Goal: Feedback & Contribution: Submit feedback/report problem

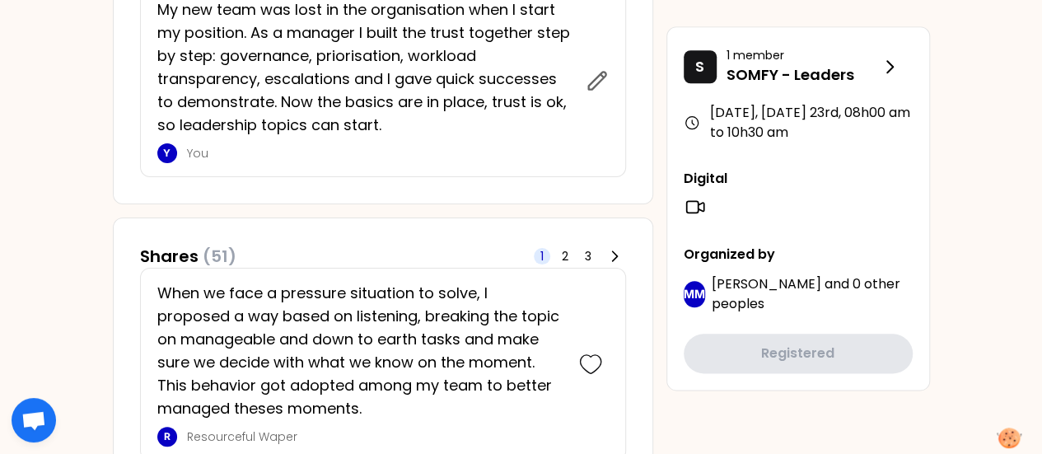
scroll to position [800, 0]
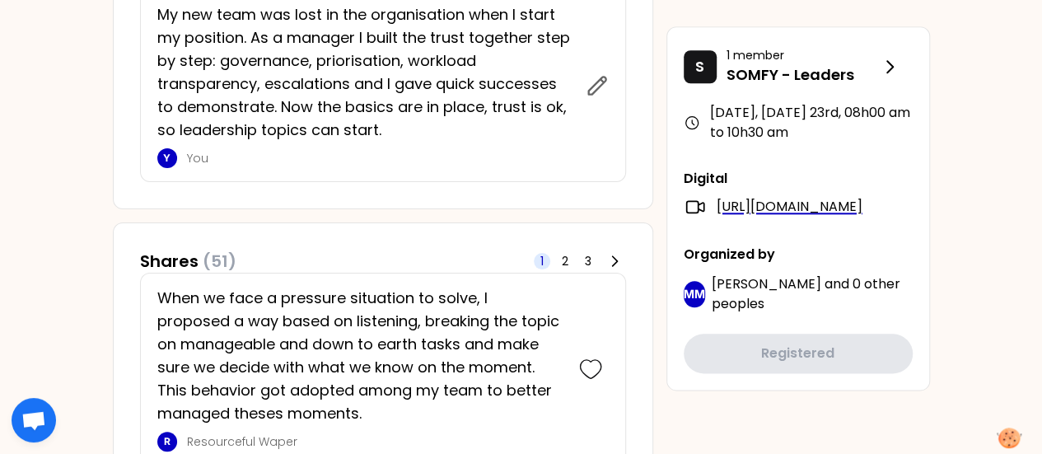
click at [397, 78] on p "My new team was lost in the organisation when I start my position. As a manager…" at bounding box center [366, 72] width 418 height 138
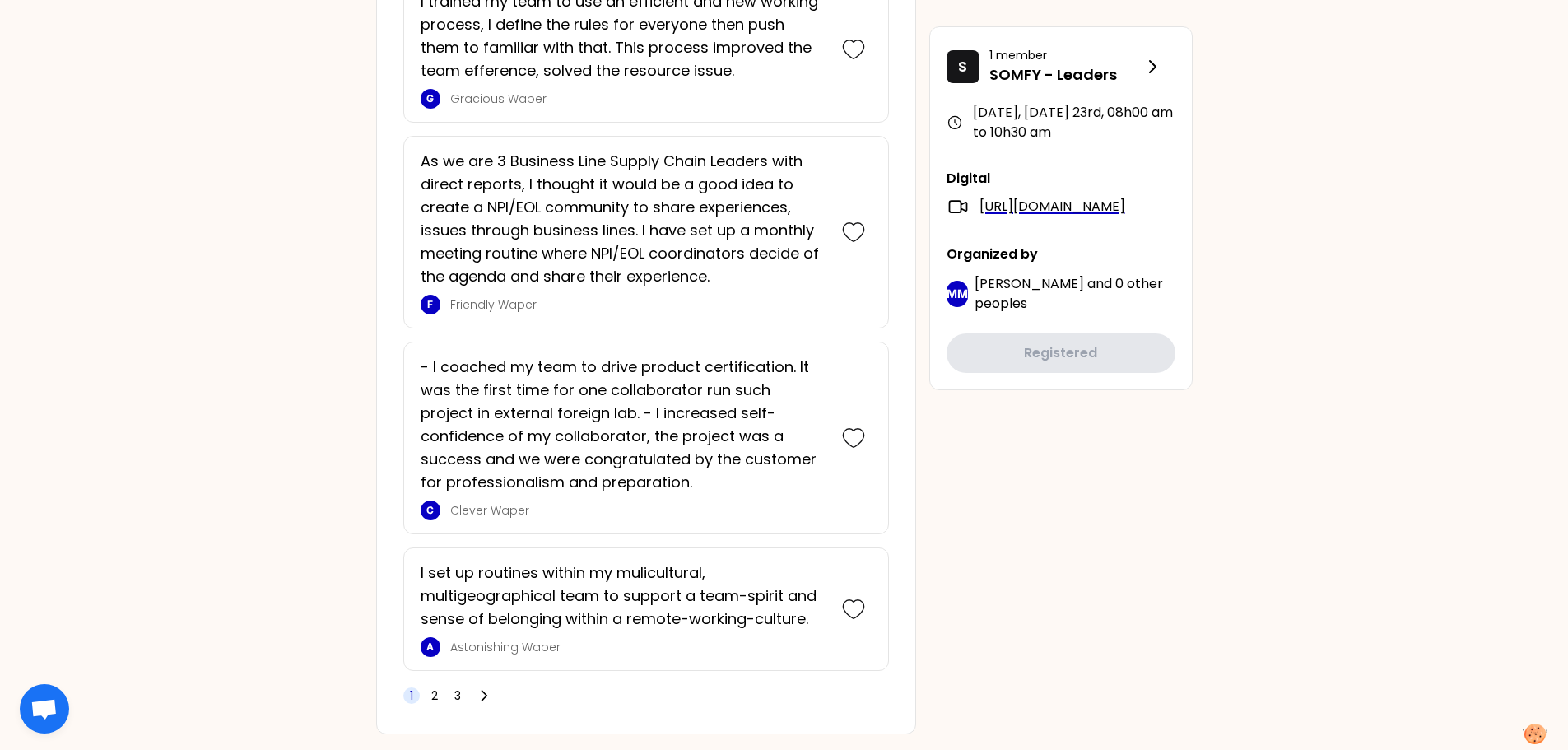
scroll to position [4150, 0]
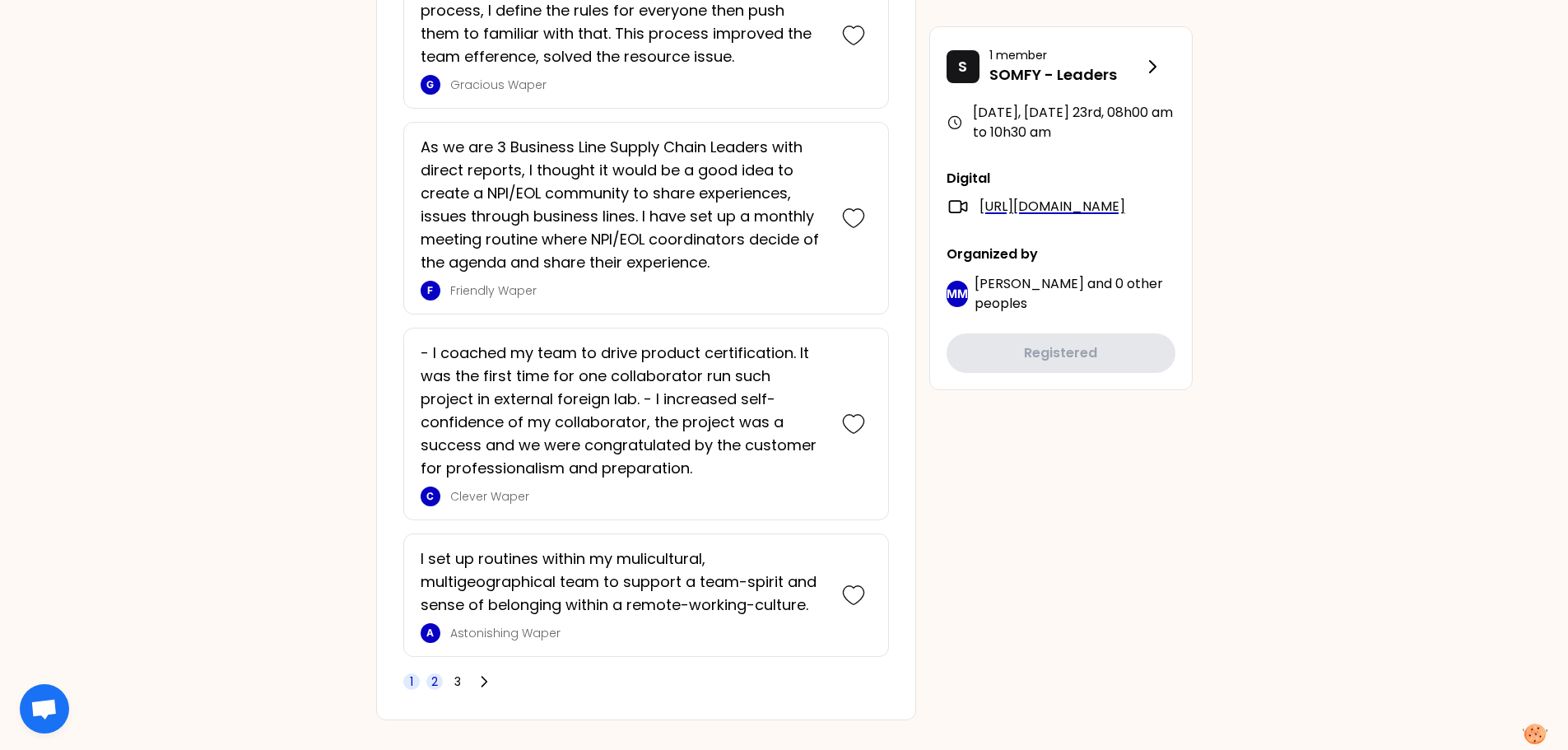
click at [436, 674] on span "2" at bounding box center [435, 682] width 7 height 16
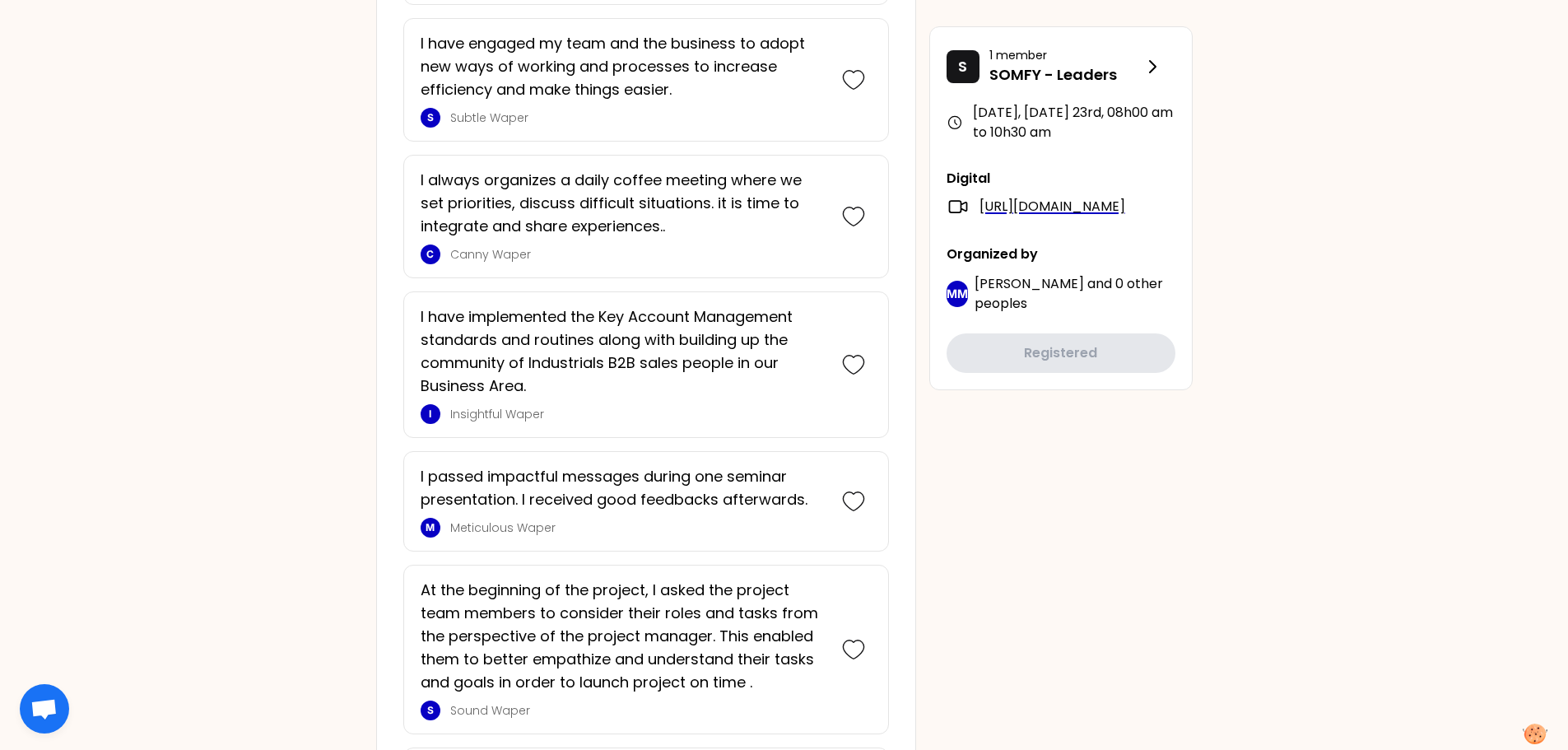
scroll to position [3245, 0]
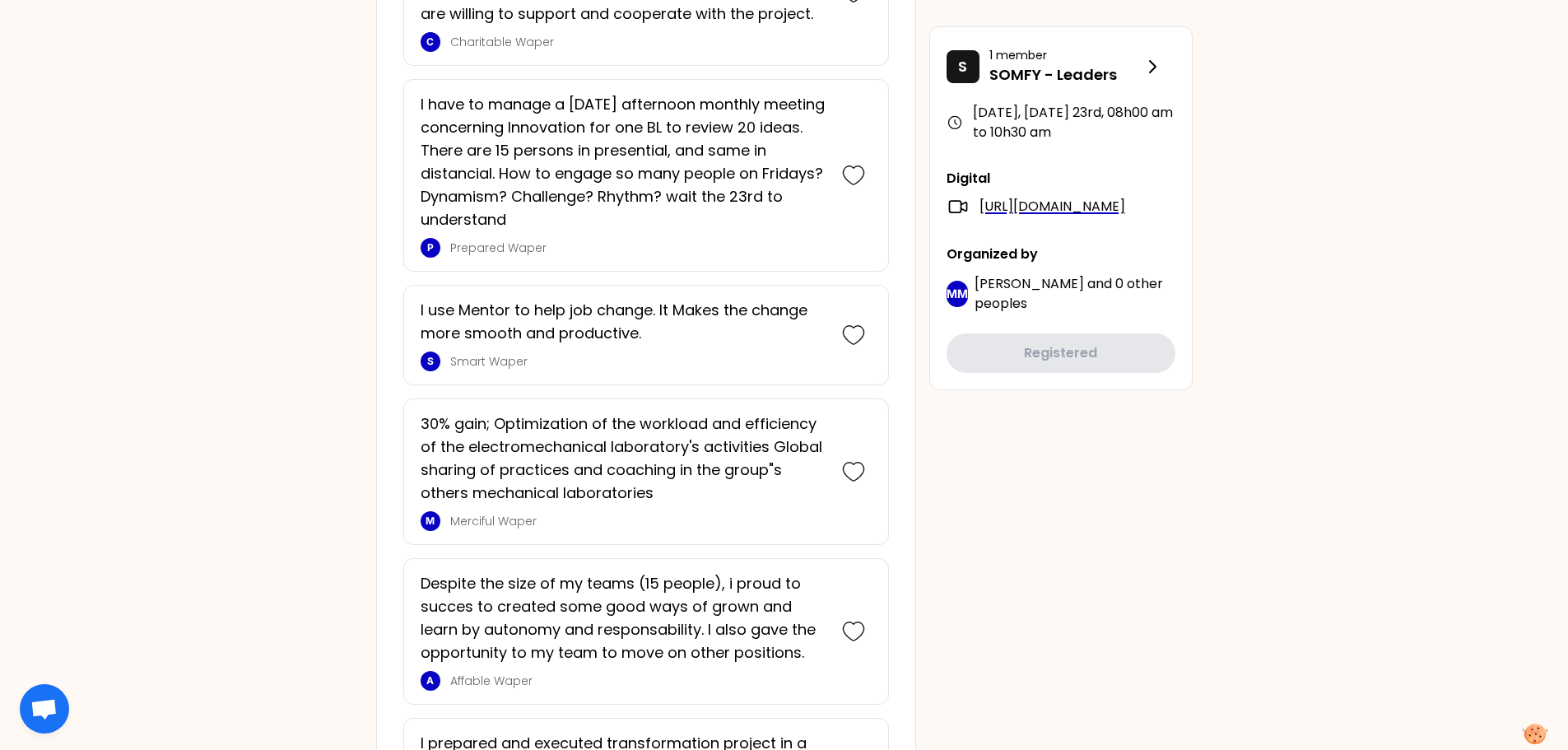
scroll to position [2203, 0]
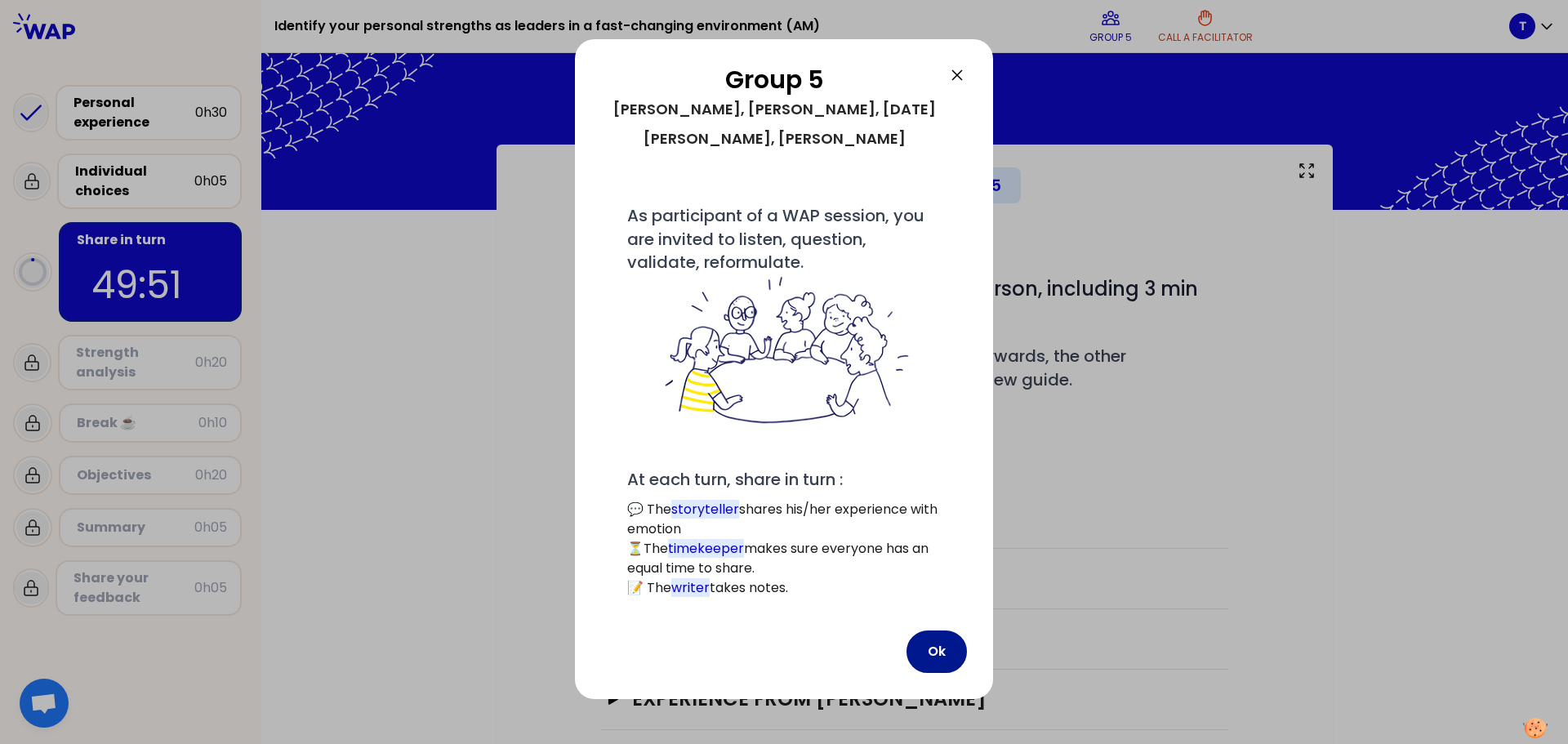
click at [944, 631] on button "Ok" at bounding box center [936, 652] width 60 height 43
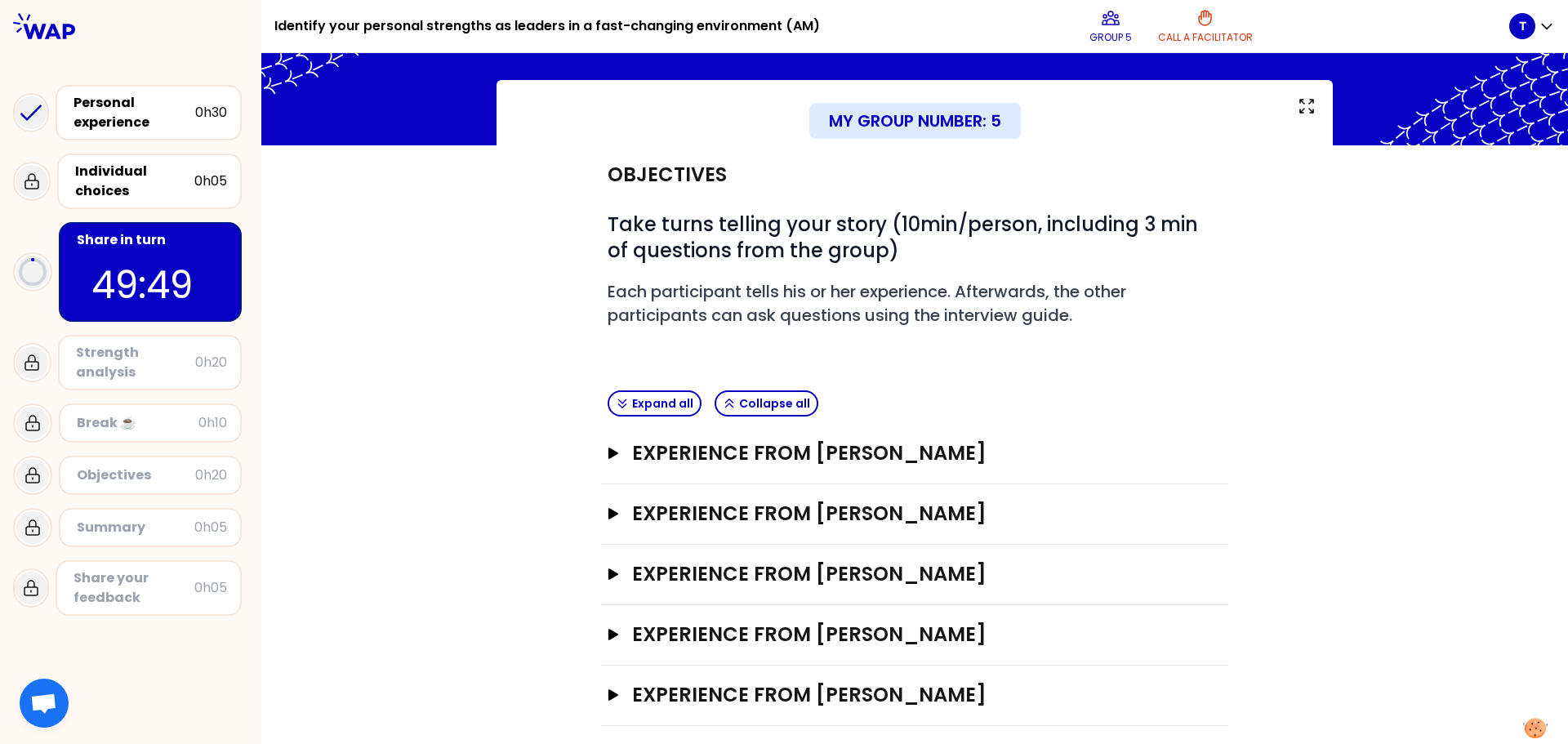
scroll to position [79, 0]
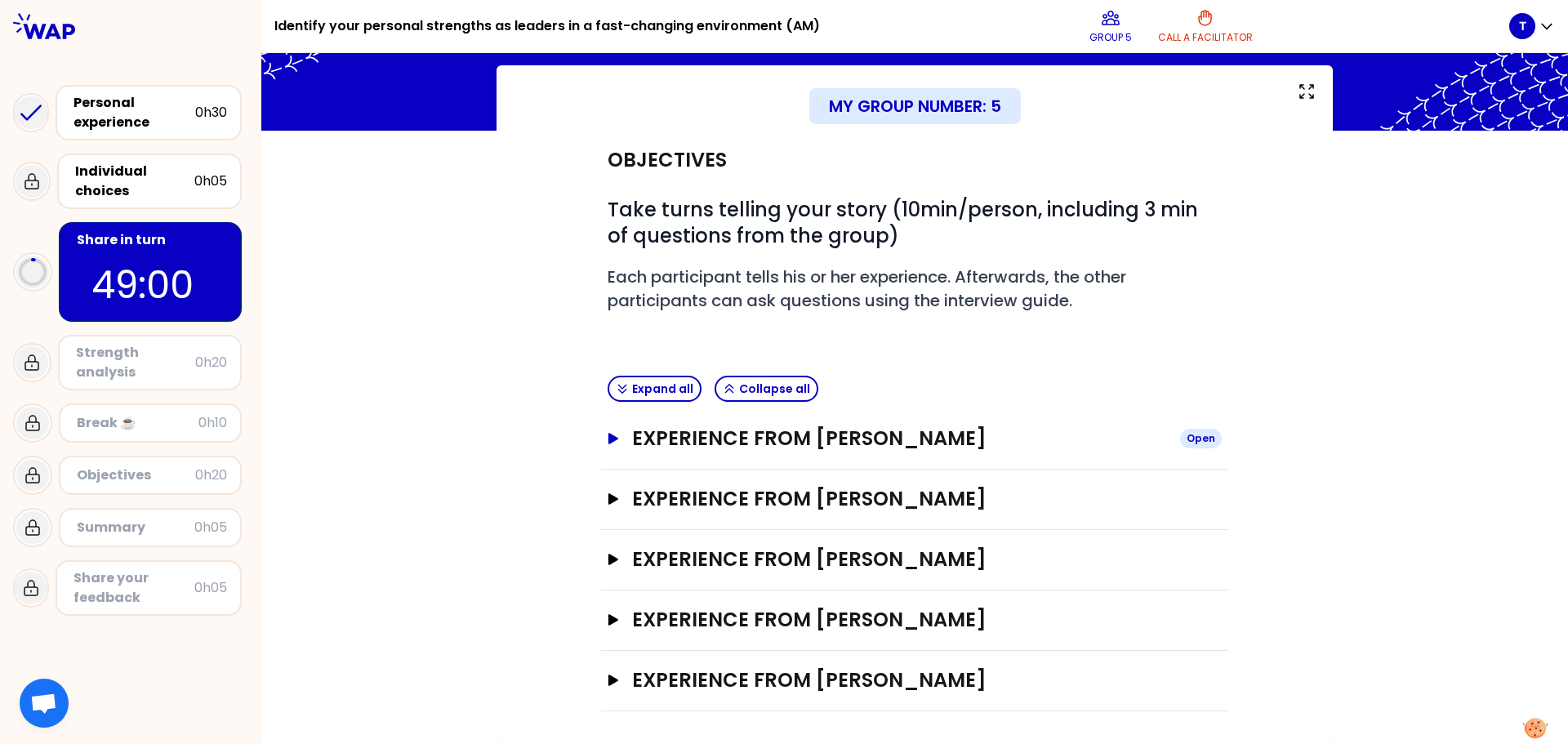
click at [607, 437] on icon "button" at bounding box center [613, 438] width 13 height 12
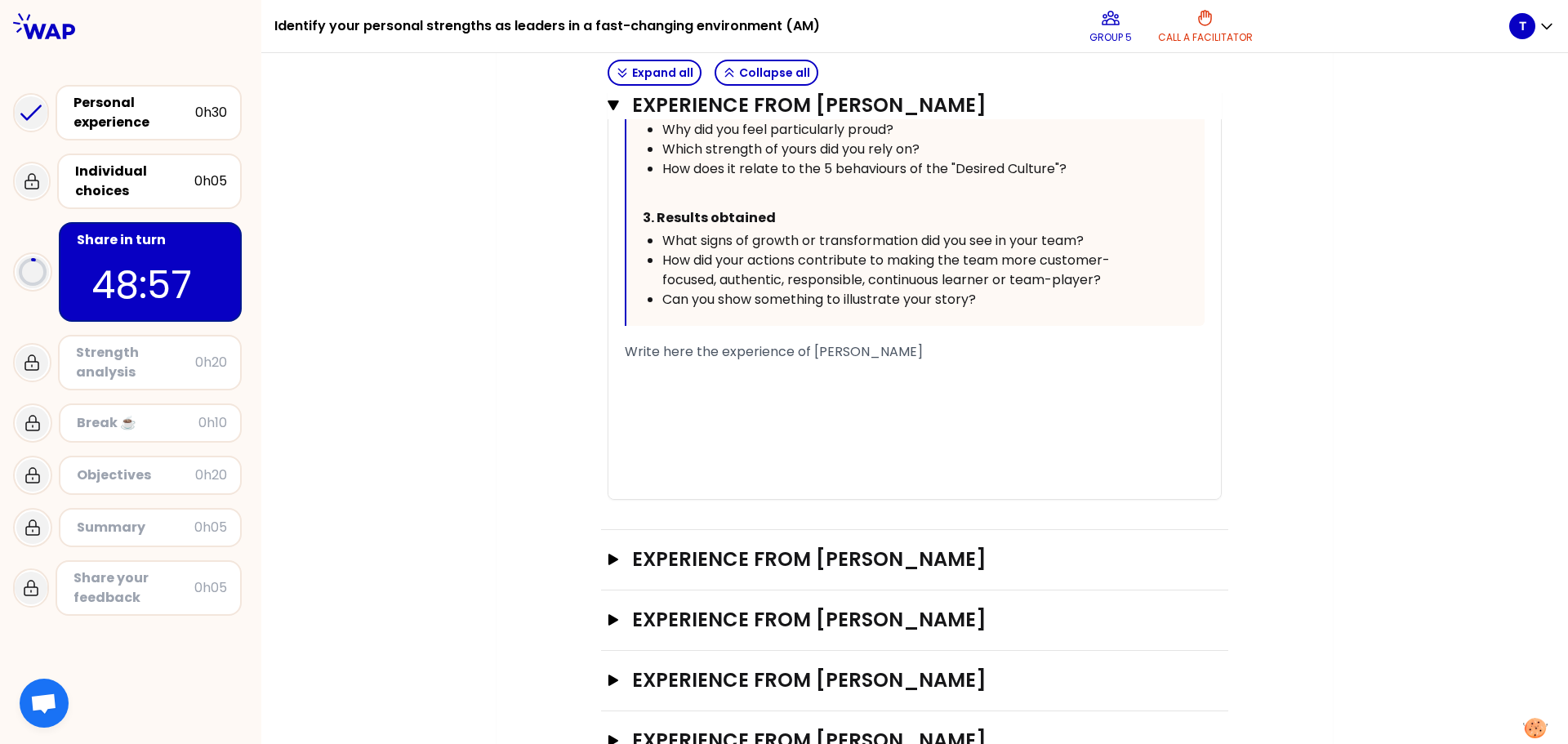
scroll to position [887, 0]
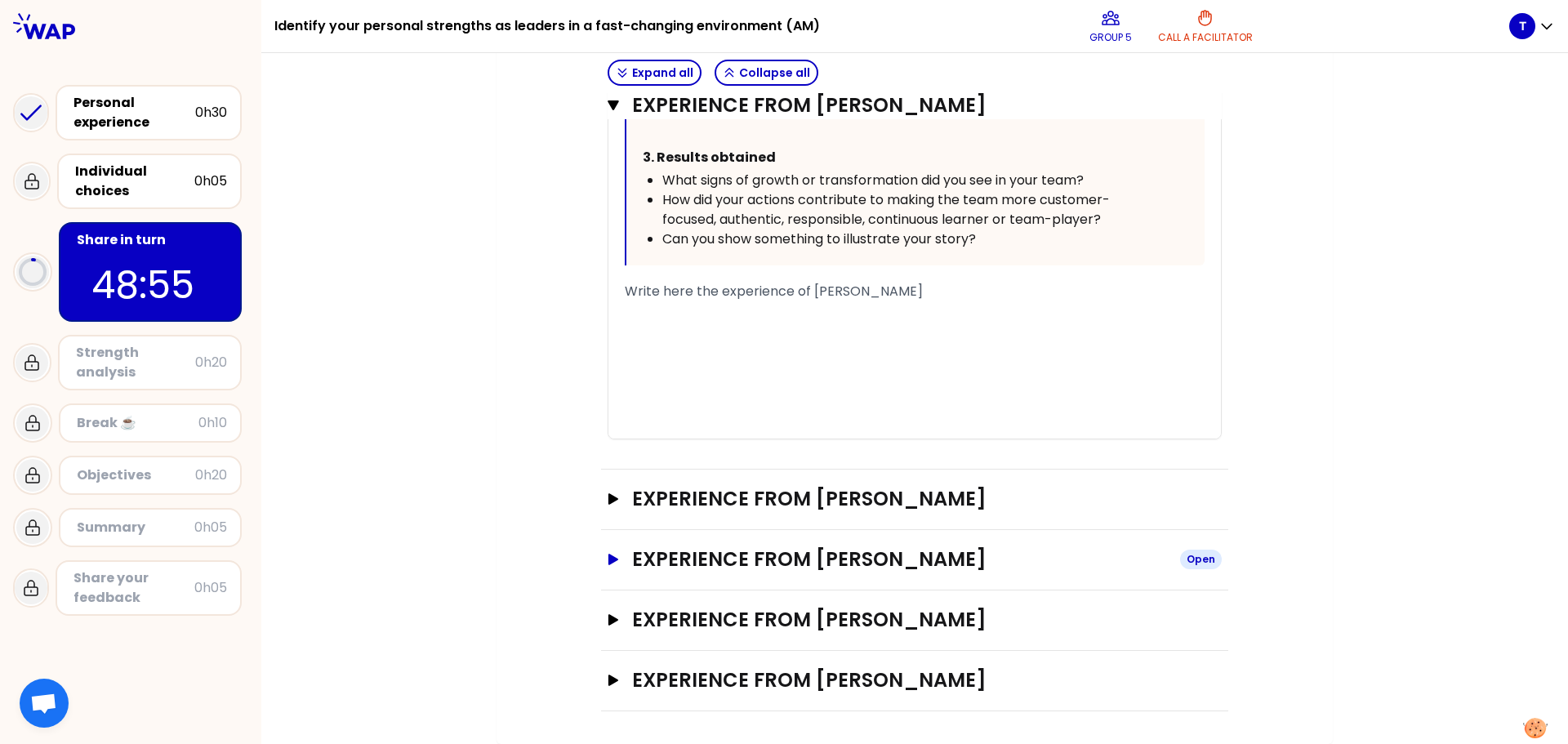
click at [610, 558] on icon "button" at bounding box center [613, 559] width 13 height 12
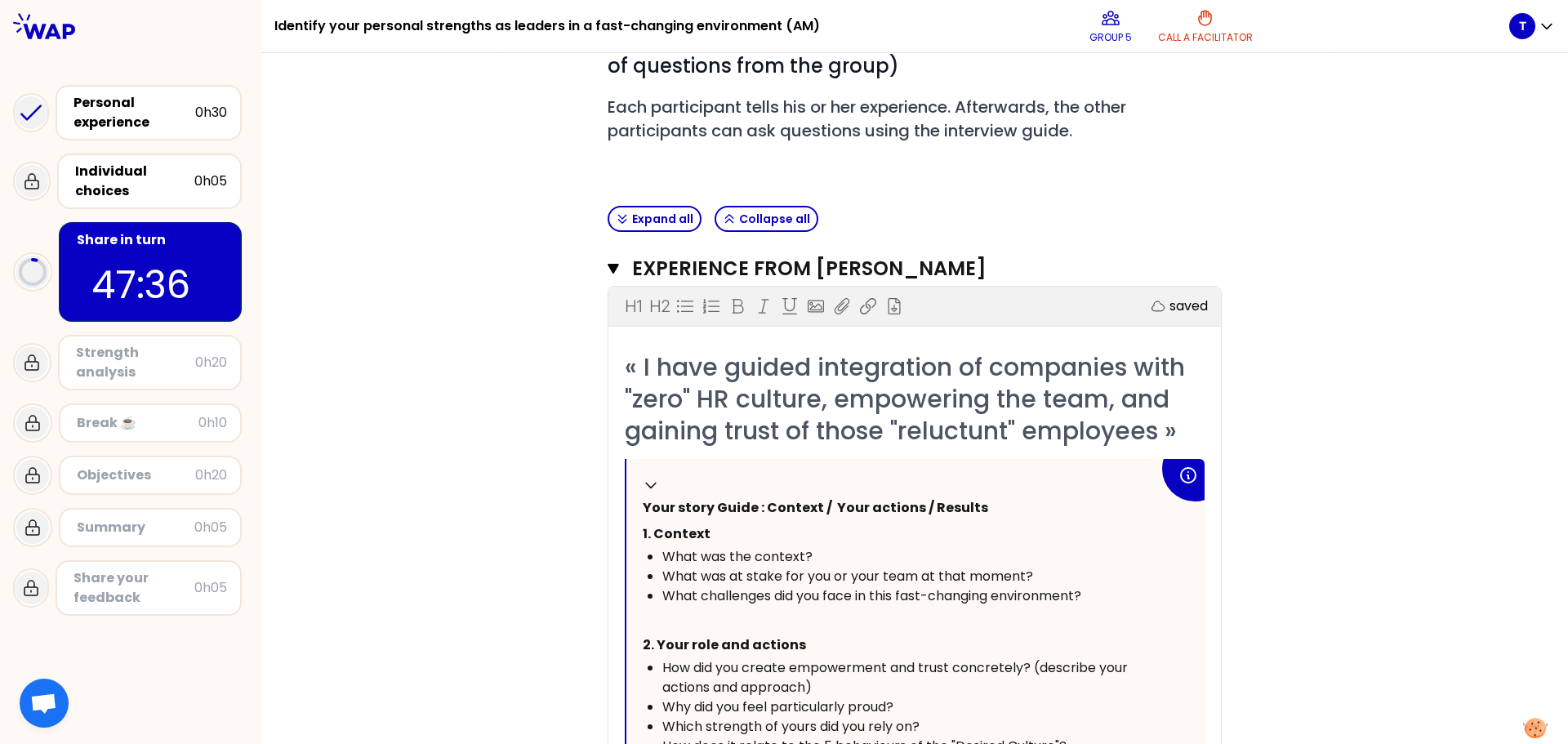
scroll to position [250, 0]
click at [907, 434] on span "« I have guided integration of companies with "zero" HR culture, empowering the…" at bounding box center [908, 399] width 567 height 99
drag, startPoint x: 895, startPoint y: 433, endPoint x: 1004, endPoint y: 424, distance: 109.4
click at [1004, 424] on span "« I have guided integration of companies with "zero" HR culture, empowering the…" at bounding box center [908, 399] width 567 height 99
copy span "reluctunt"
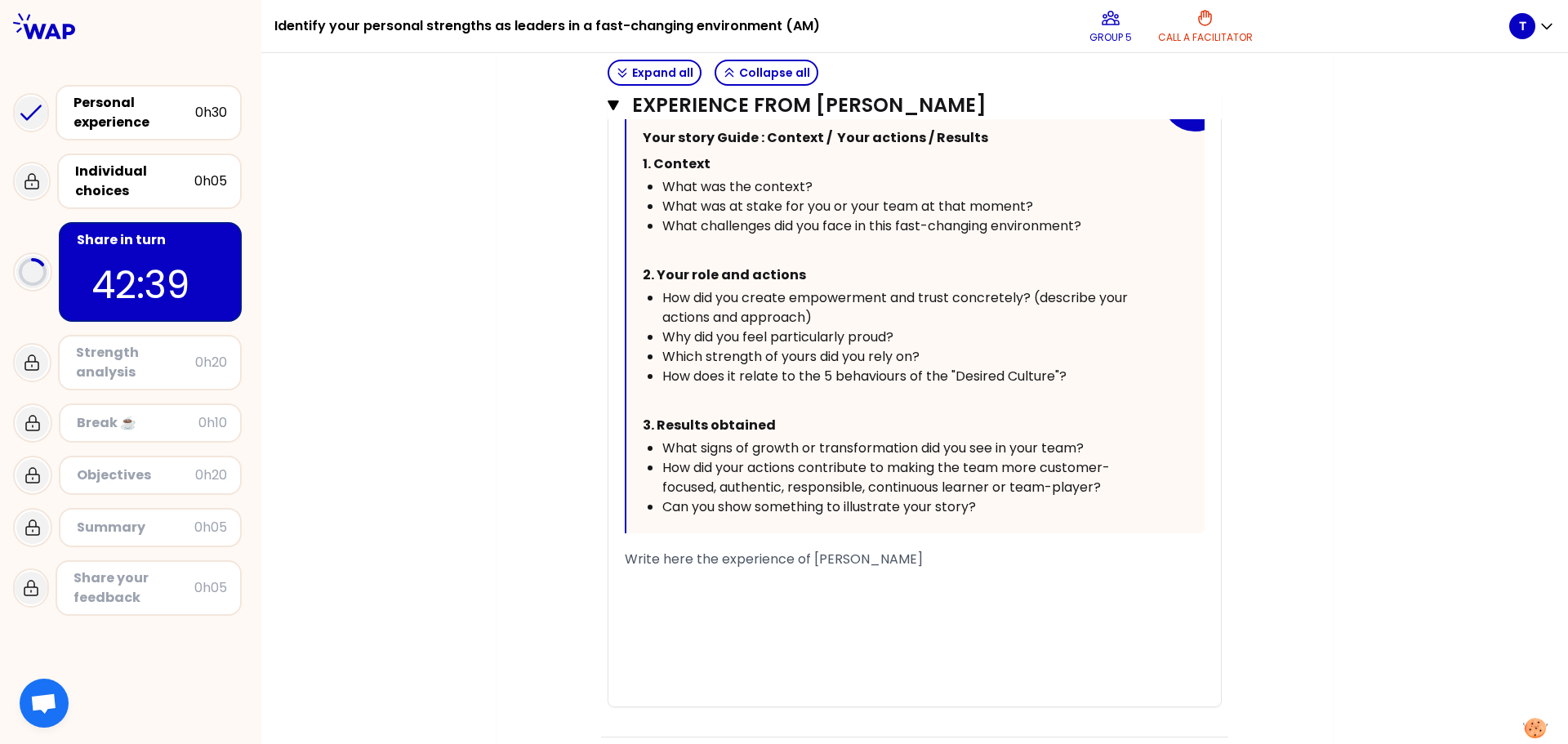
scroll to position [622, 0]
click at [1304, 460] on div "My group number: 5 Objectives # Take turns telling your story (10min/person, in…" at bounding box center [914, 734] width 836 height 2422
click at [1227, 481] on div "Objectives # Take turns telling your story (10min/person, including 3 min of qu…" at bounding box center [914, 750] width 771 height 2324
click at [1246, 458] on div "Objectives # Take turns telling your story (10min/person, including 3 min of qu…" at bounding box center [914, 750] width 771 height 2324
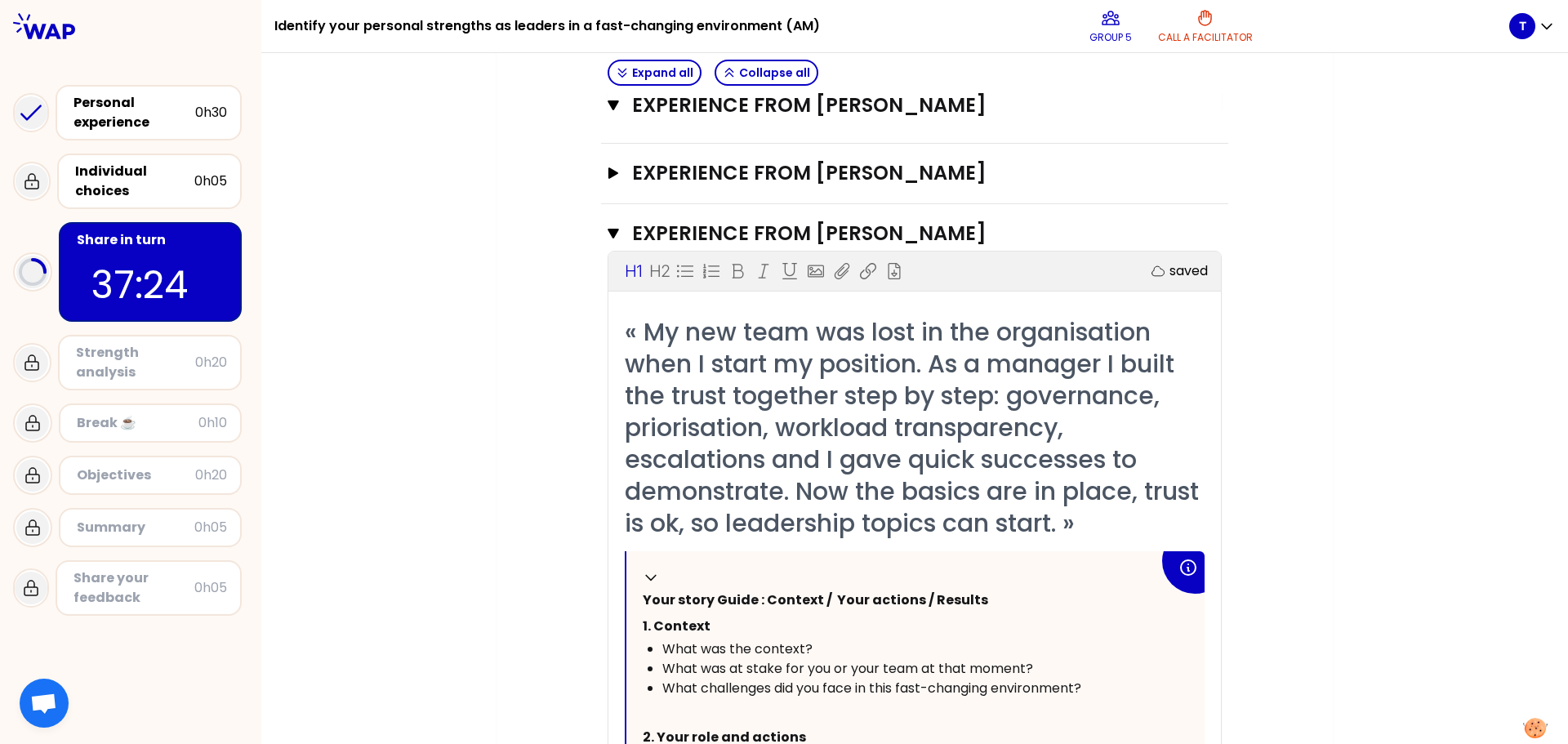
scroll to position [1312, 0]
click at [609, 178] on icon "button" at bounding box center [613, 172] width 13 height 12
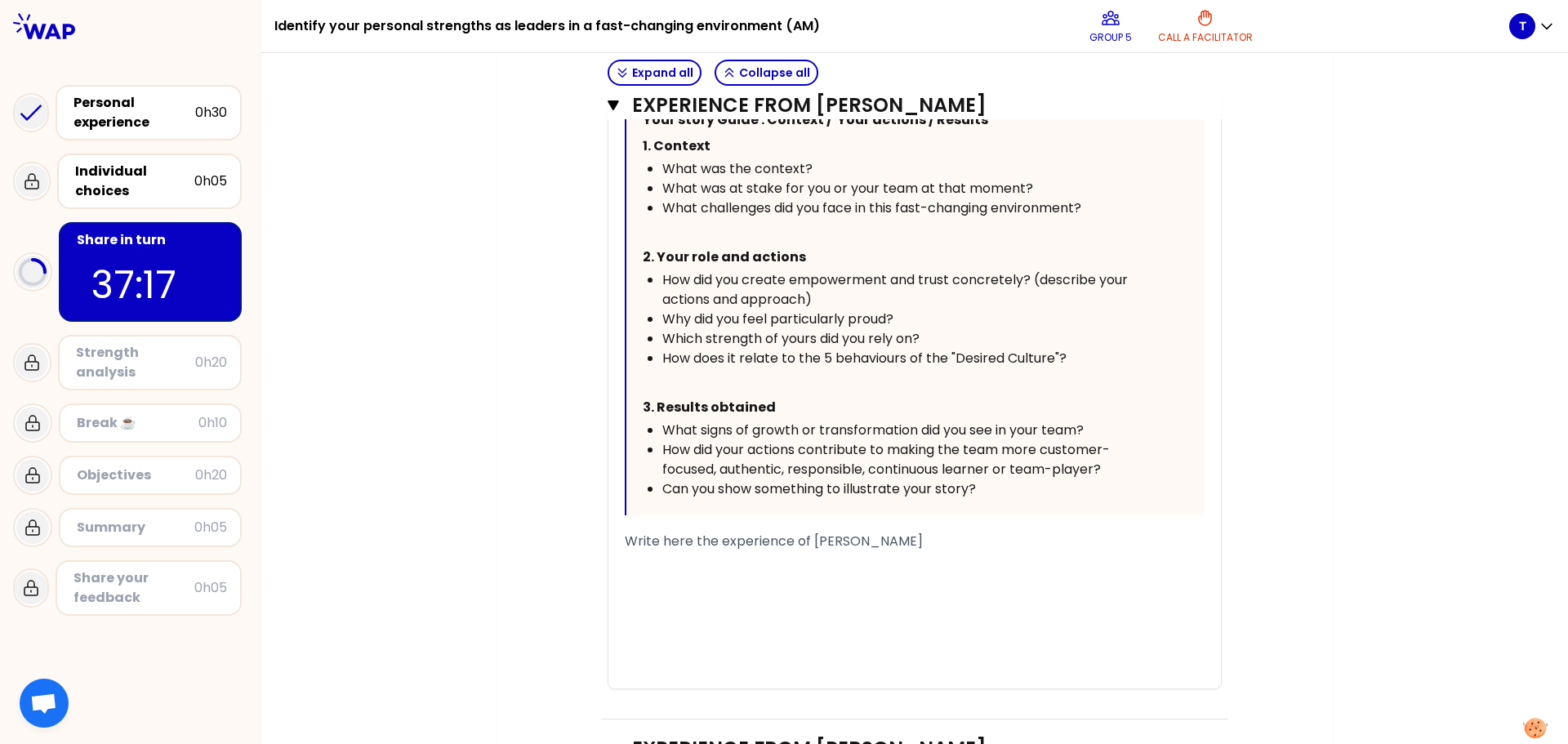
scroll to position [1887, 0]
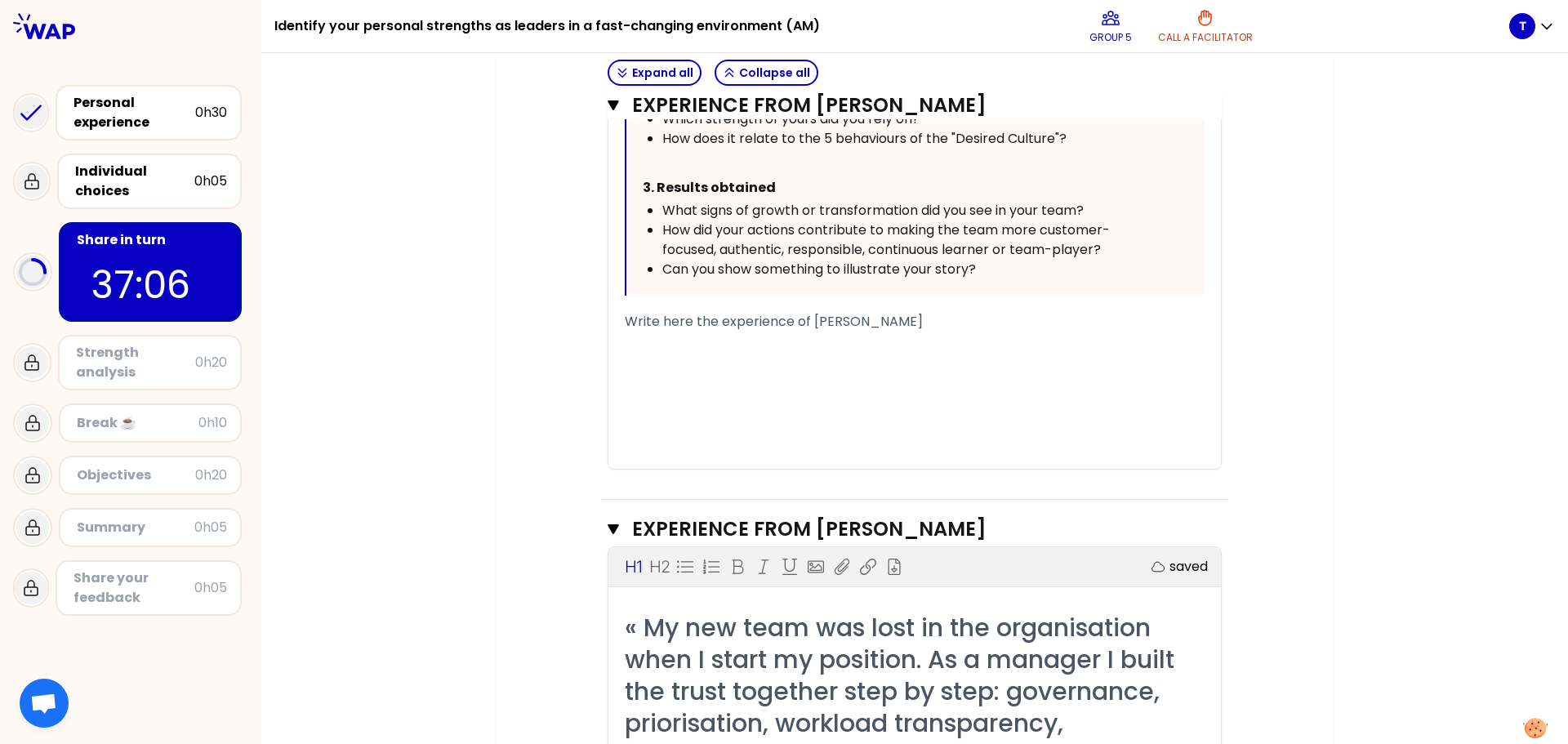
click at [651, 331] on span "Write here the experience of [PERSON_NAME]" at bounding box center [774, 321] width 299 height 19
click at [652, 331] on span "Write here the experience of [PERSON_NAME]" at bounding box center [774, 321] width 299 height 19
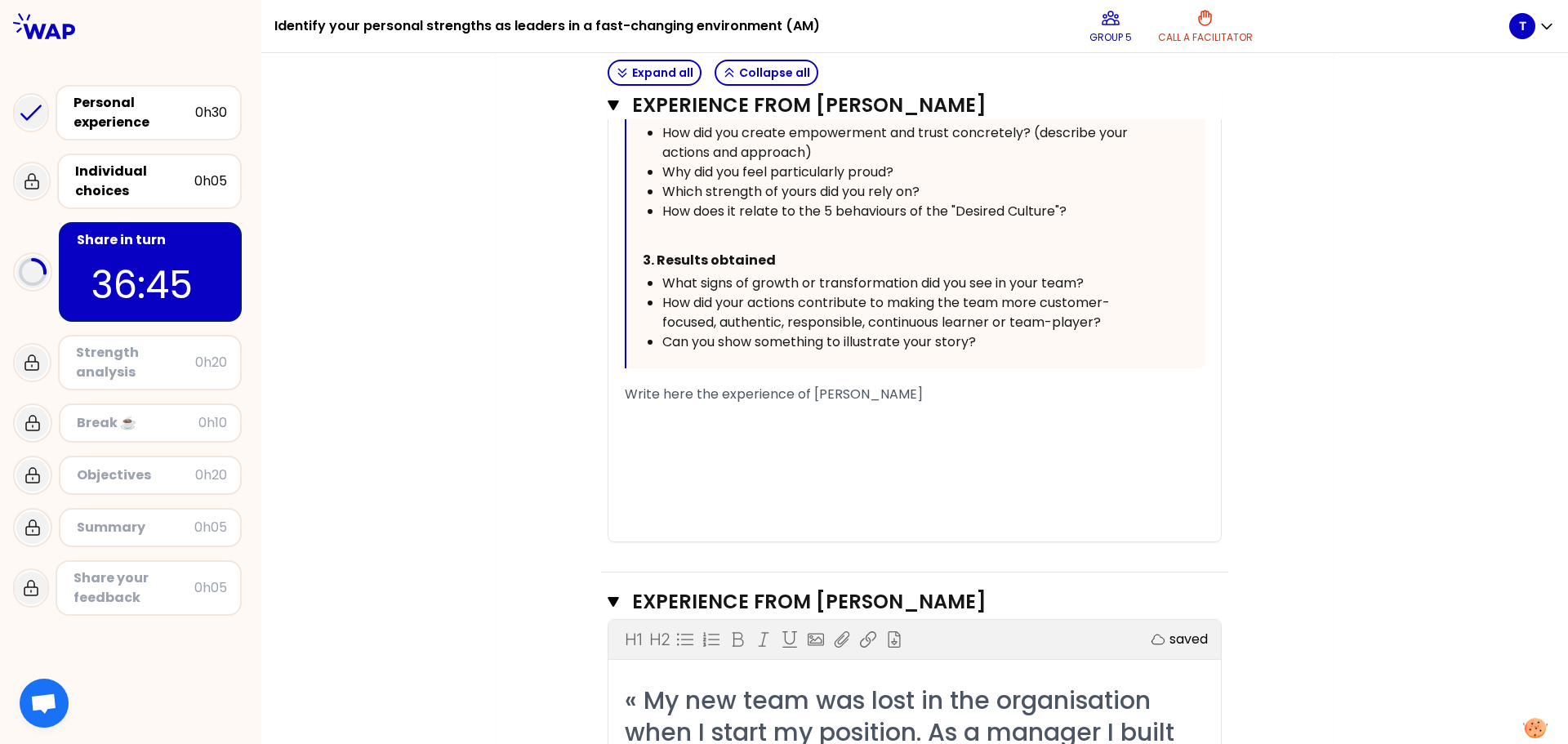
scroll to position [1813, 0]
click at [960, 405] on div "WriteSW leader de here the experience of [PERSON_NAME]" at bounding box center [914, 396] width 580 height 20
drag, startPoint x: 737, startPoint y: 434, endPoint x: 641, endPoint y: 440, distance: 96.2
click at [641, 405] on span "WriteSW leader de here the experience of [PERSON_NAME]" at bounding box center [816, 395] width 383 height 19
drag, startPoint x: 907, startPoint y: 426, endPoint x: 604, endPoint y: 437, distance: 303.2
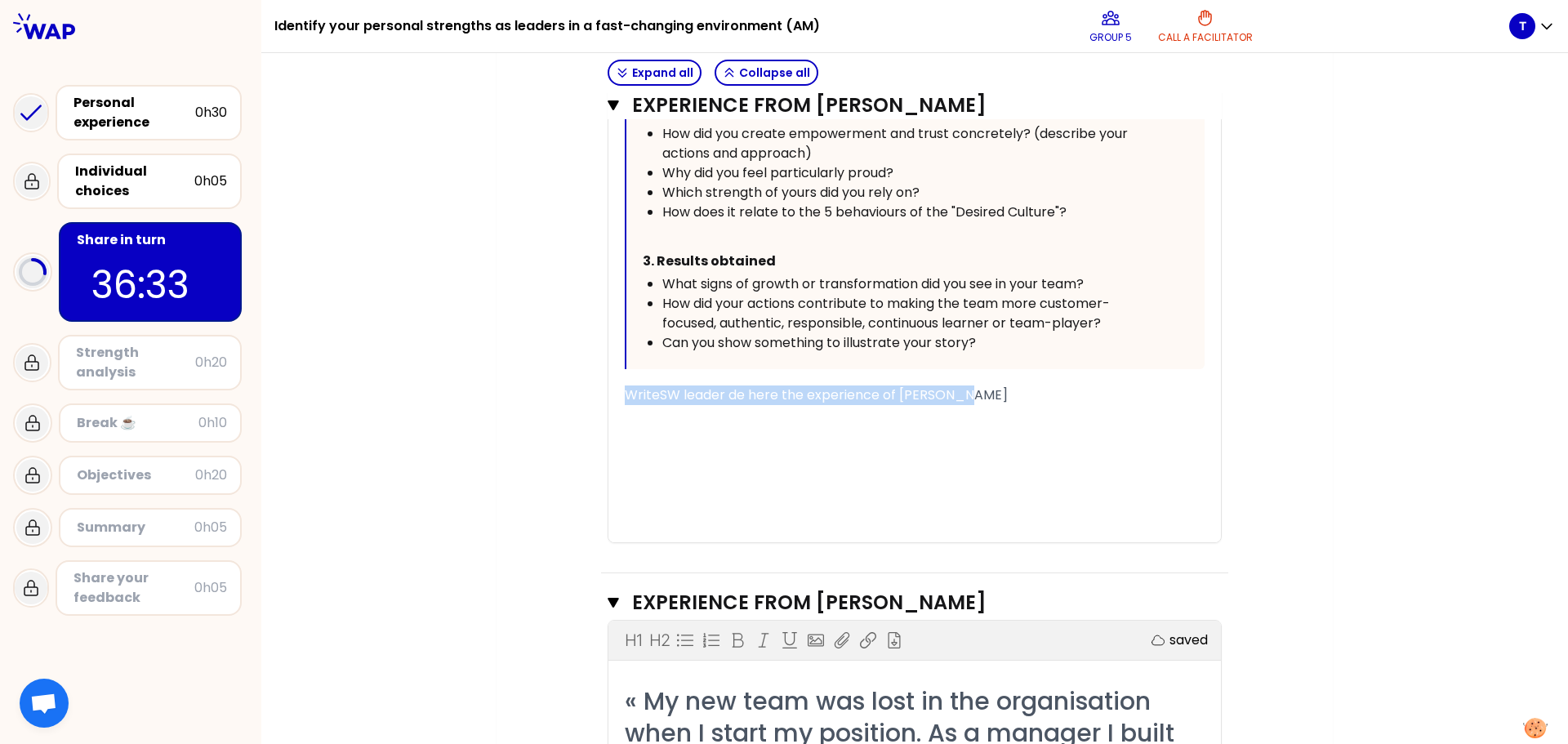
click at [609, 437] on div "« I trained my team to use an efficient and new working process, I define the r…" at bounding box center [915, 147] width 613 height 789
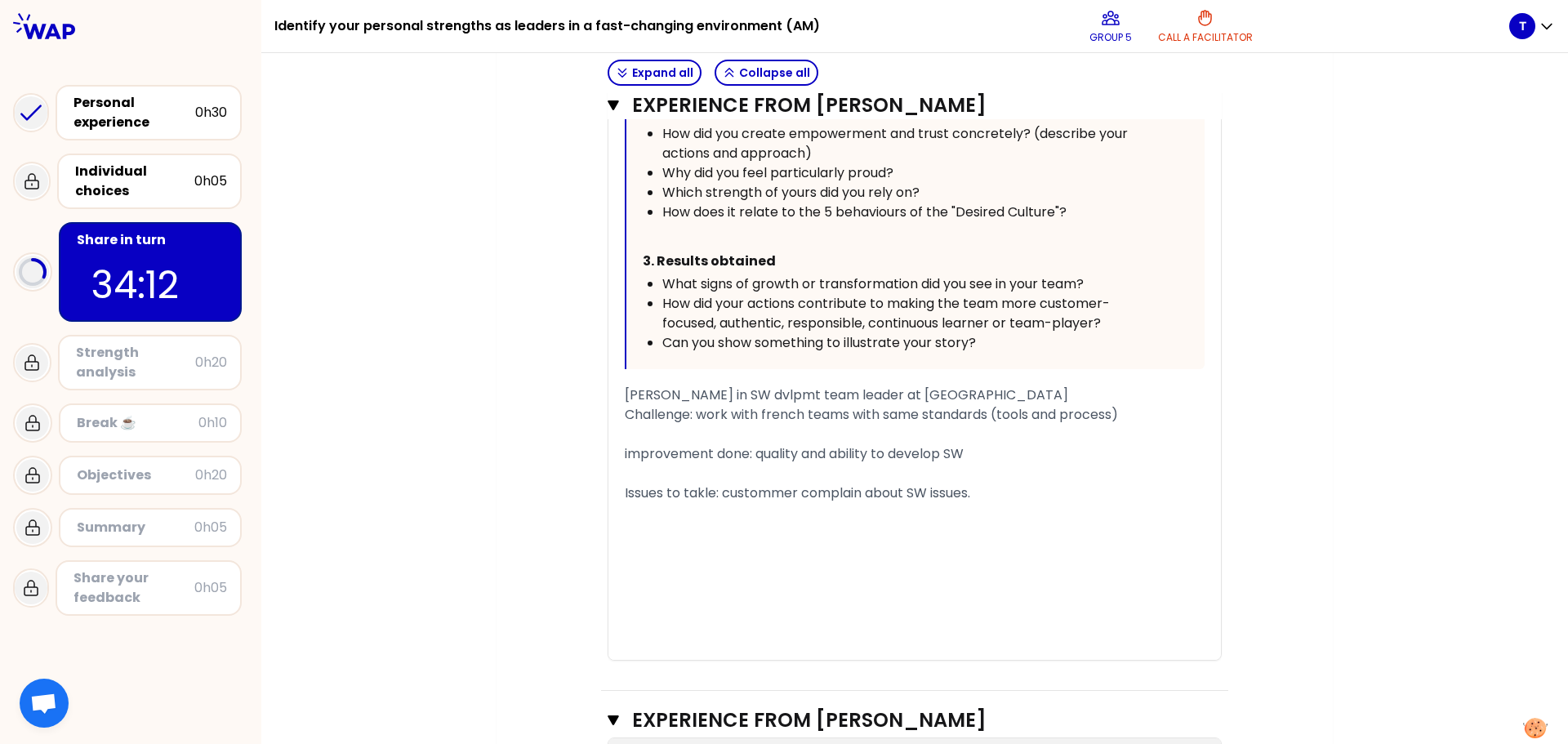
click at [704, 463] on span "improvement done: quality and ability to develop SW" at bounding box center [794, 453] width 339 height 19
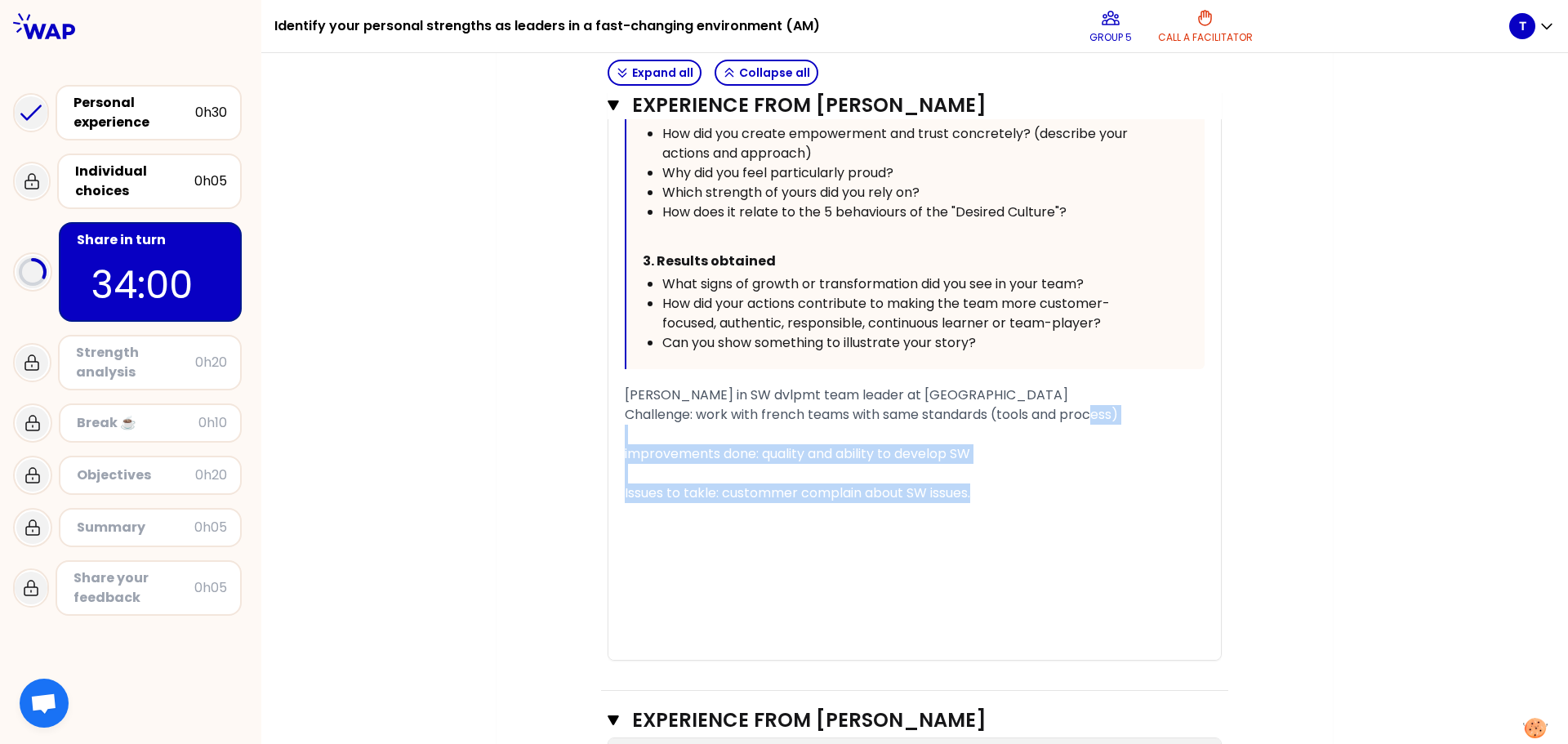
drag, startPoint x: 1089, startPoint y: 450, endPoint x: 981, endPoint y: 532, distance: 135.6
click at [981, 532] on div "« I trained my team to use an efficient and new working process, I define the r…" at bounding box center [914, 206] width 580 height 907
click at [981, 503] on div "Issues to takle: custommer complain about SW issues." at bounding box center [914, 494] width 580 height 20
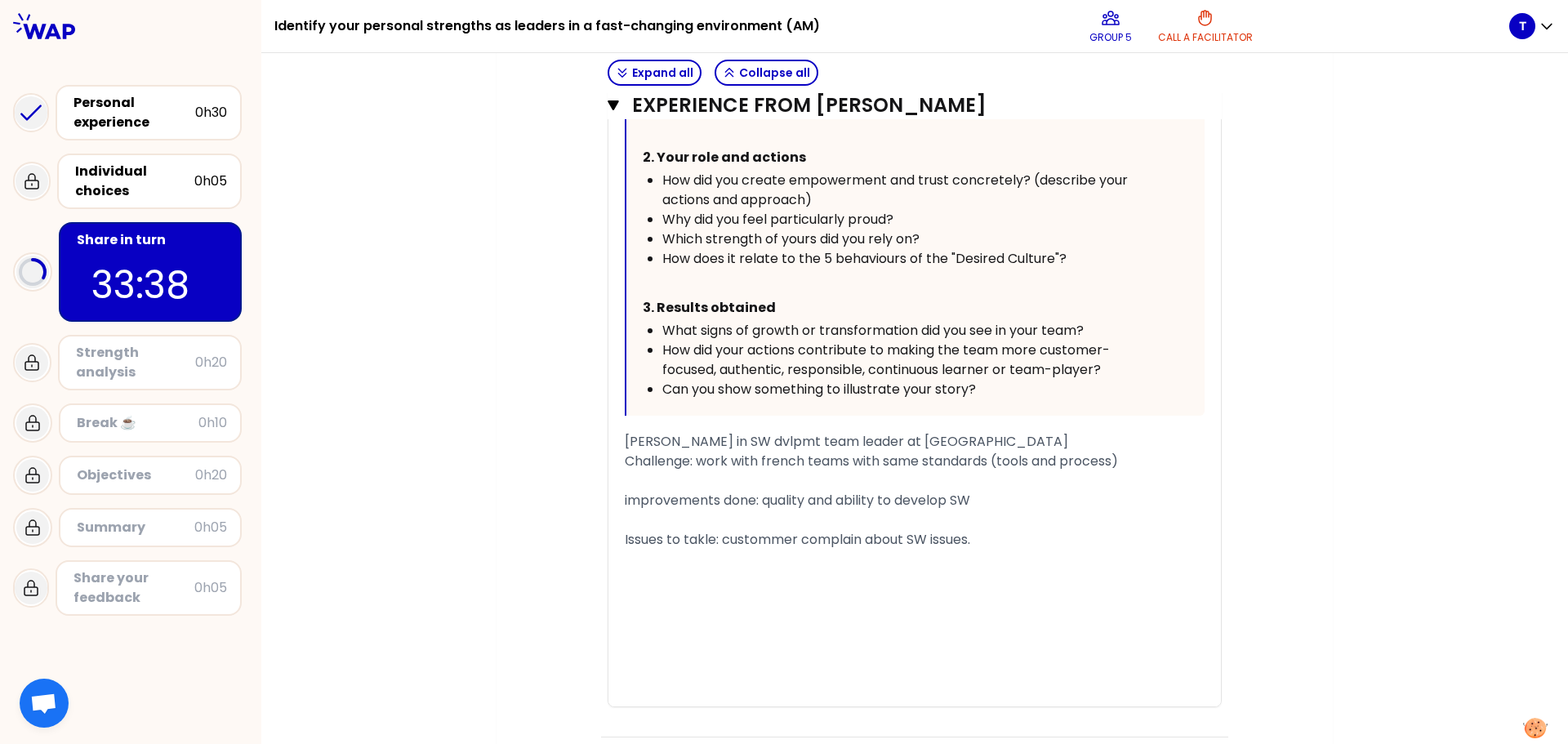
scroll to position [1766, 0]
click at [708, 550] on span "Issues to takle: custommer complain about SW issues." at bounding box center [797, 540] width 345 height 19
click at [977, 551] on div "Issues to solve: custommer complain about SW issues." at bounding box center [914, 541] width 580 height 20
click at [960, 590] on div "﻿" at bounding box center [914, 580] width 580 height 20
click at [983, 551] on div "Issues to solve: custommer complain about SW issues." at bounding box center [914, 541] width 580 height 20
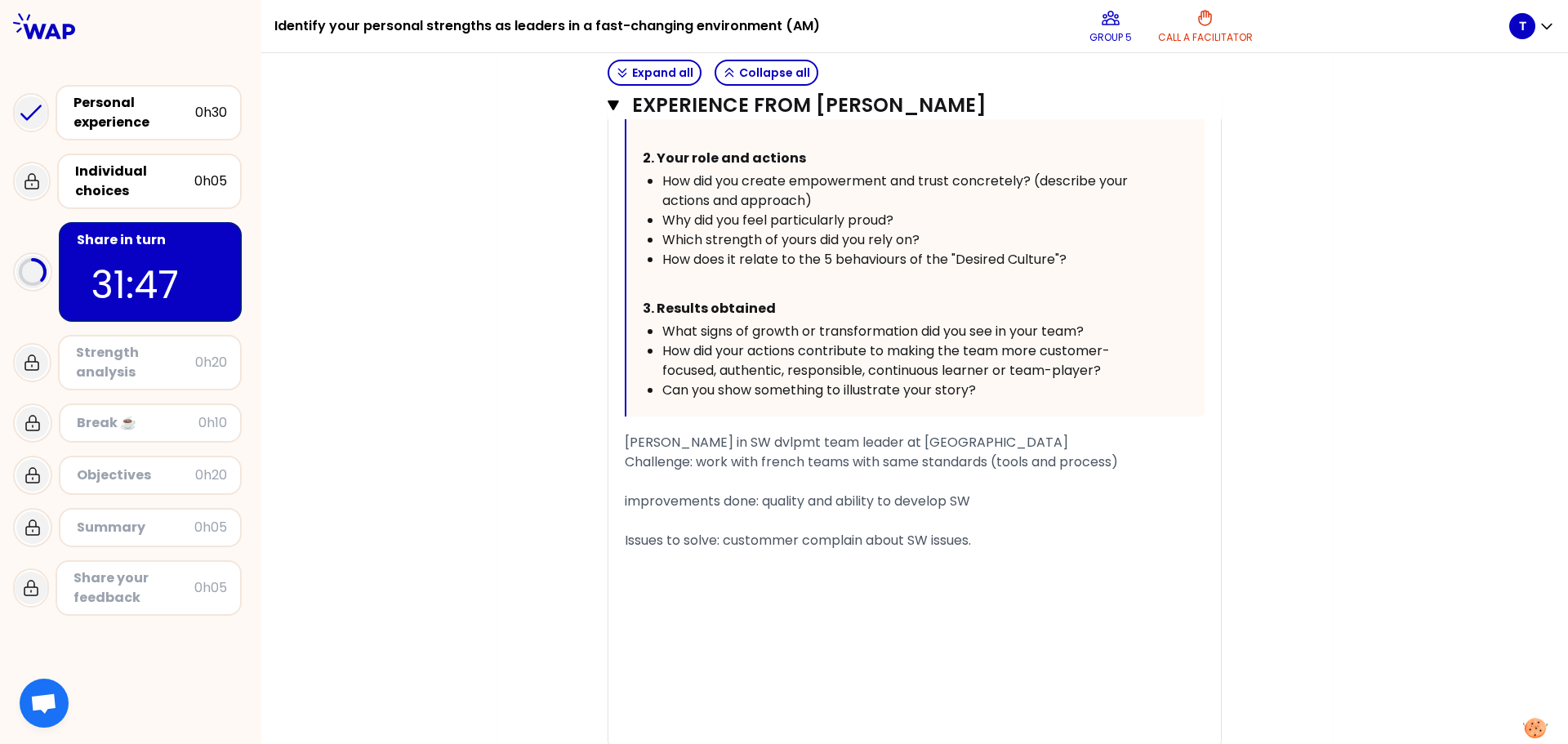
click at [787, 590] on div "﻿" at bounding box center [914, 580] width 580 height 20
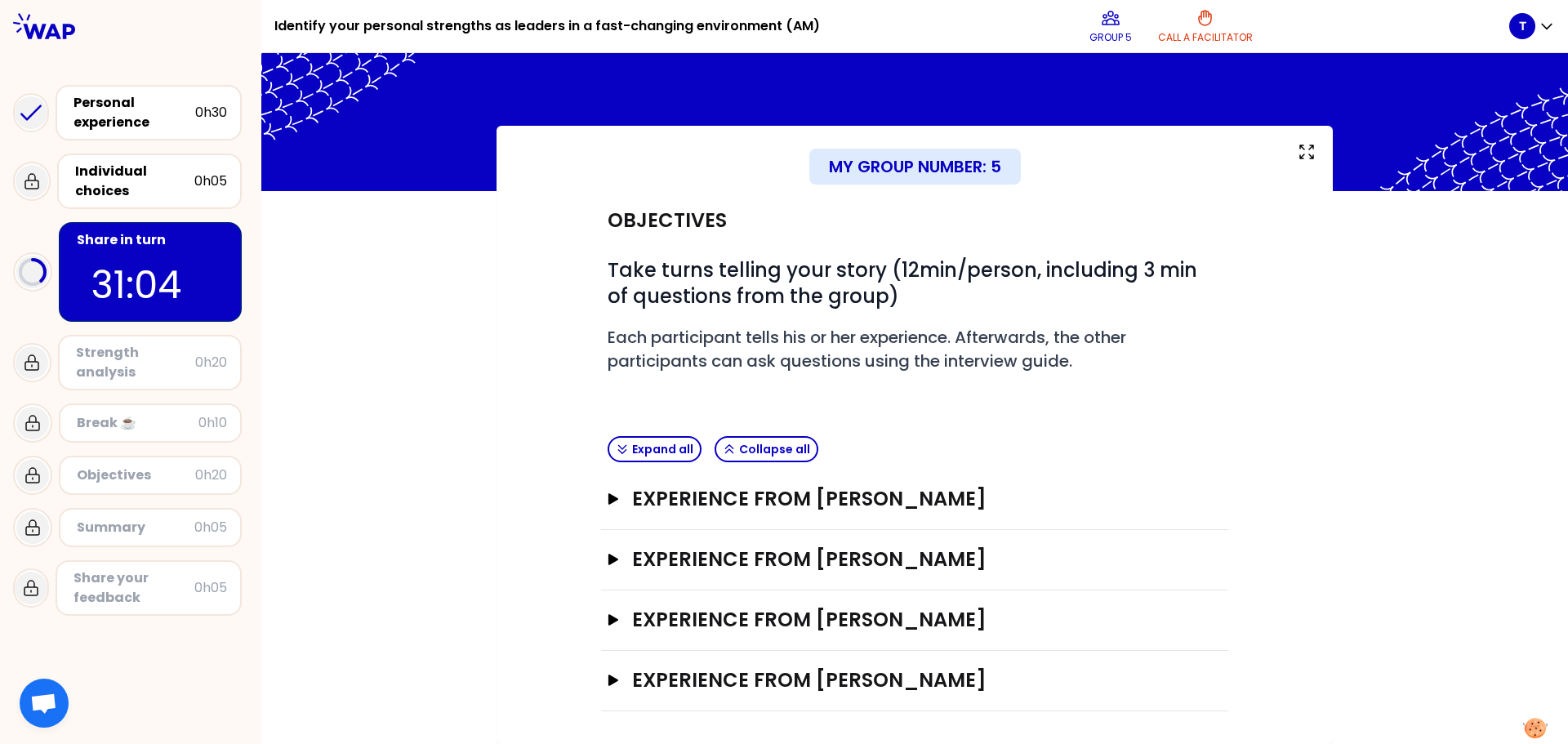
scroll to position [19, 0]
click at [609, 502] on icon "button" at bounding box center [614, 499] width 10 height 12
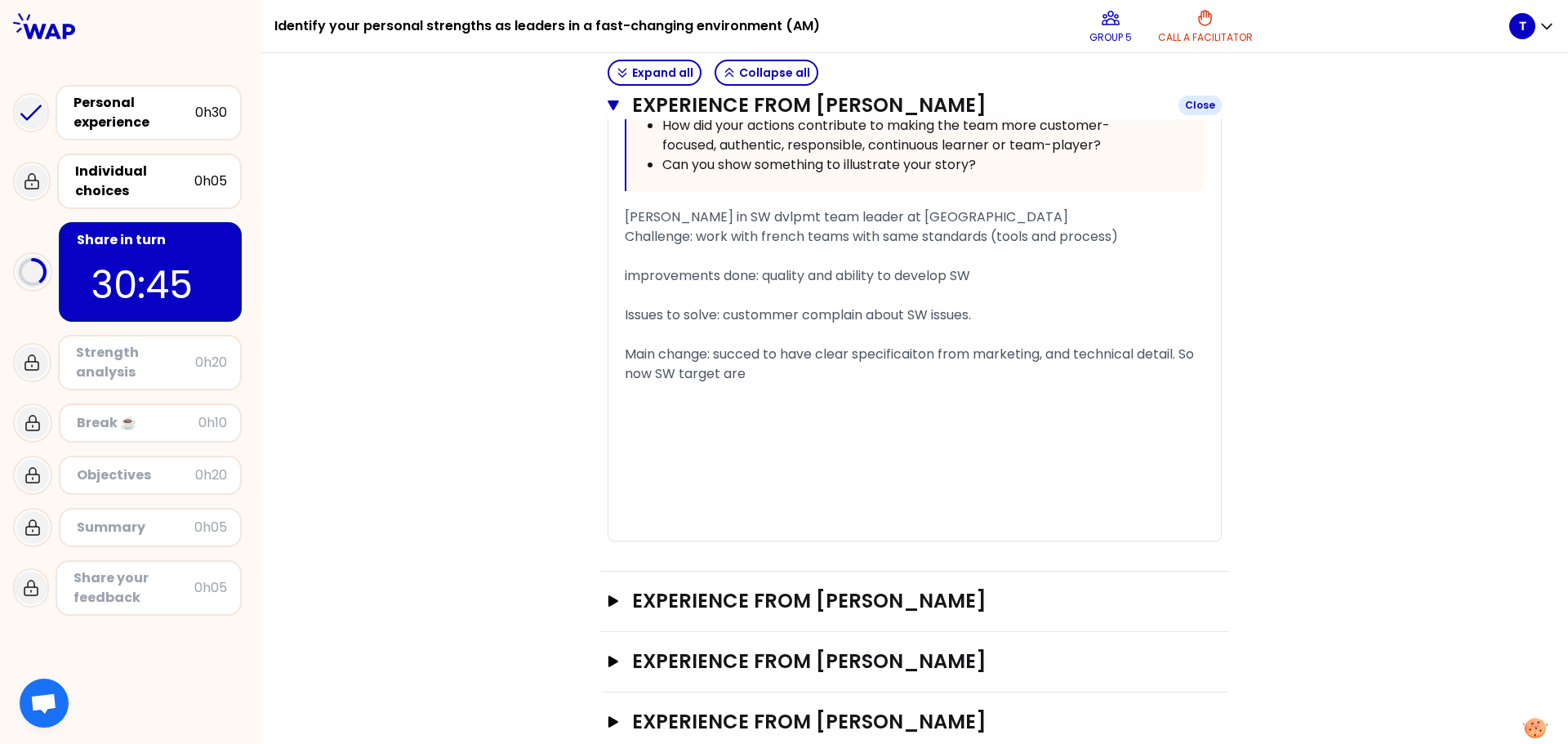
scroll to position [1026, 0]
click at [784, 372] on div "Main change: succed to have clear specificaiton from marketing, and technical d…" at bounding box center [914, 364] width 580 height 40
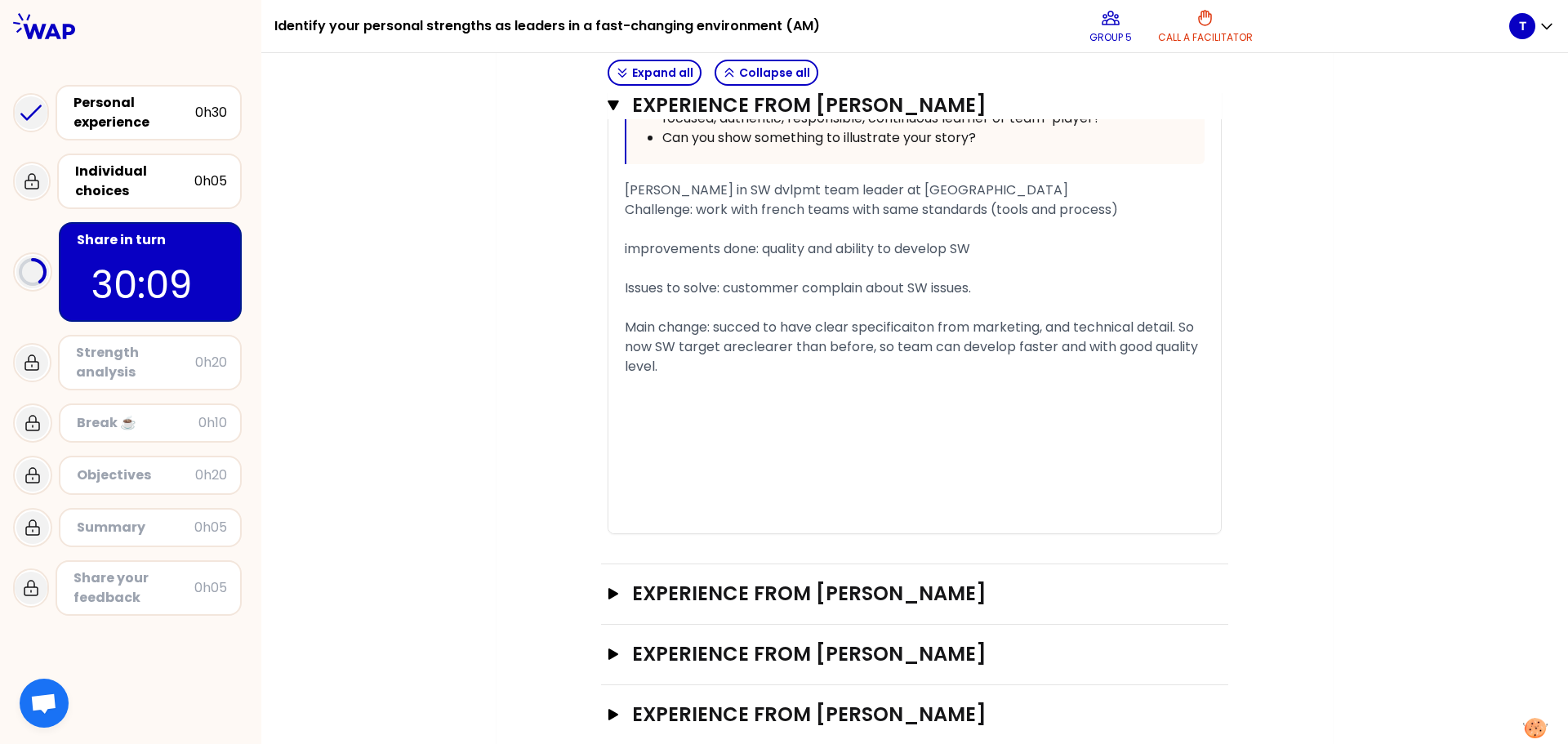
scroll to position [1053, 0]
click at [611, 595] on icon "button" at bounding box center [613, 594] width 13 height 12
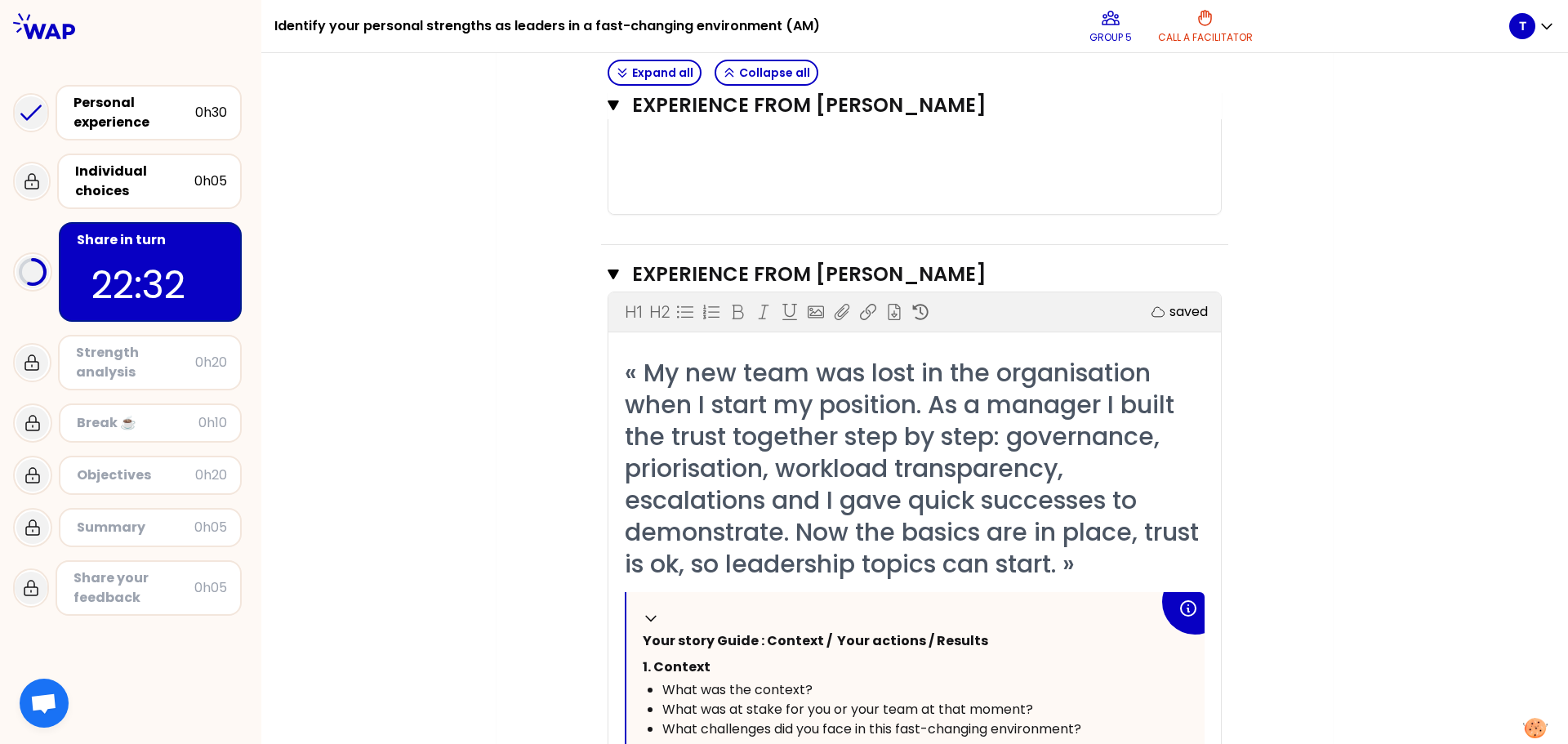
scroll to position [79, 0]
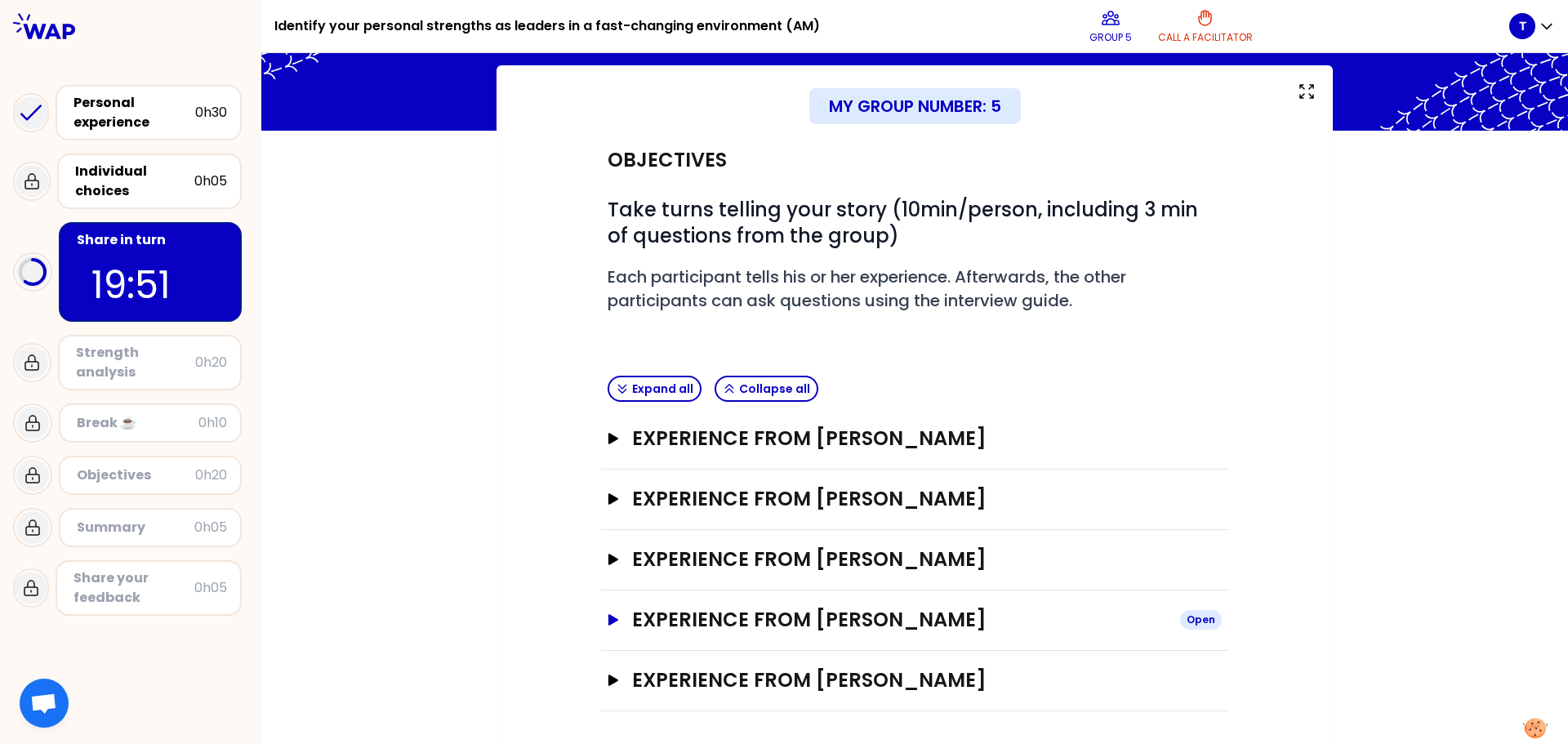
click at [609, 621] on icon "button" at bounding box center [614, 620] width 10 height 12
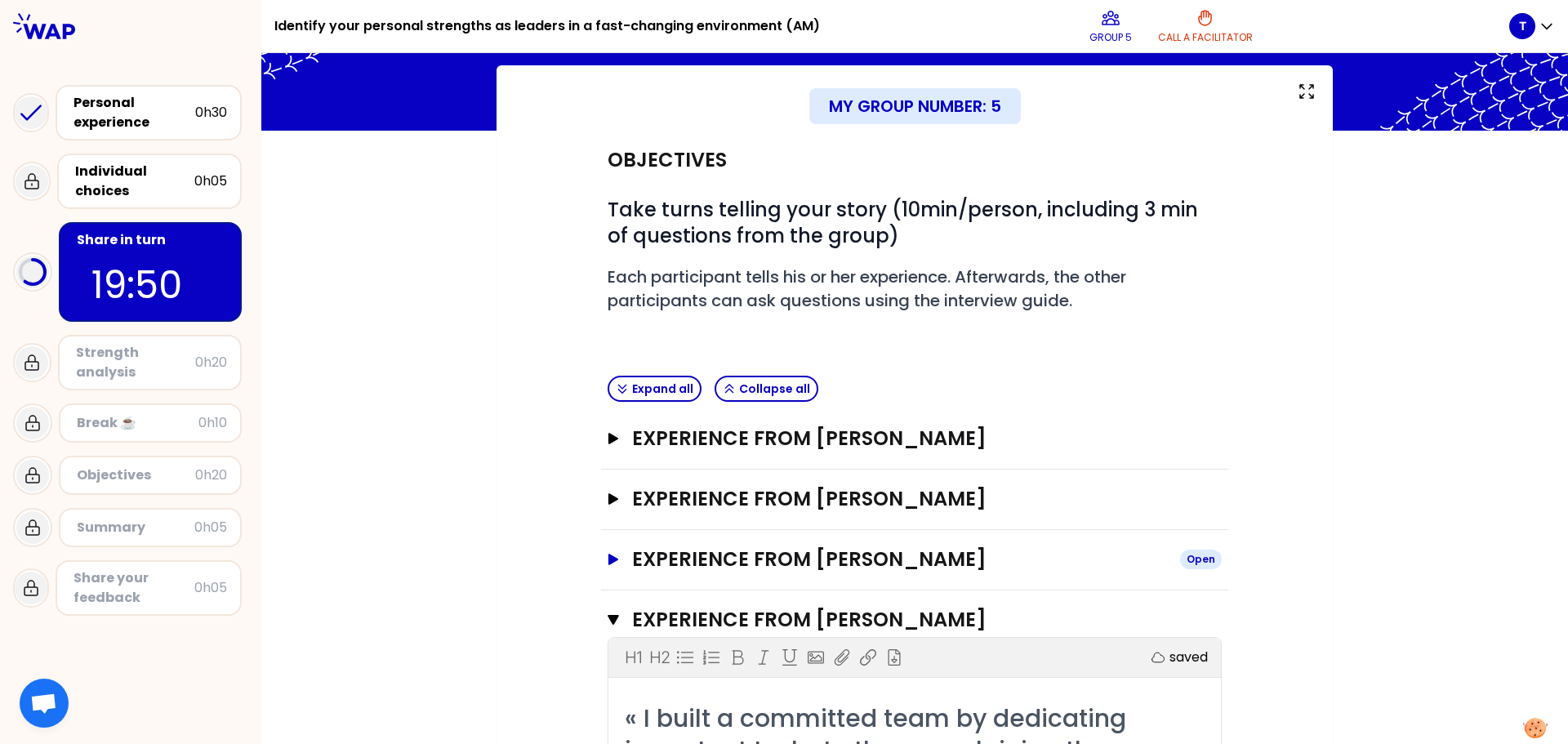
click at [609, 557] on icon "button" at bounding box center [614, 559] width 10 height 12
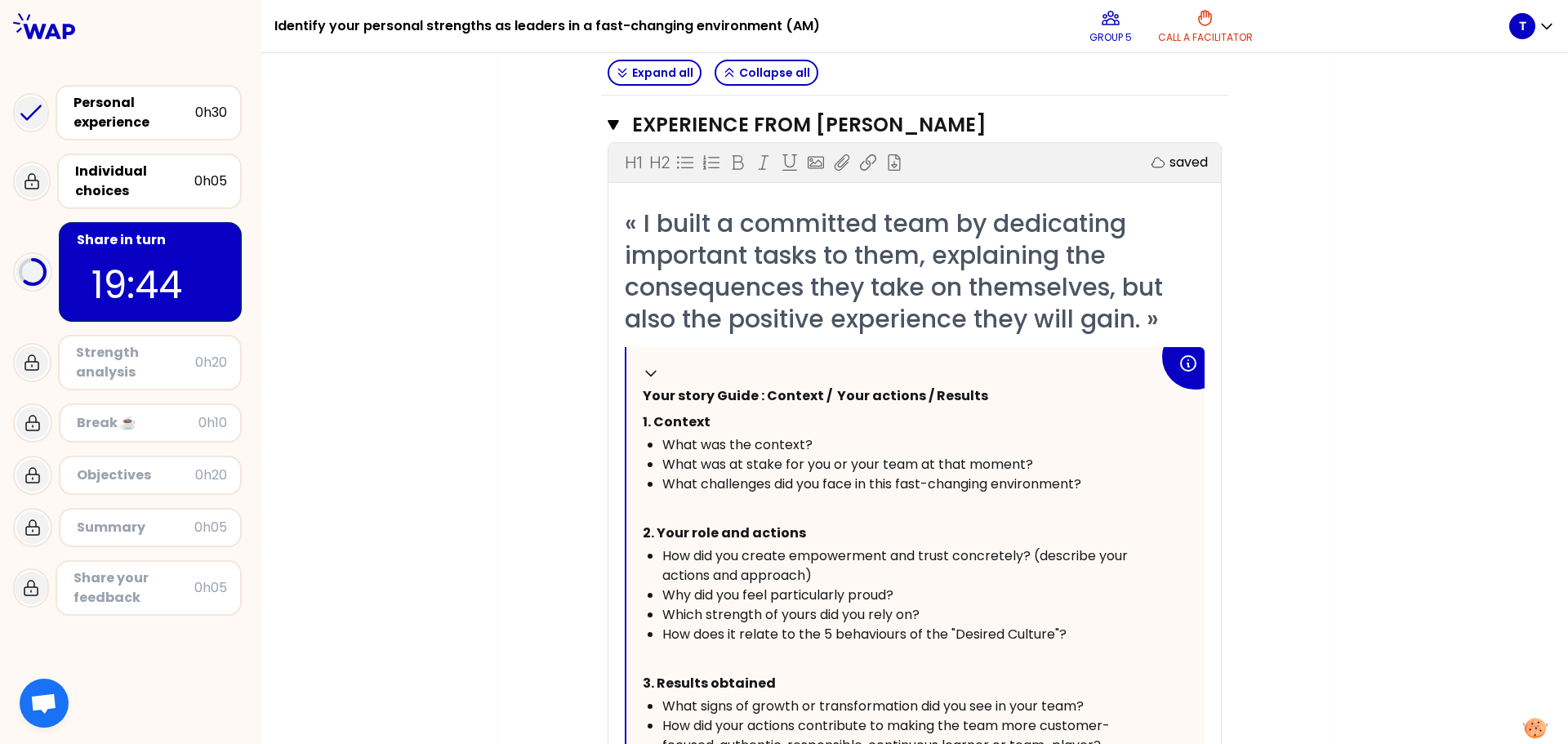
scroll to position [2109, 0]
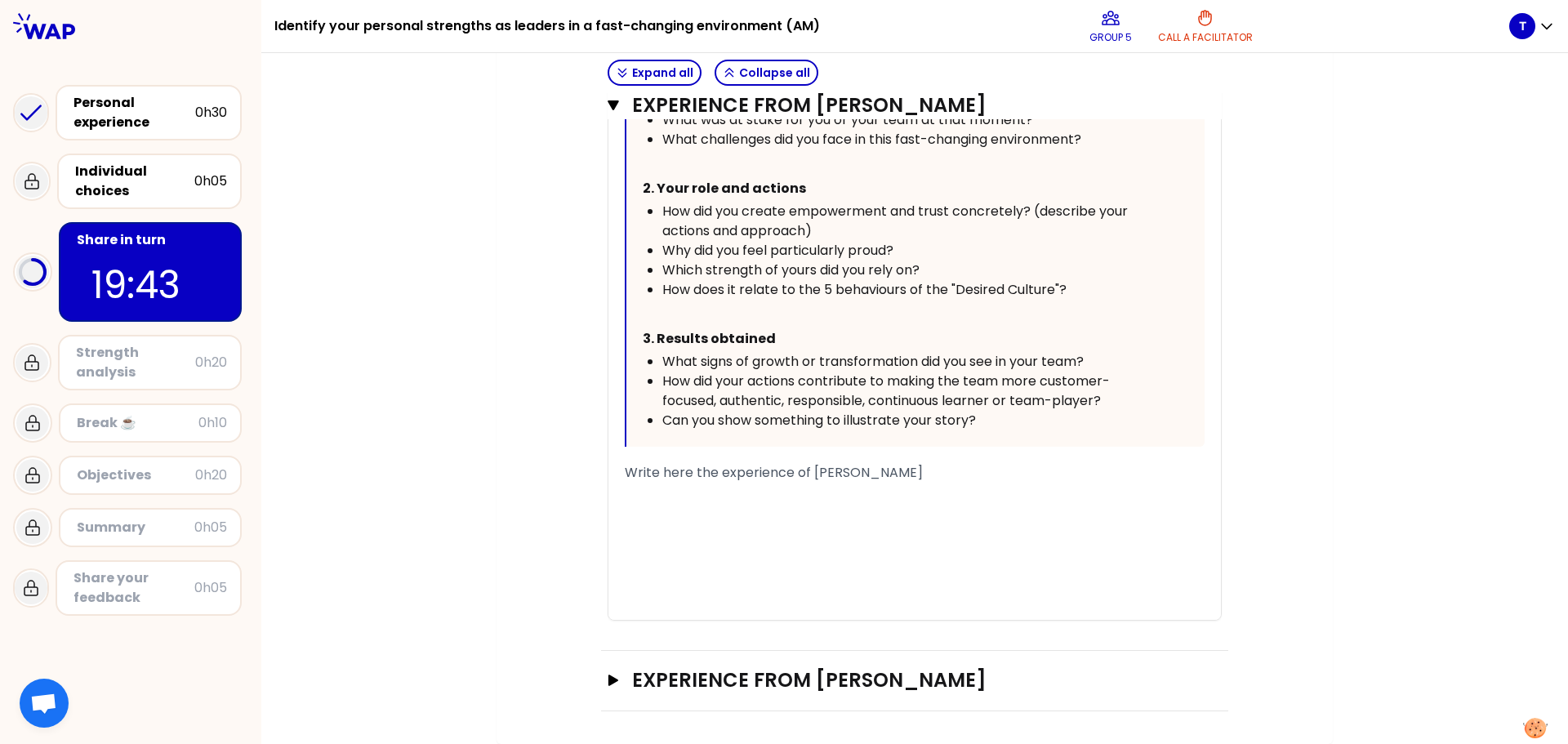
click at [683, 488] on div "﻿" at bounding box center [914, 493] width 580 height 20
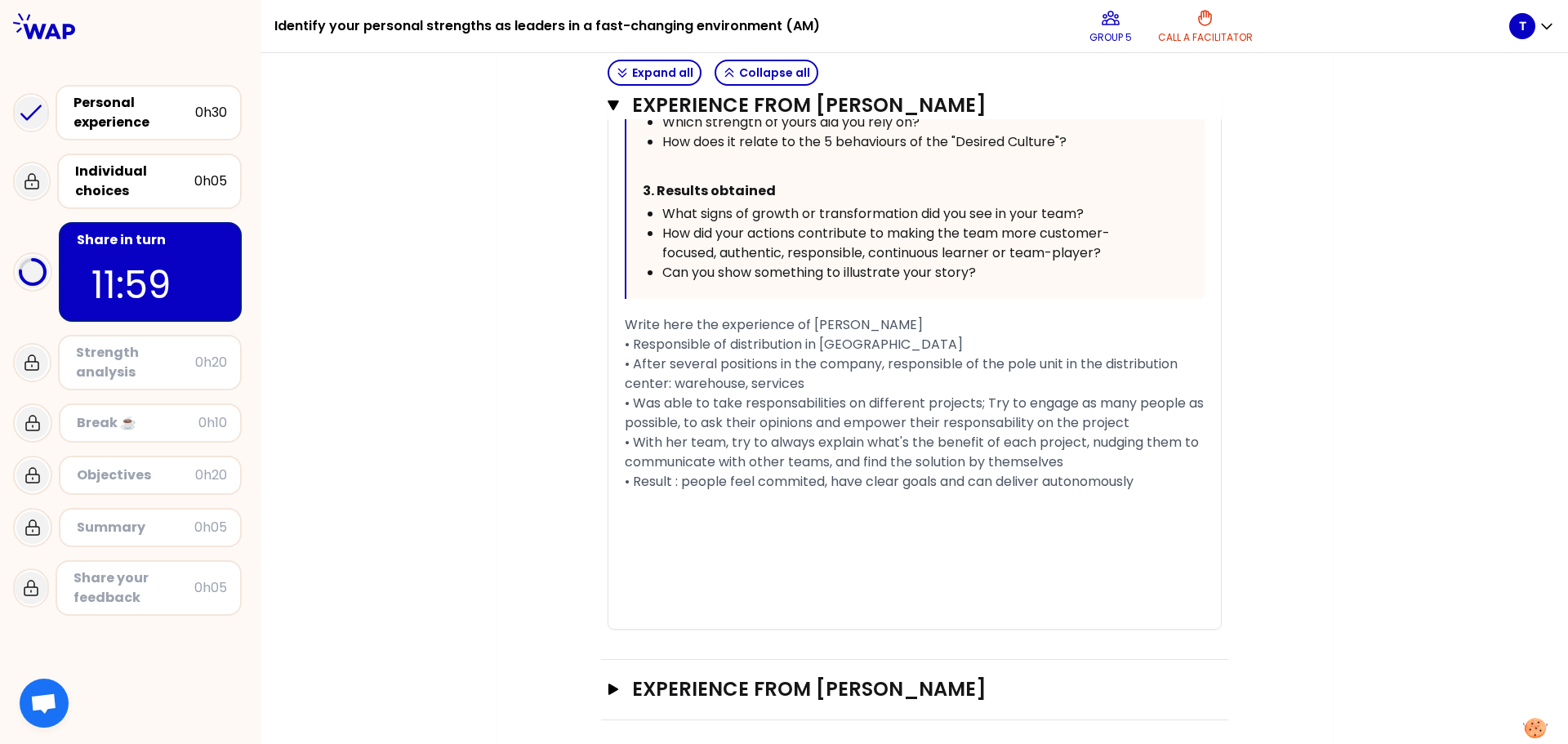
scroll to position [2325, 0]
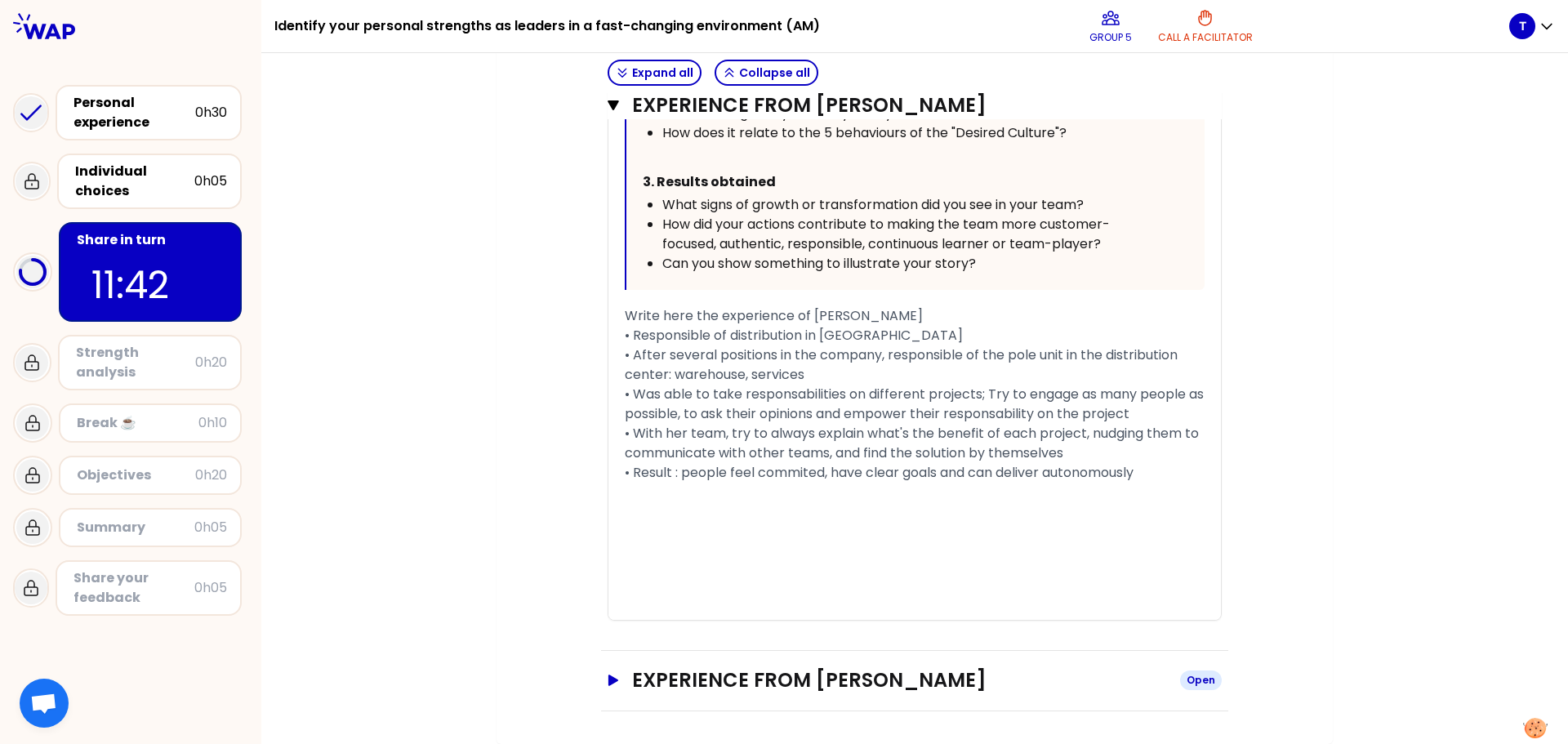
click at [613, 687] on button "Experience from [PERSON_NAME] Open" at bounding box center [914, 681] width 614 height 26
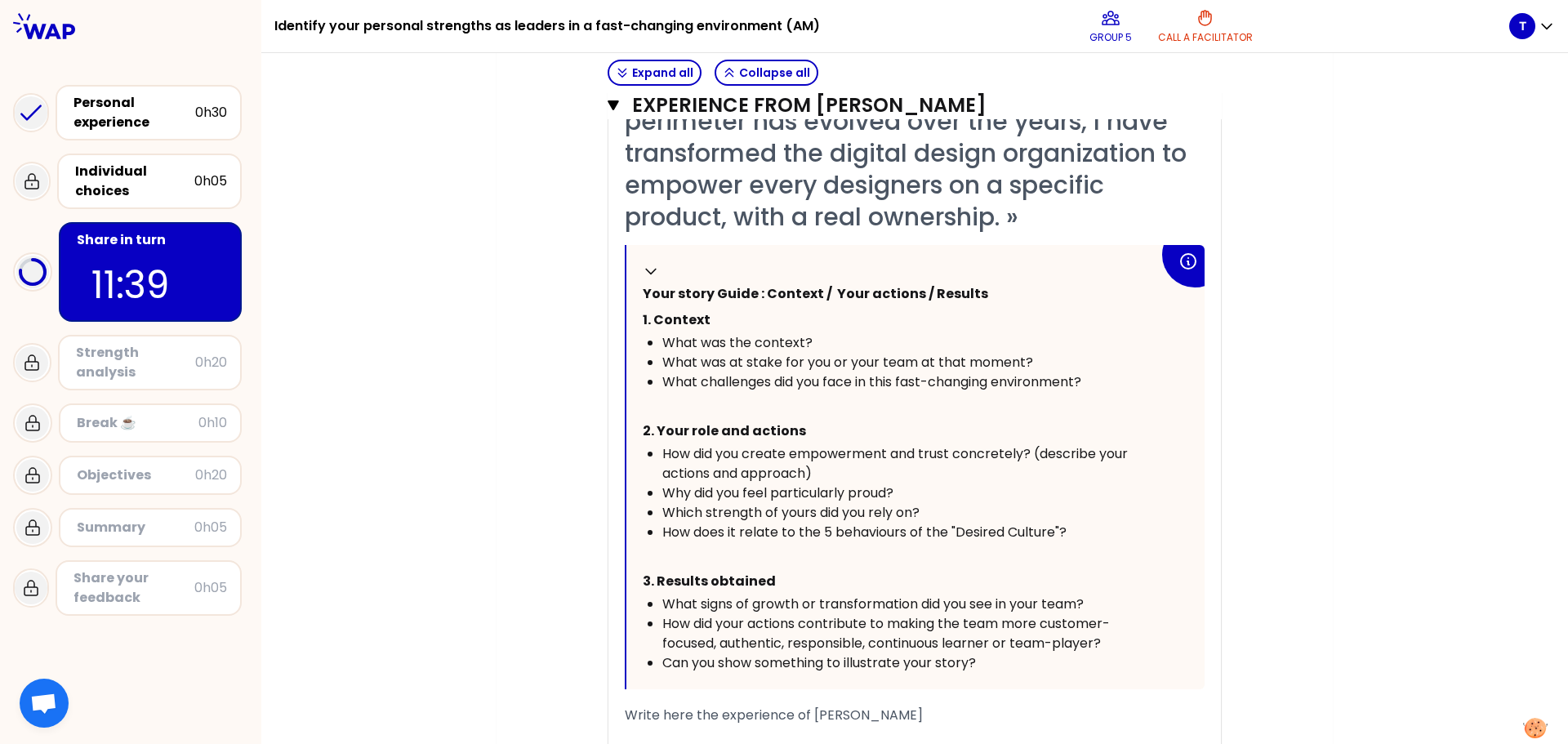
scroll to position [3261, 0]
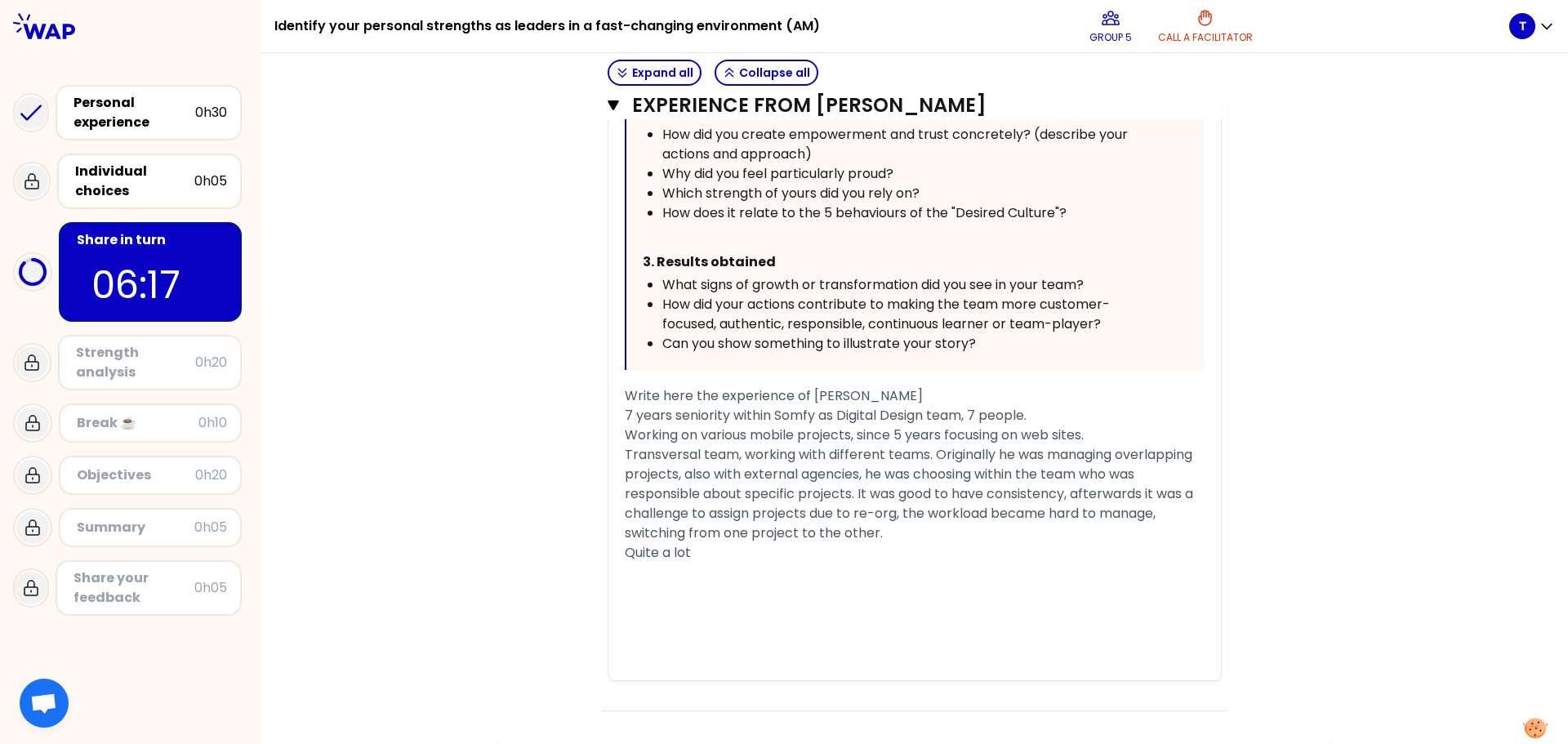
scroll to position [3381, 0]
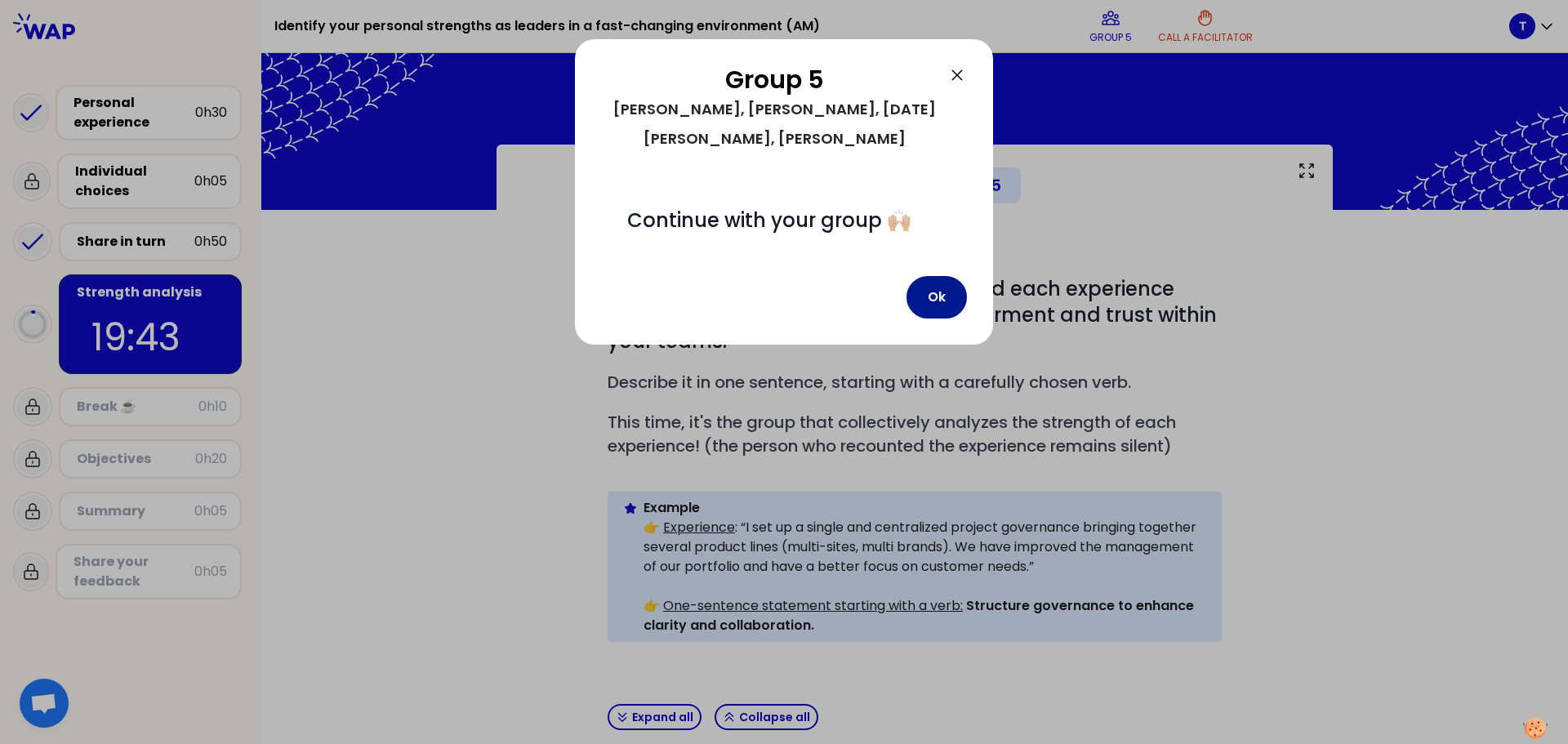
click at [935, 276] on button "Ok" at bounding box center [936, 297] width 60 height 43
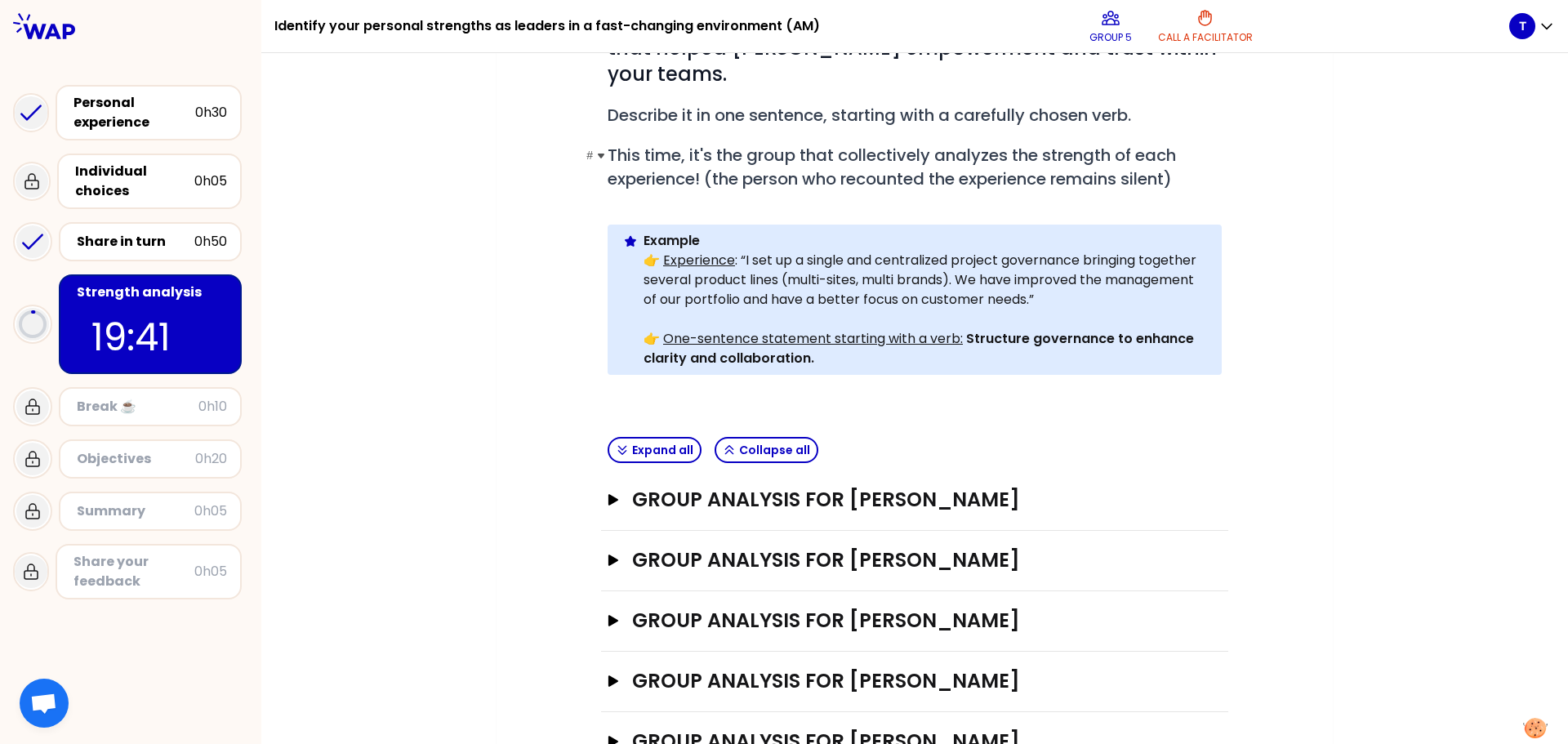
scroll to position [303, 0]
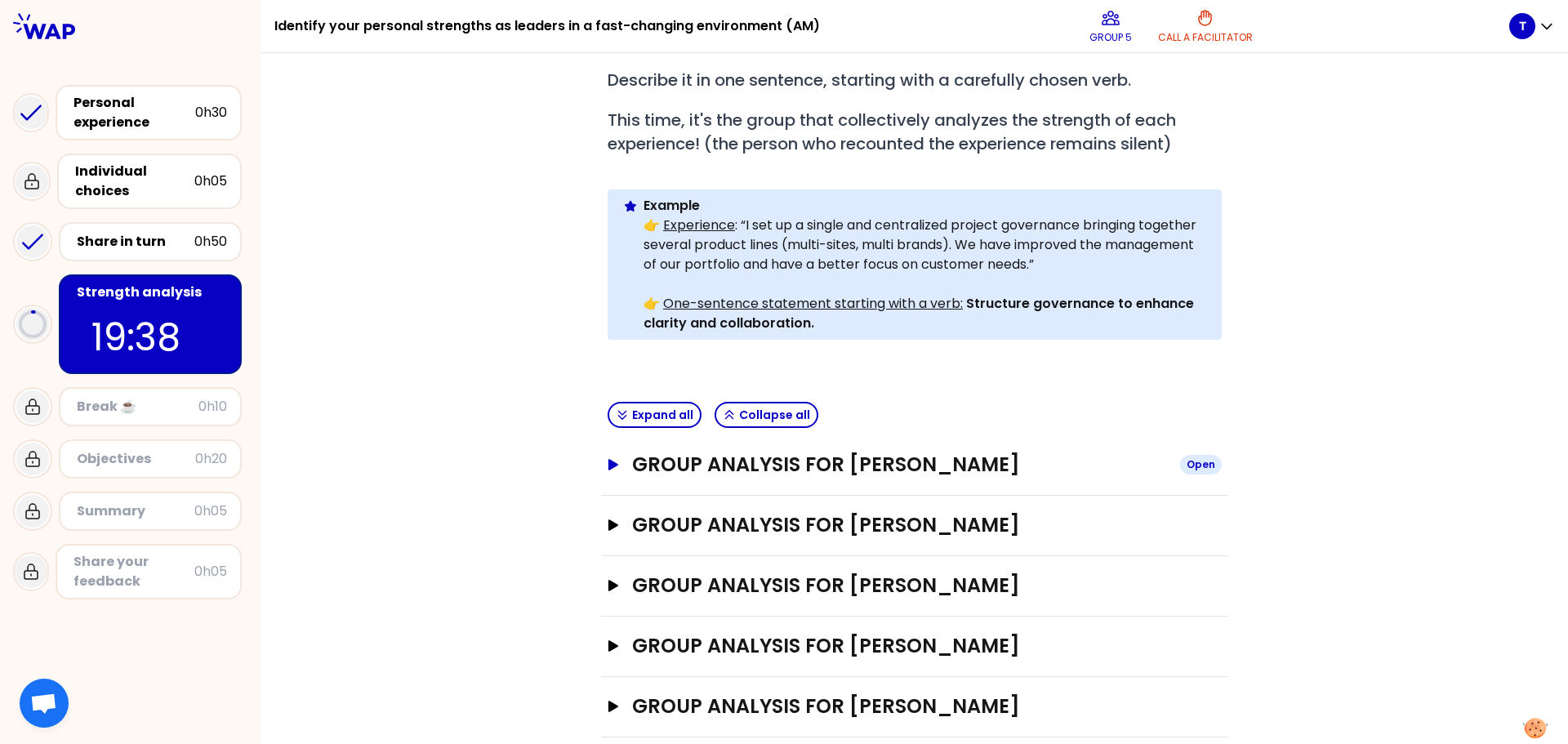
click at [611, 459] on icon "button" at bounding box center [614, 465] width 10 height 12
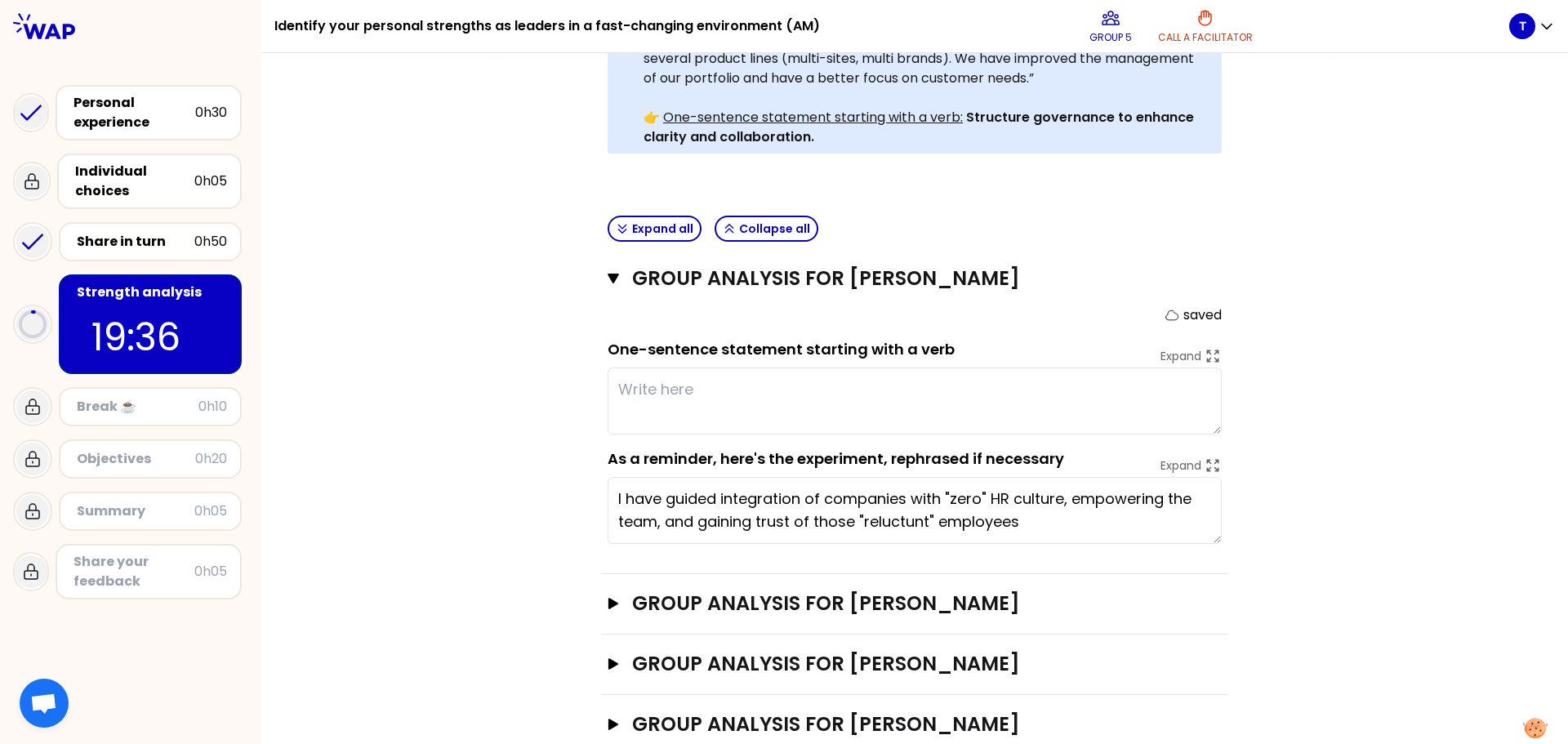
scroll to position [493, 0]
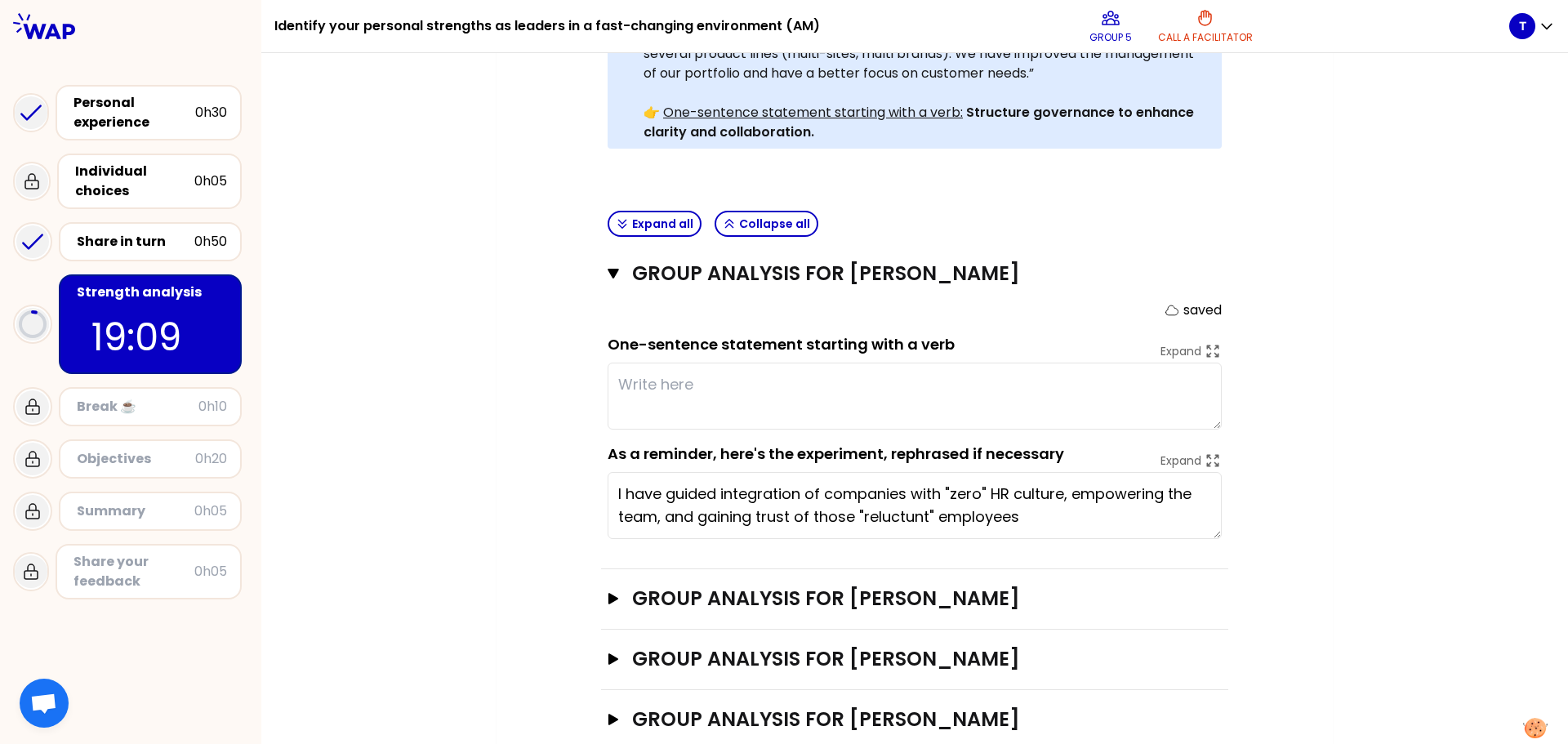
click at [905, 363] on textarea at bounding box center [914, 397] width 614 height 67
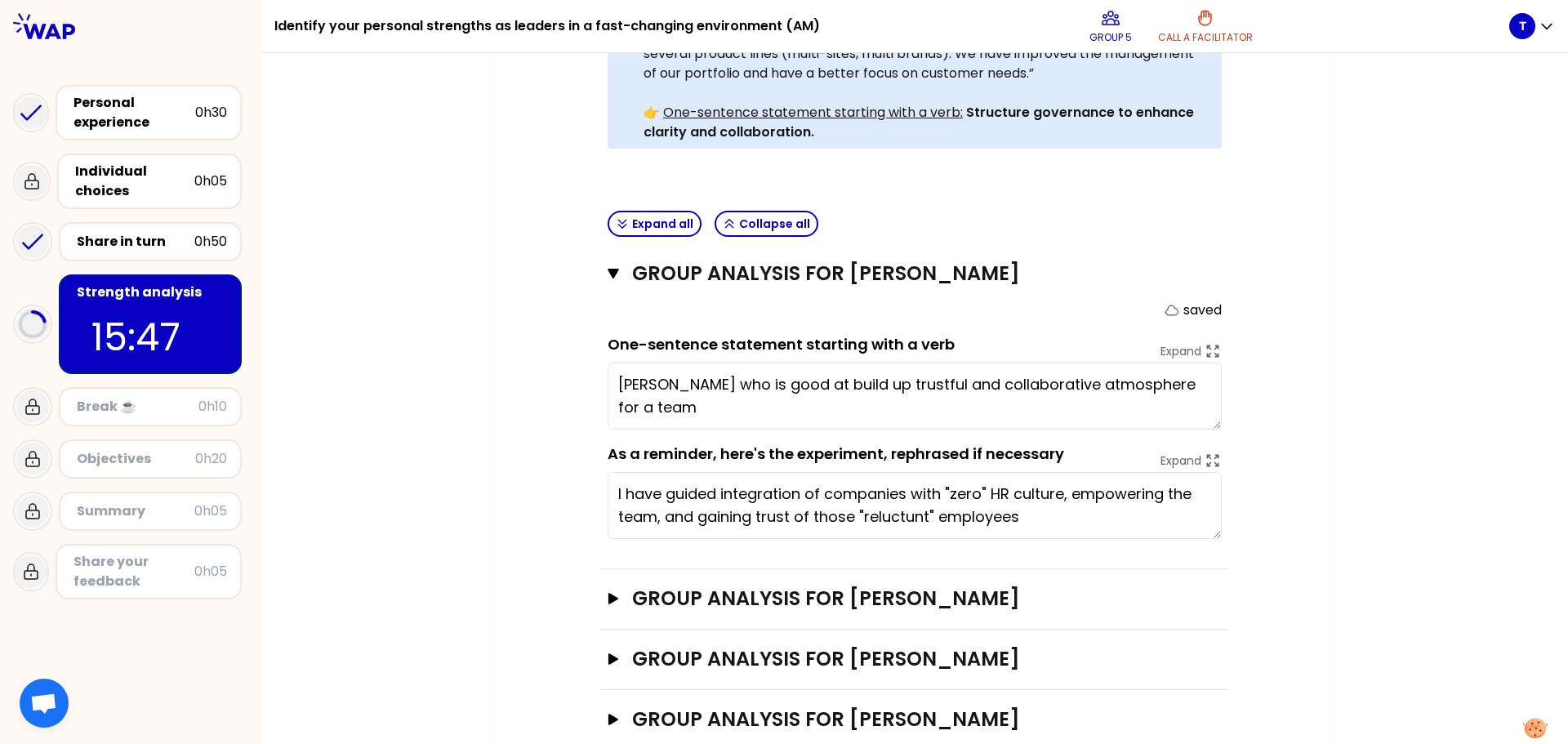
type textarea "[PERSON_NAME] who is good at build up trustful and collaborative atmosphere for…"
click at [609, 593] on icon "button" at bounding box center [614, 599] width 10 height 12
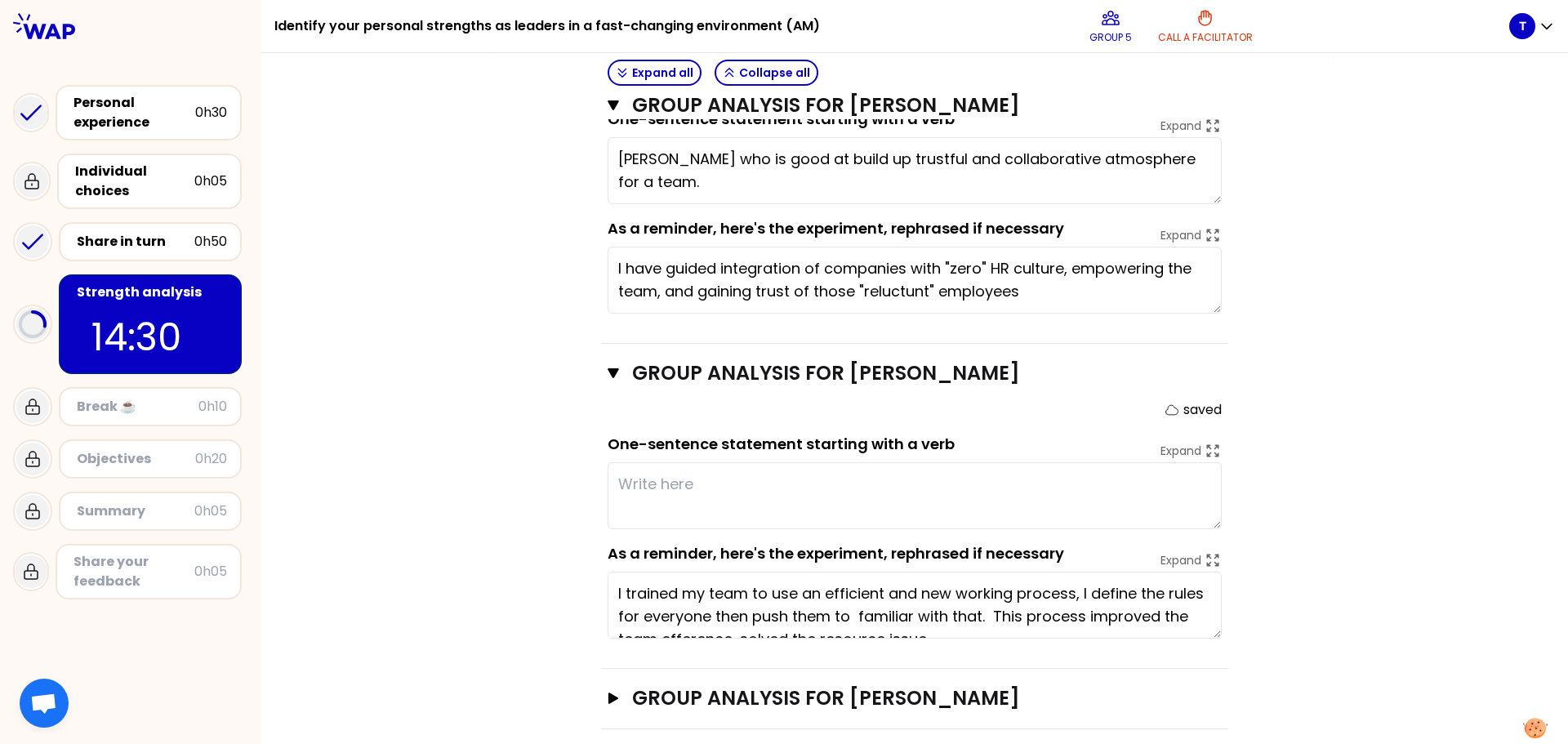
scroll to position [720, 0]
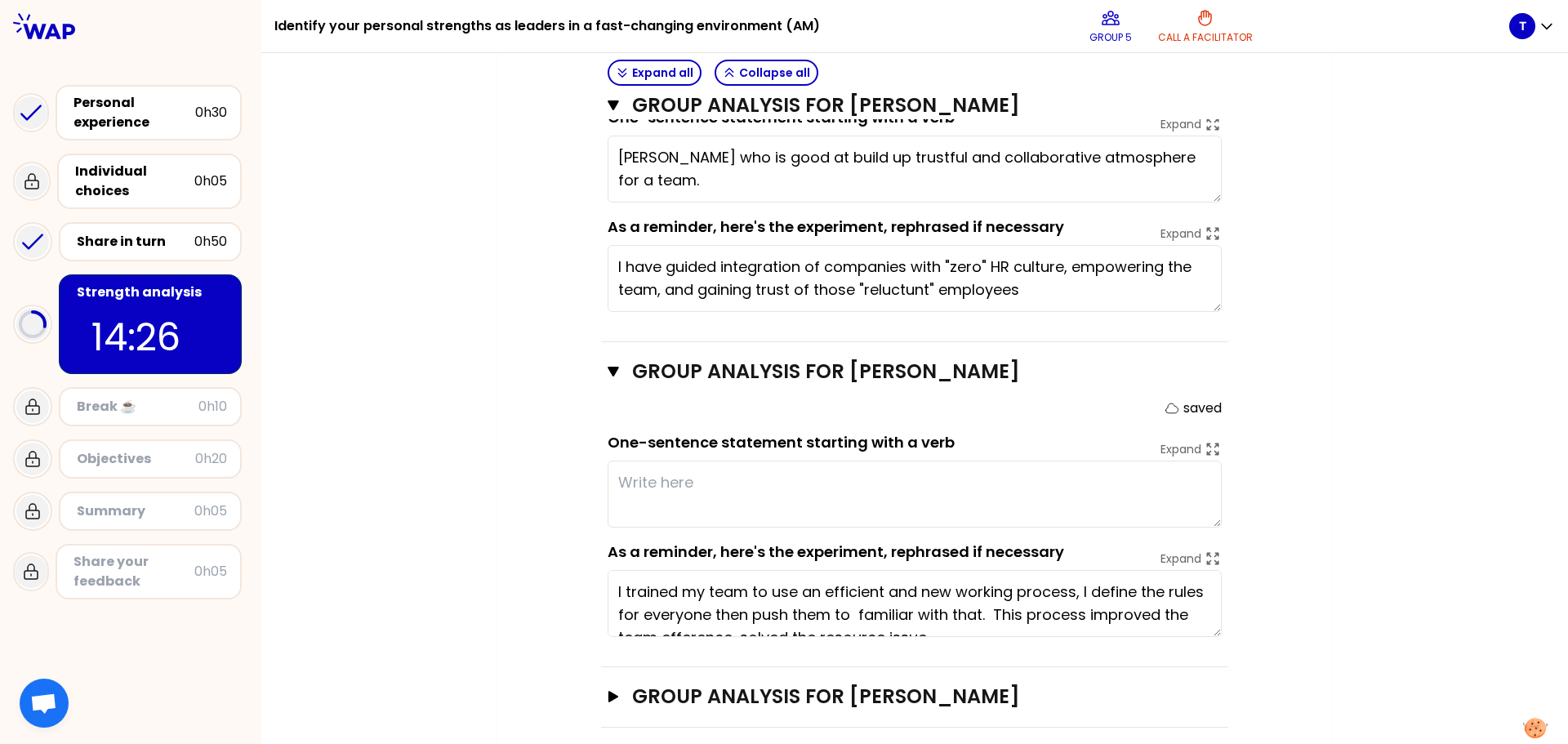
click at [708, 460] on textarea at bounding box center [914, 494] width 614 height 67
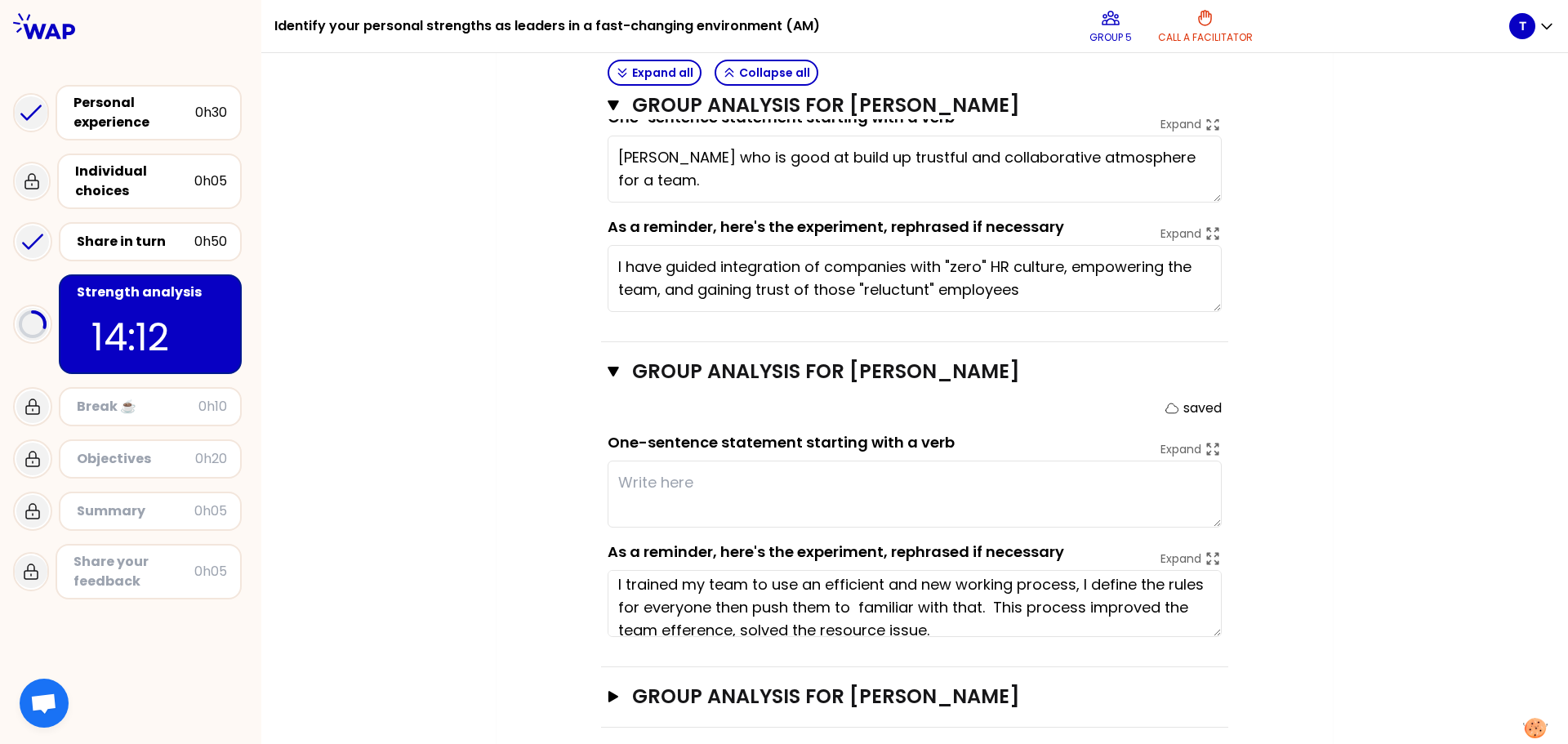
scroll to position [7, 0]
click at [673, 460] on textarea at bounding box center [914, 494] width 614 height 67
click at [633, 460] on textarea at bounding box center [914, 494] width 614 height 67
type textarea "Create a network with Cluses R&D teams and Marketing community"
type textarea "uild up trustful and collaborative atmosphere for a team."
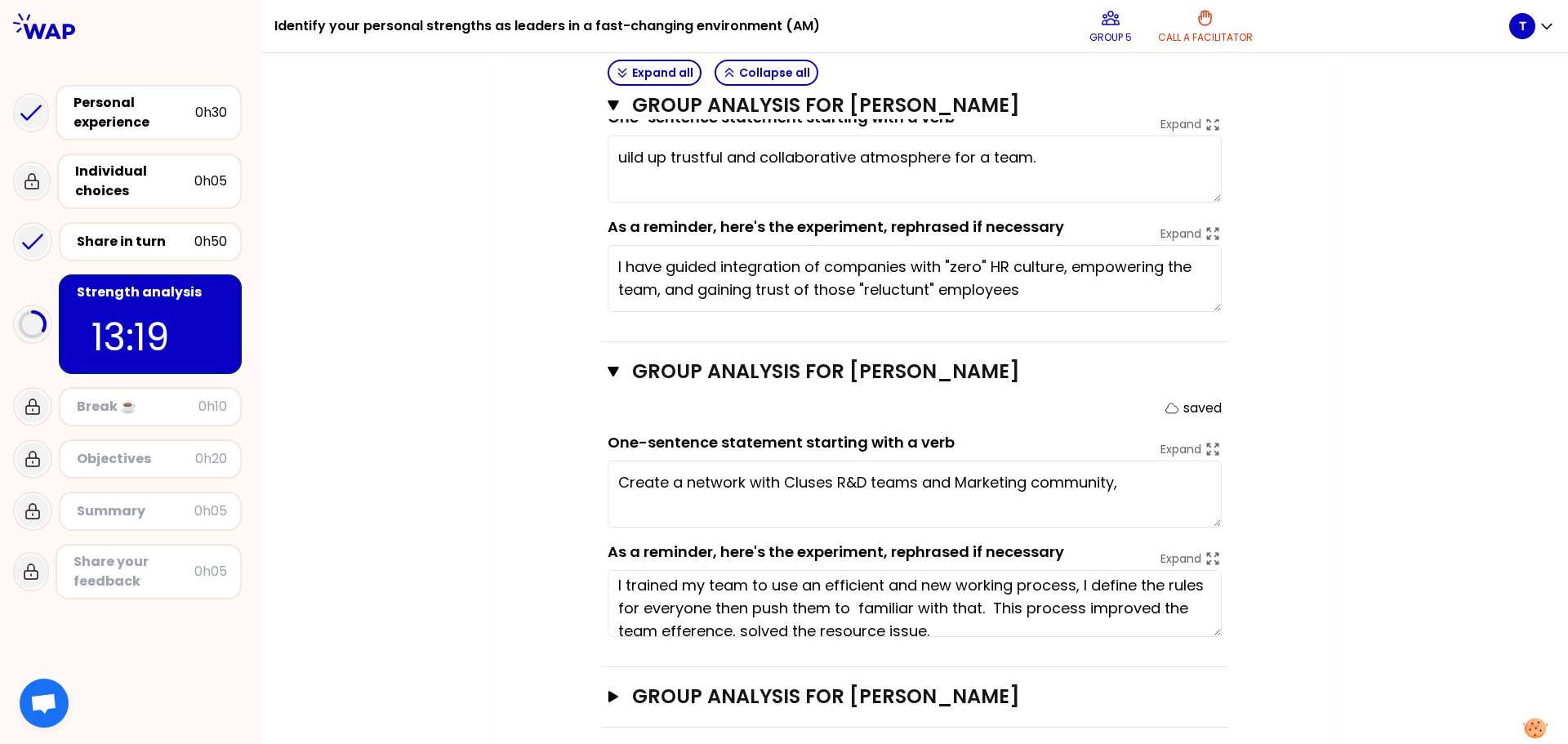
type textarea "Create a network with Cluses R&D teams and Marketing community,"
type textarea "build up trustful and collaborative atmosphere for a team."
type textarea "Create a network with Cluses R&D teams and Marketing community, in or"
type textarea "uild up trustful and collaborative atmosphere for a team."
type textarea "Create a network with Cluses R&D teams and Marketing community, in order"
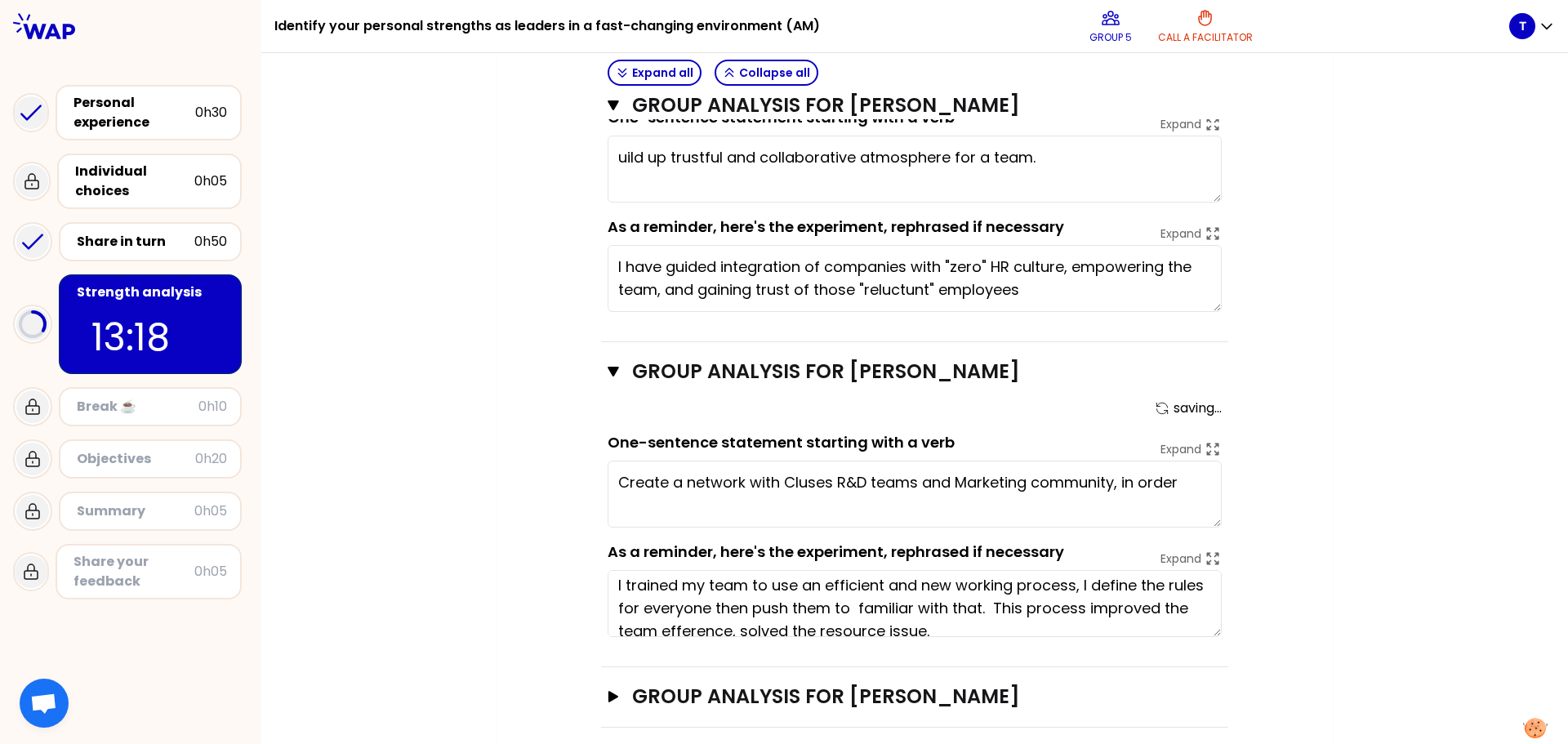
type textarea "Build up trustful and collaborative atmosphere for a team."
type textarea "Create a network with Cluses R&D teams and Marketing community, in order to hav…"
type textarea "Buildi up trustful and collaborative atmosphere for a team."
type textarea "Create a network with Cluses R&D teams and Marketing community, in order to hav…"
type textarea "Building up trustful and collaborative atmosphere for a team."
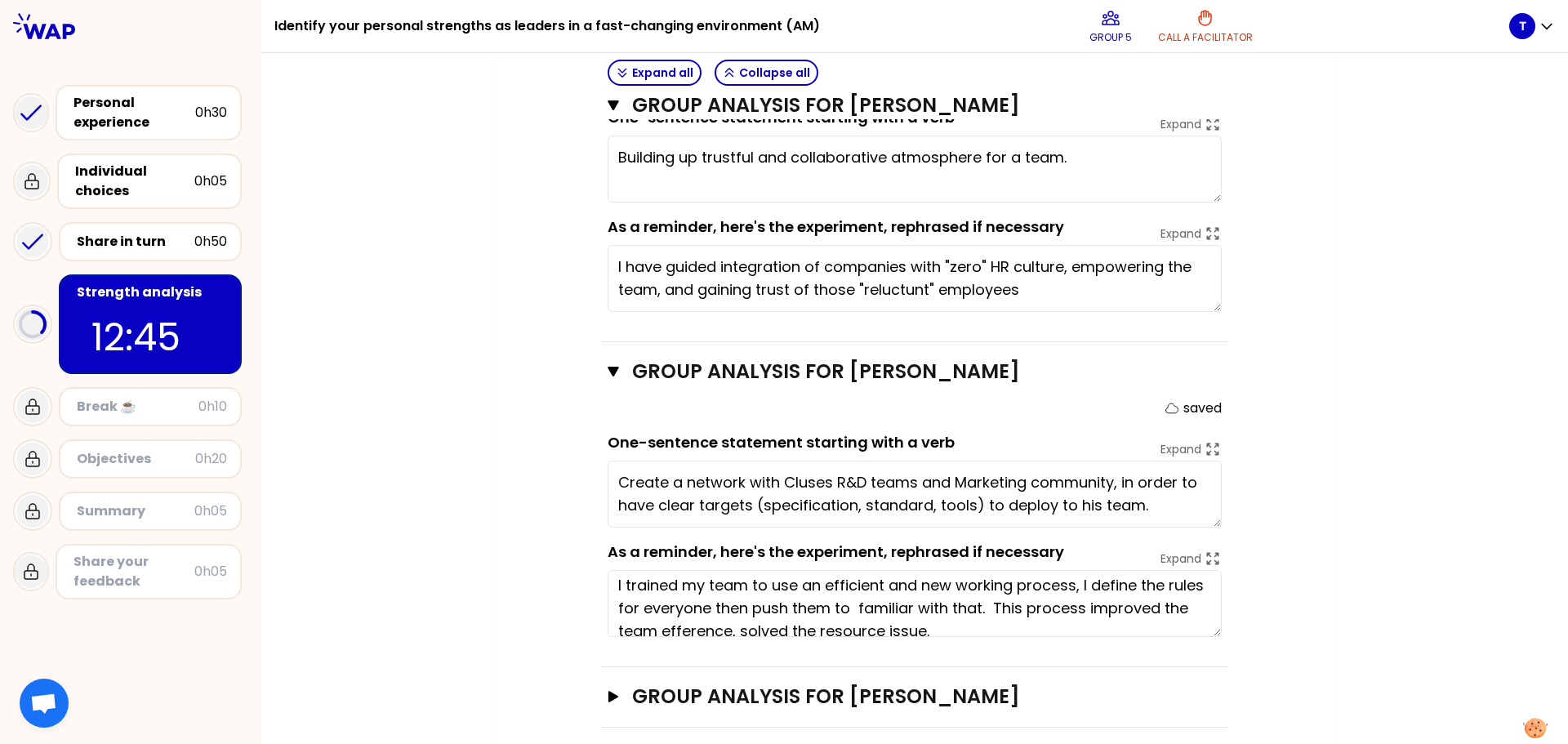
click at [1395, 567] on div "My group number: 5 Objectives # As a group, identify the strength behind each e…" at bounding box center [915, 152] width 1307 height 1457
click at [849, 478] on textarea "Create a network with Cluses R&D teams and Marketing community, in order to hav…" at bounding box center [914, 494] width 614 height 67
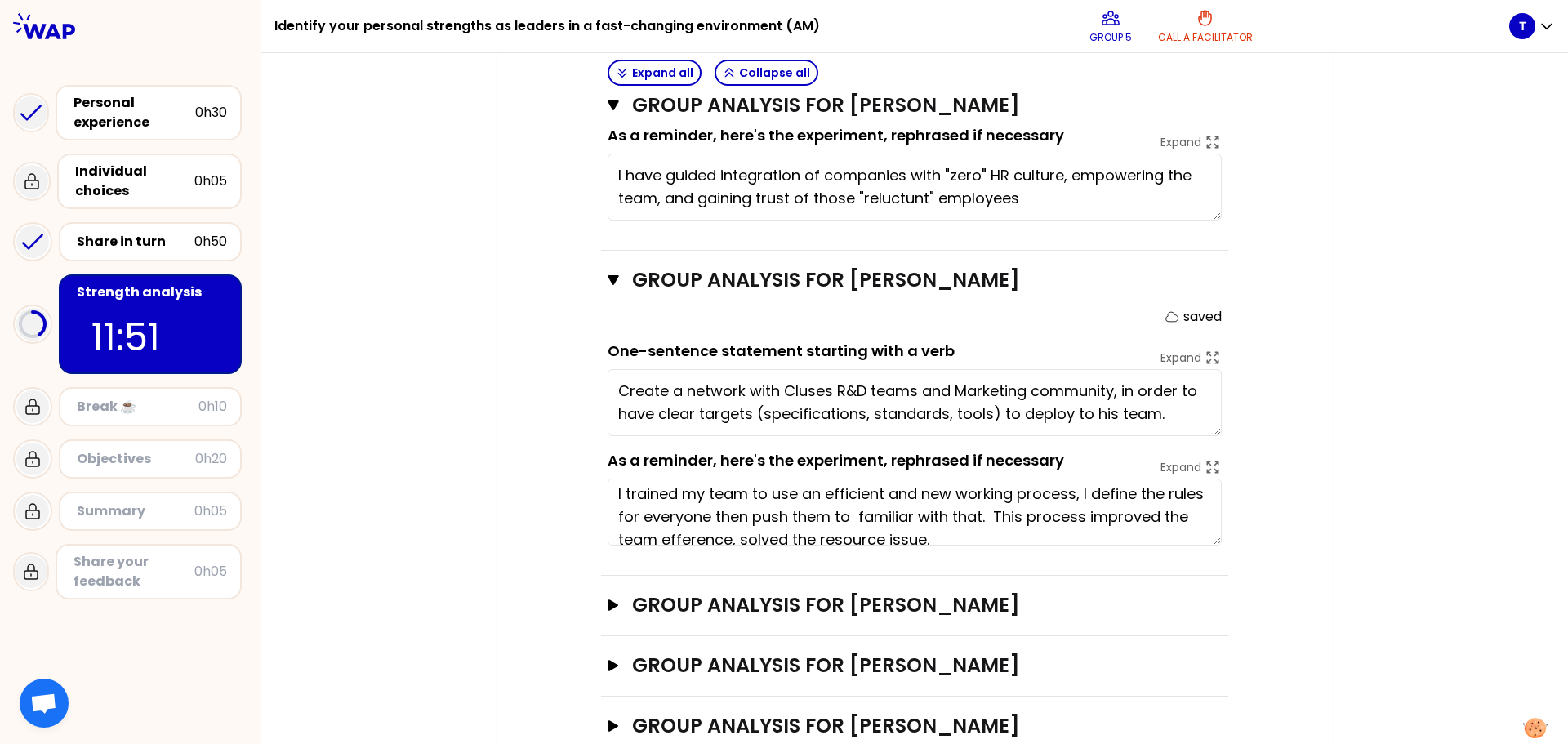
scroll to position [831, 0]
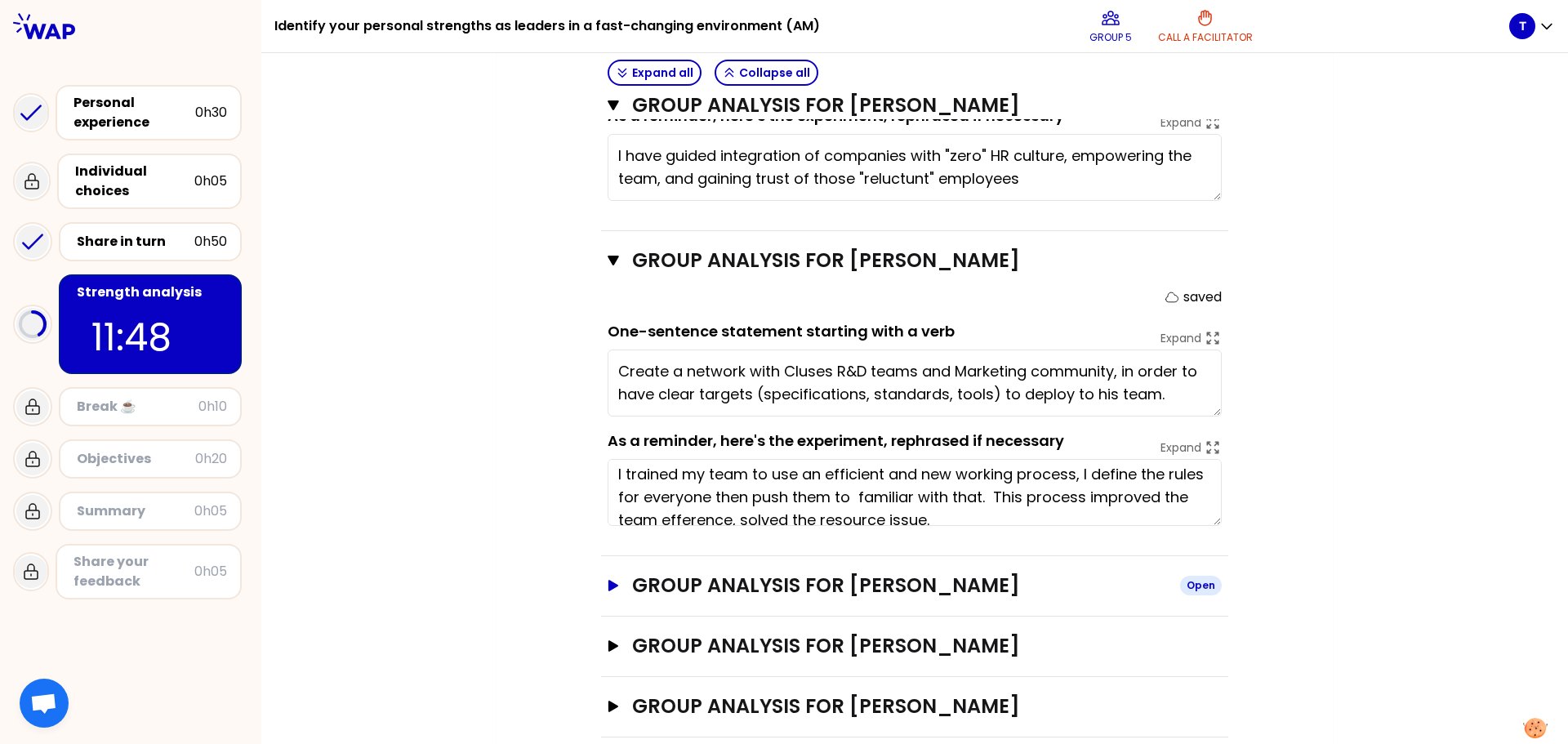
type textarea "Create a network with Cluses R&D teams and Marketing community, in order to hav…"
click at [609, 572] on button "Group analysis for [DATE] Open" at bounding box center [914, 585] width 614 height 26
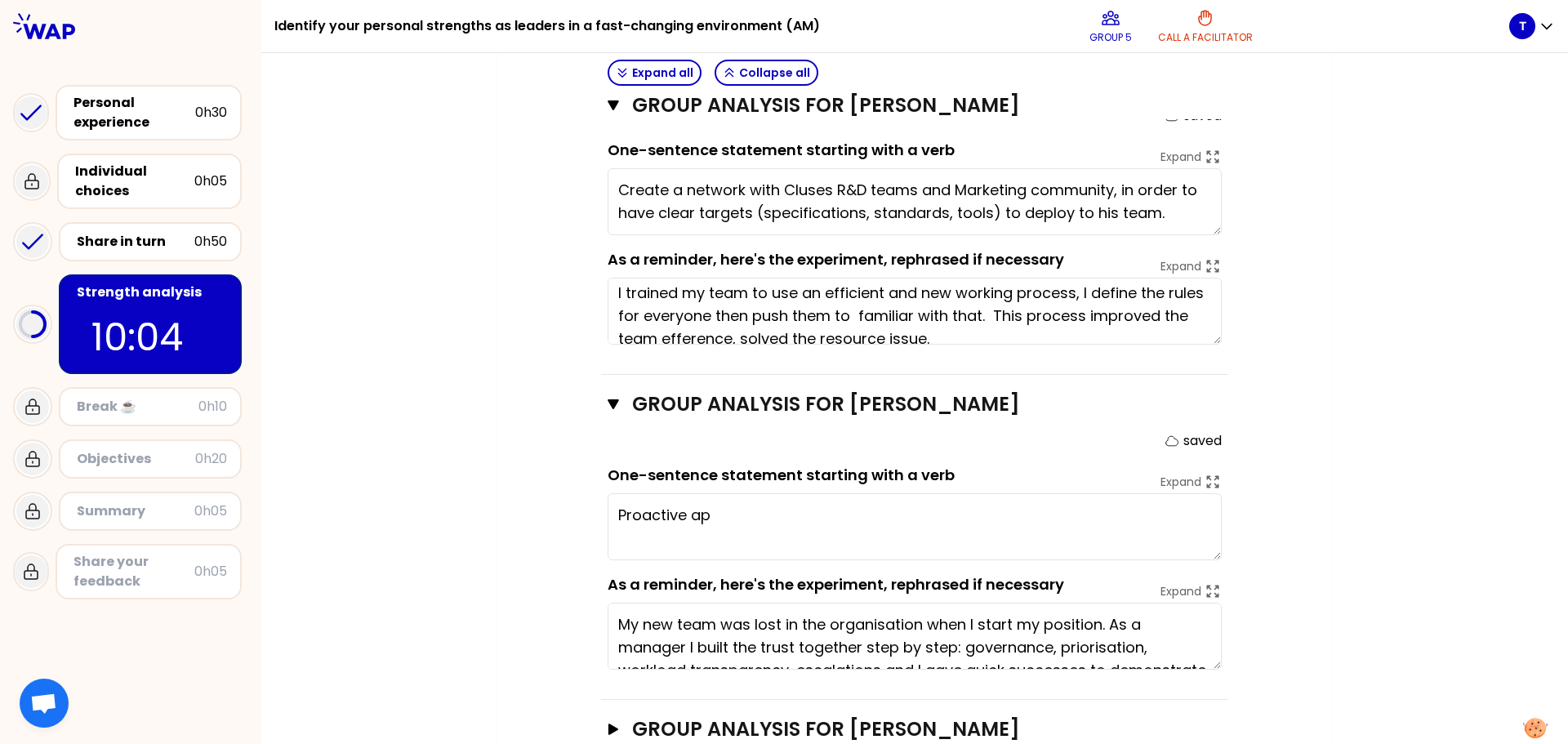
scroll to position [1016, 0]
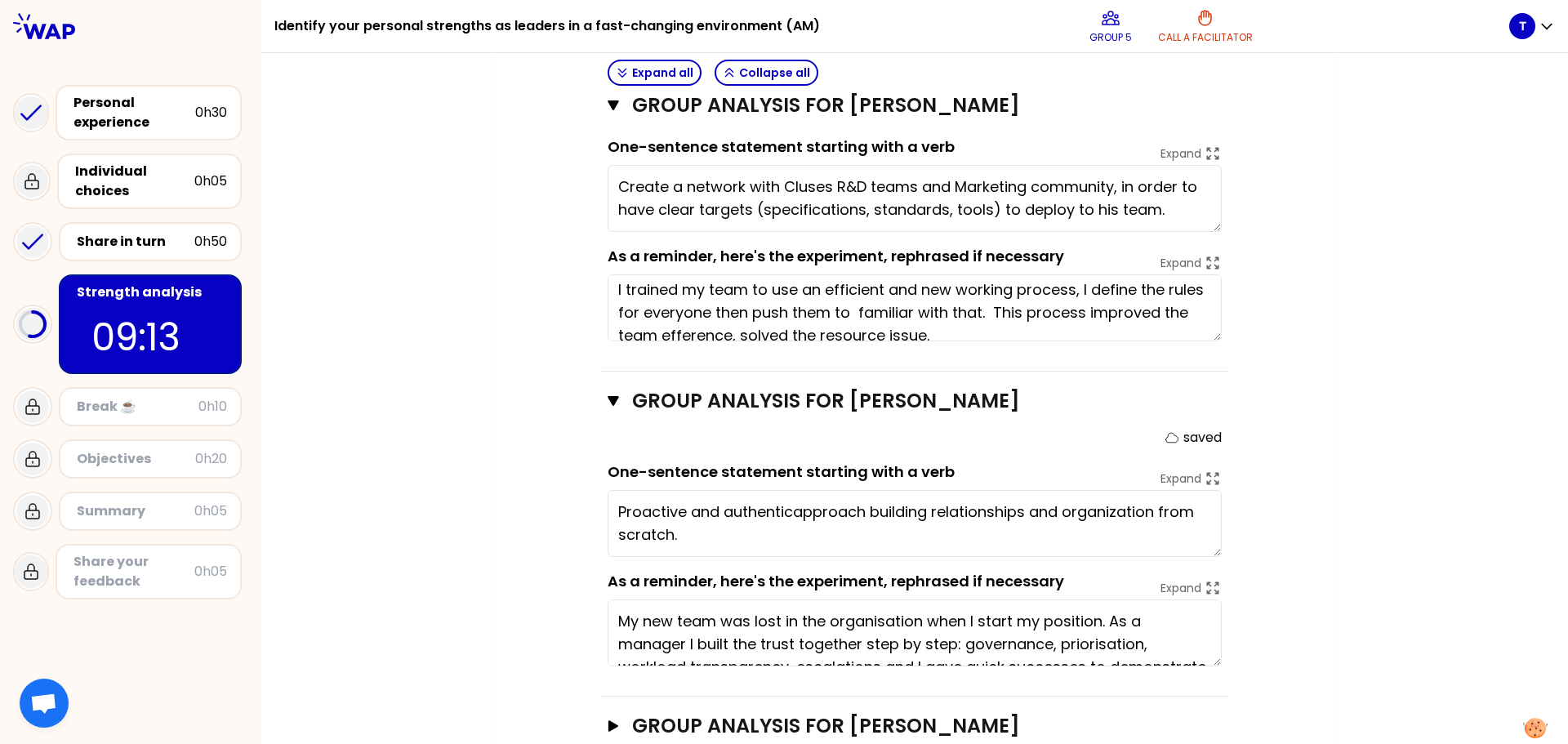
type textarea "Proactive and authentic approach building relationships and organization from s…"
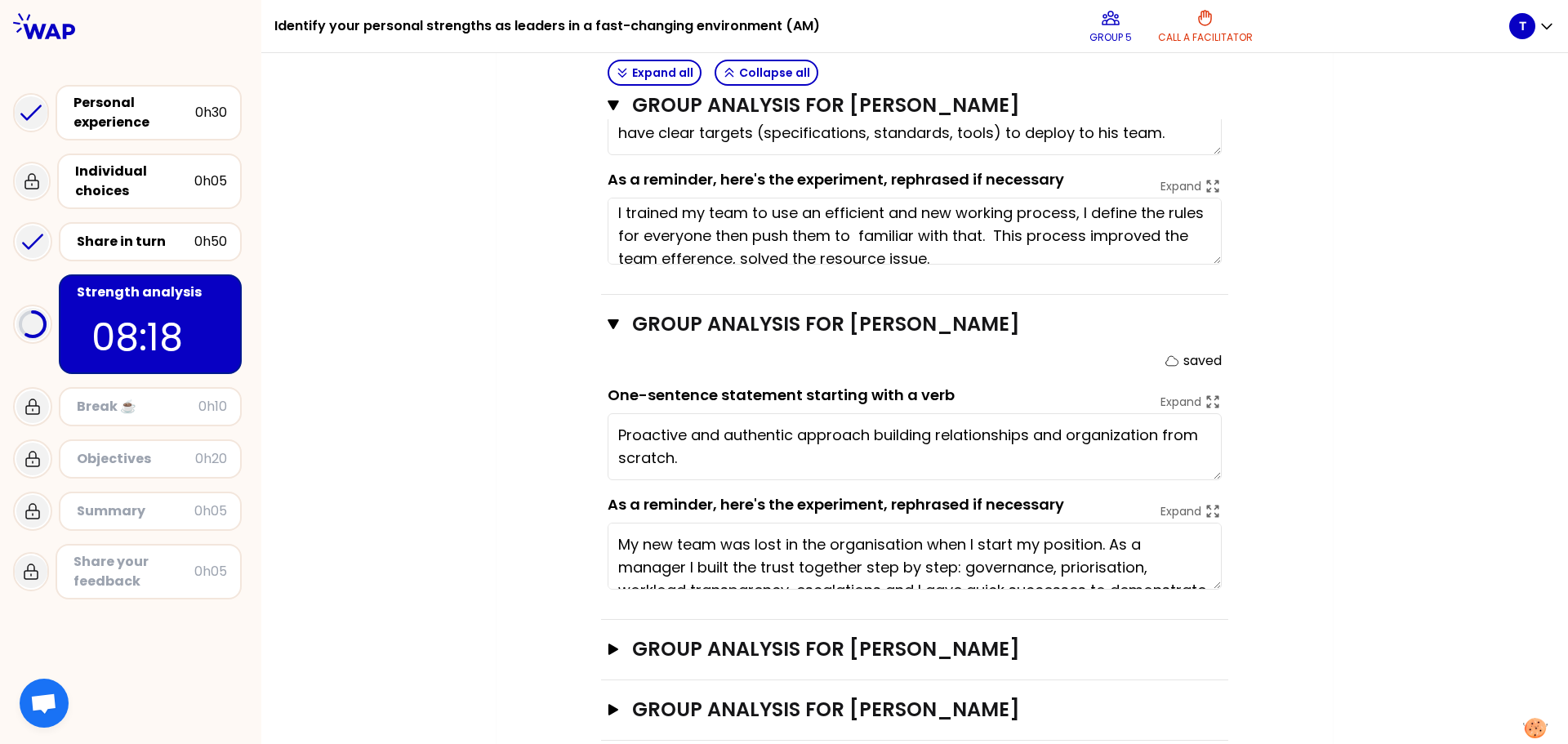
scroll to position [1096, 0]
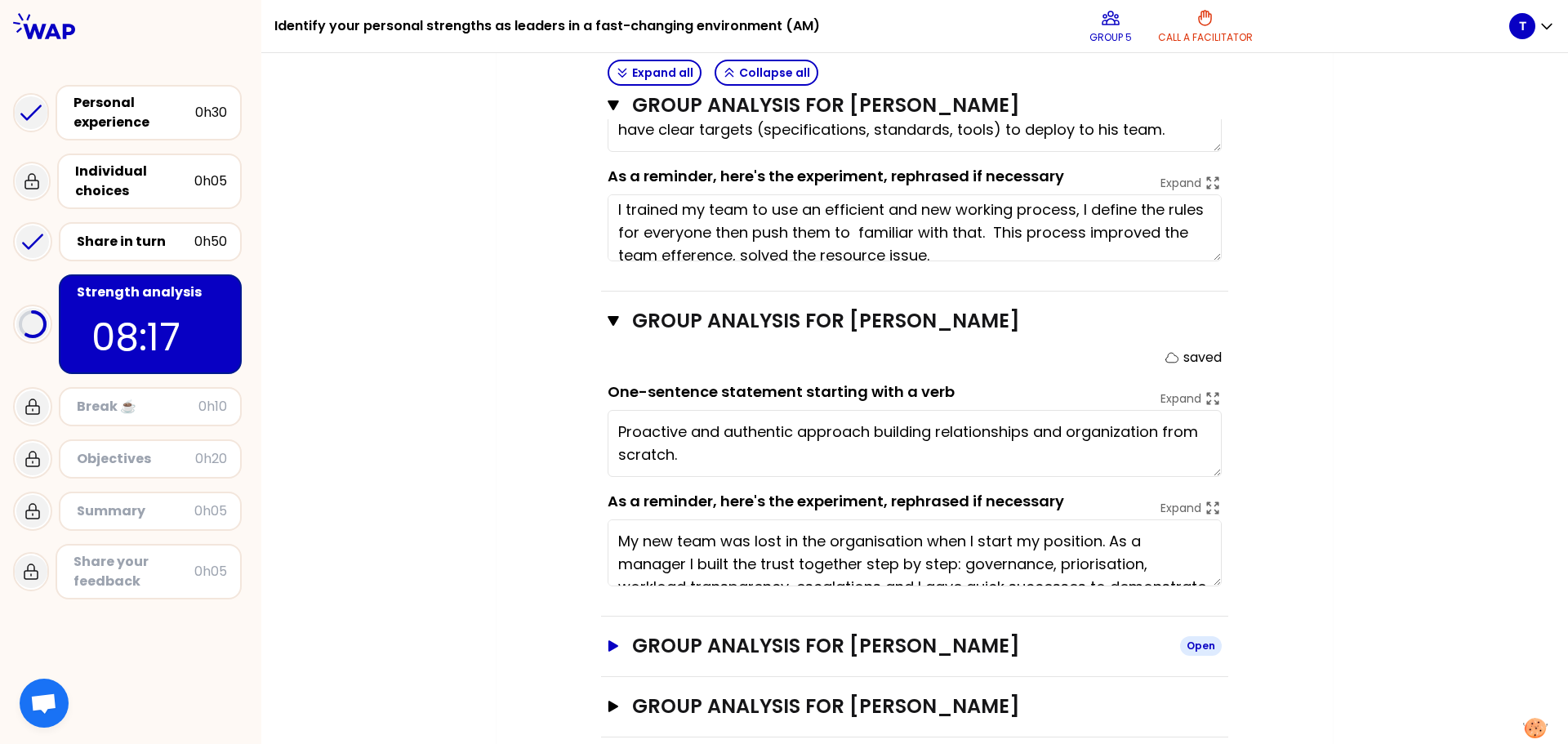
click at [609, 641] on icon "button" at bounding box center [614, 647] width 10 height 12
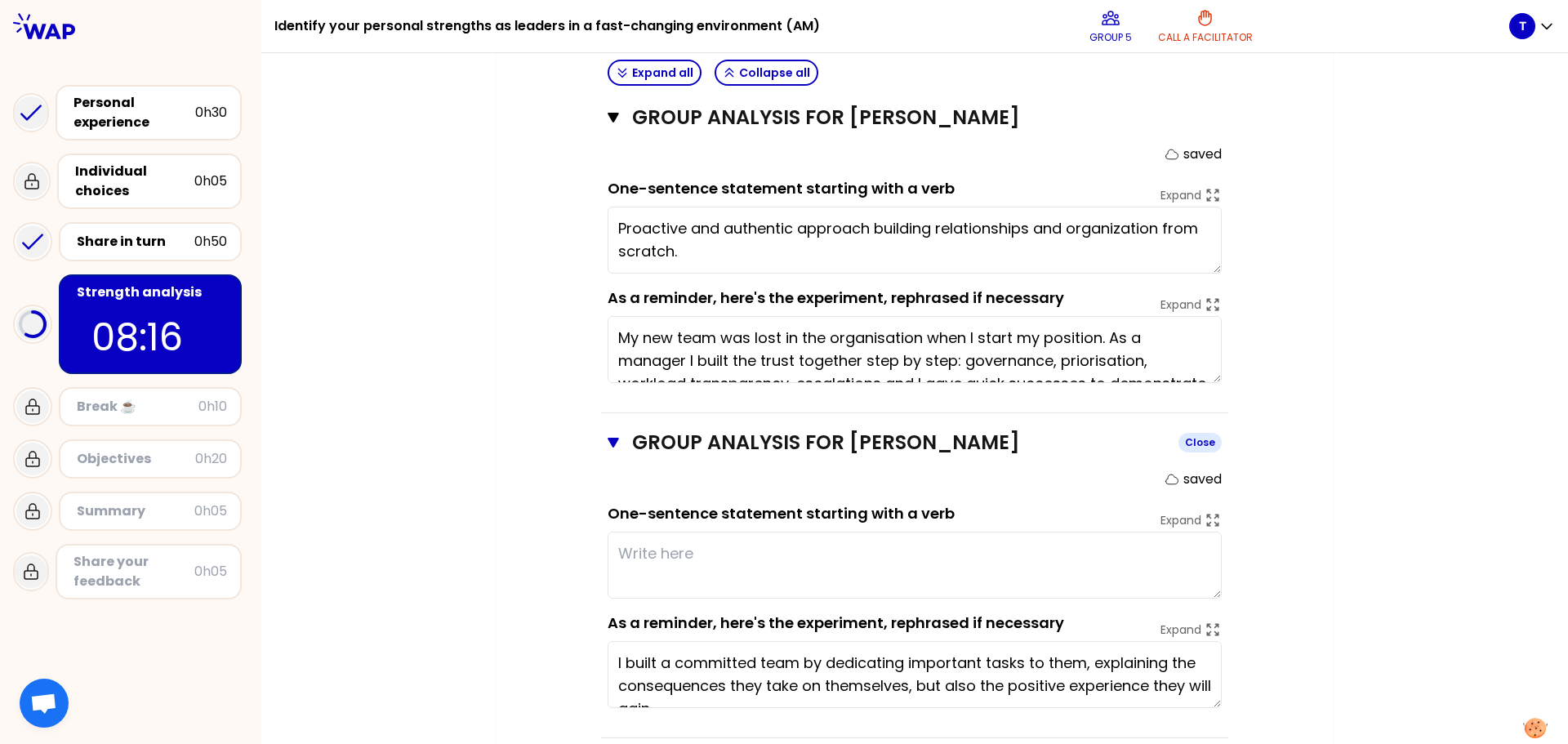
scroll to position [1353, 0]
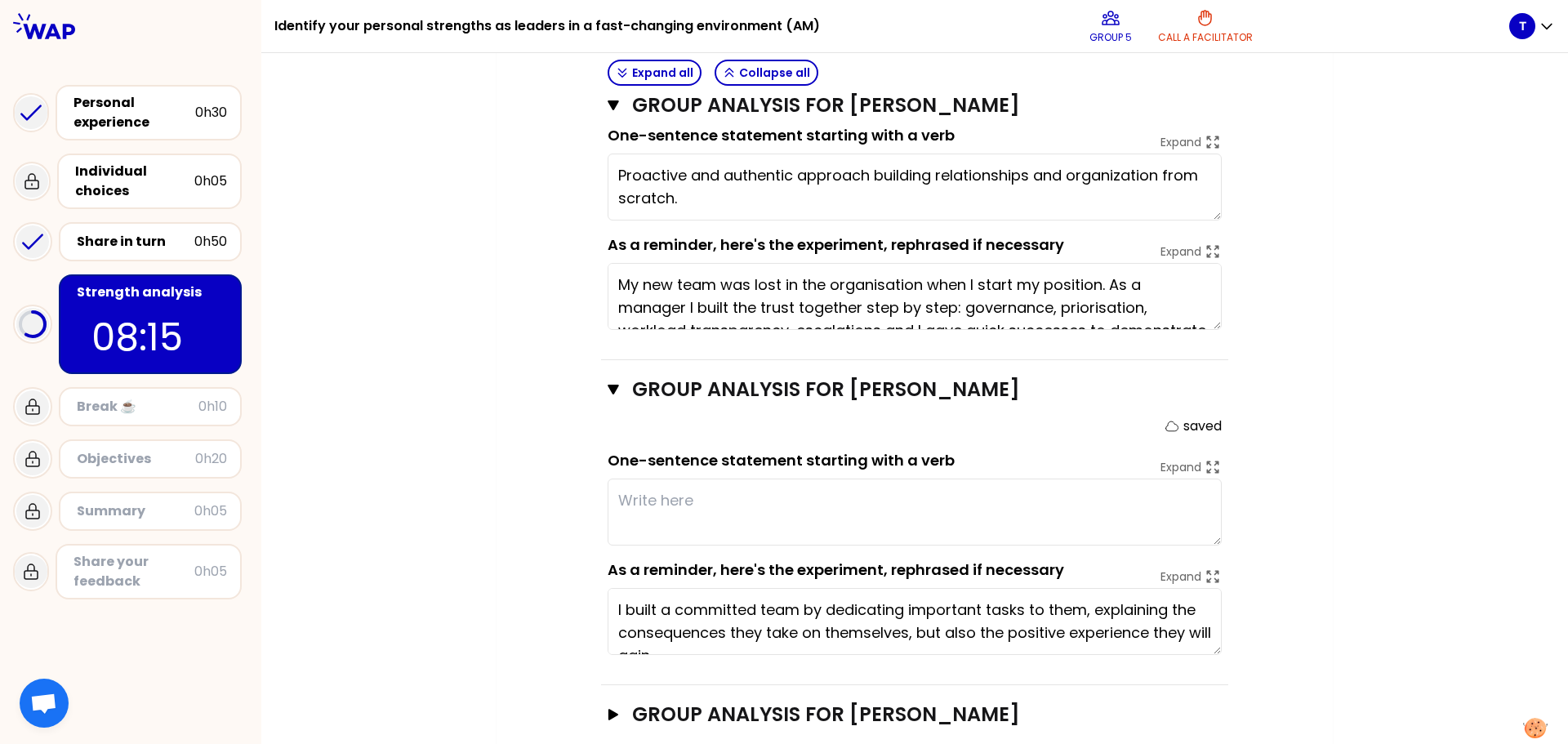
click at [625, 495] on textarea at bounding box center [914, 513] width 614 height 67
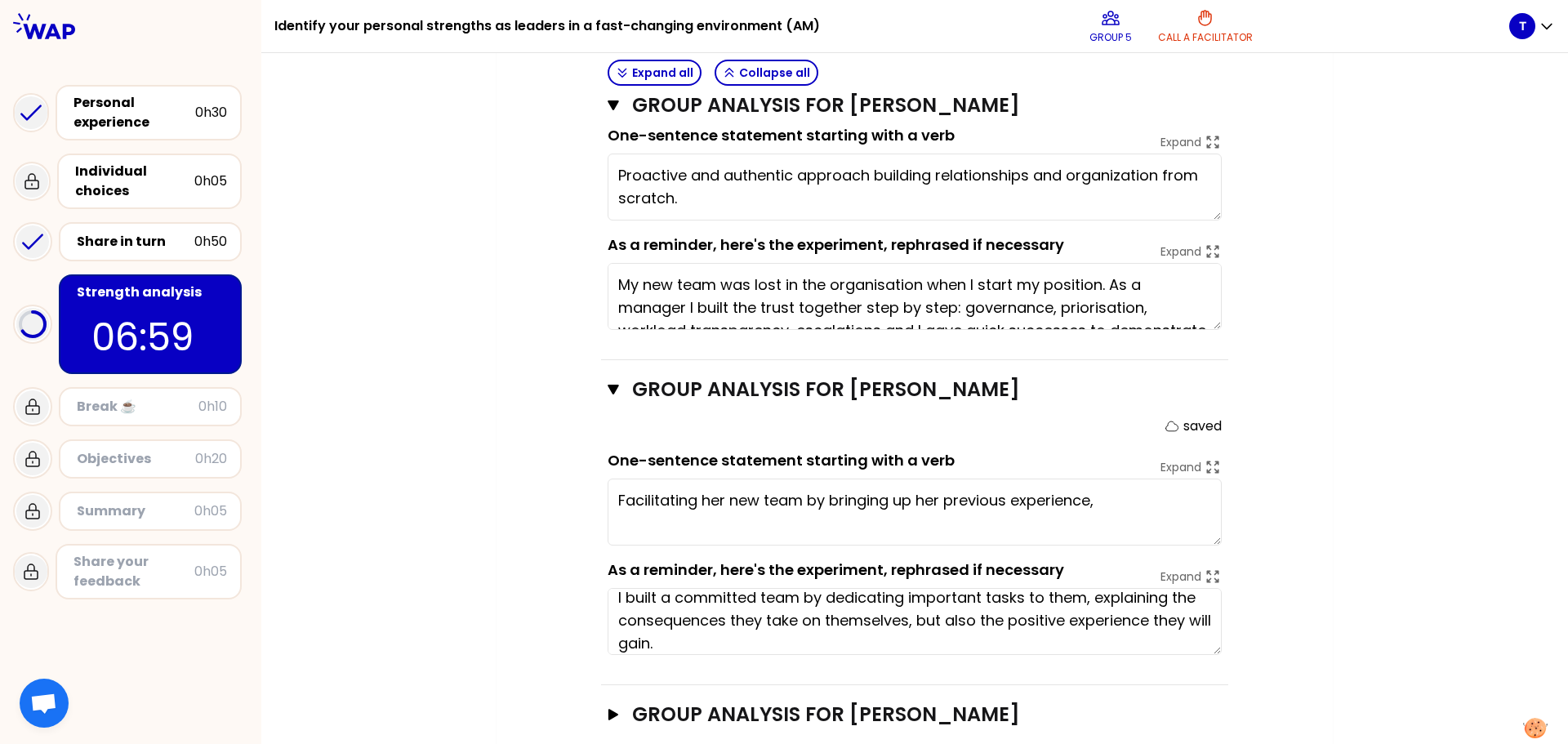
scroll to position [13, 0]
type textarea "Facilitating her new team by bringing up her previous experience to empower her…"
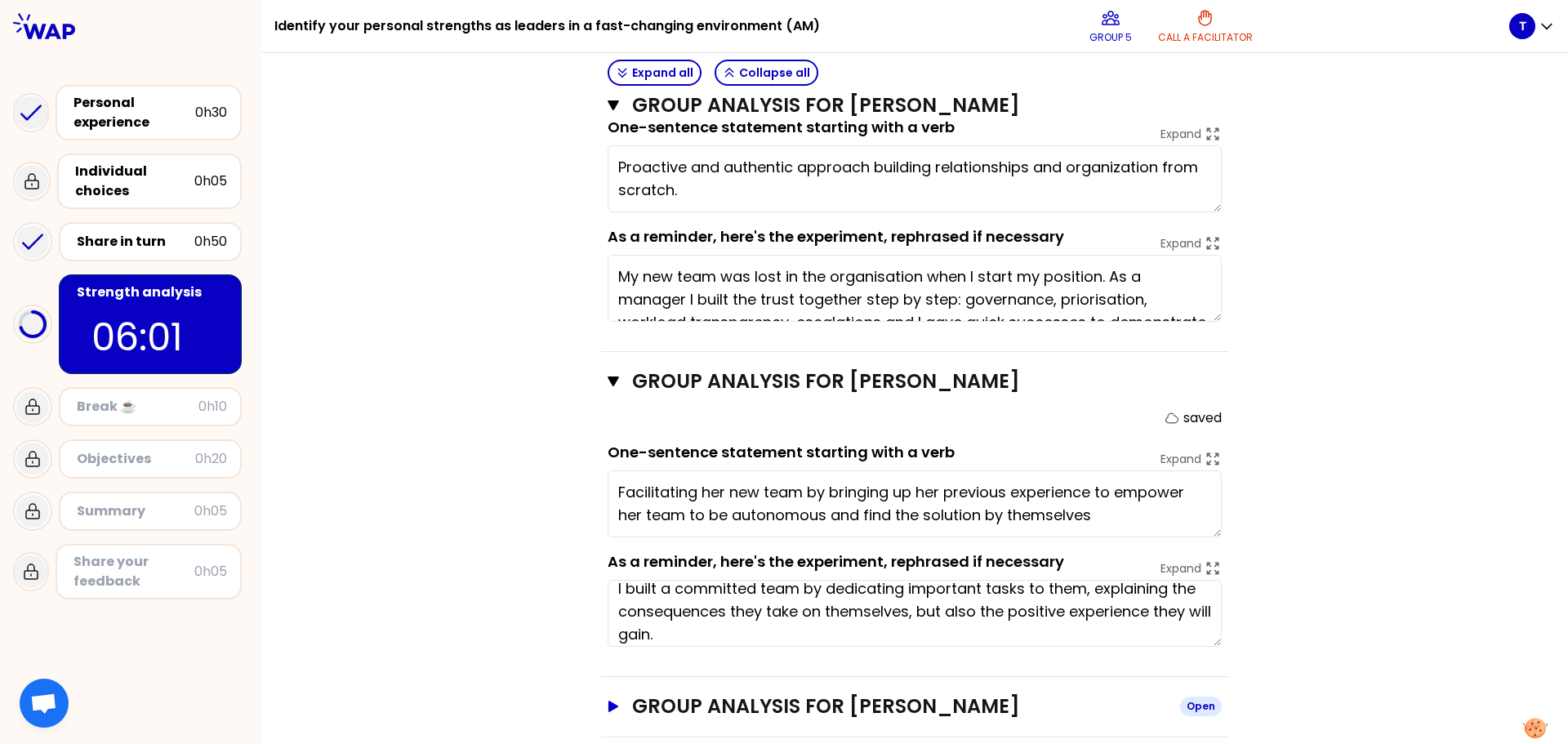
click at [609, 701] on icon "button" at bounding box center [614, 707] width 10 height 12
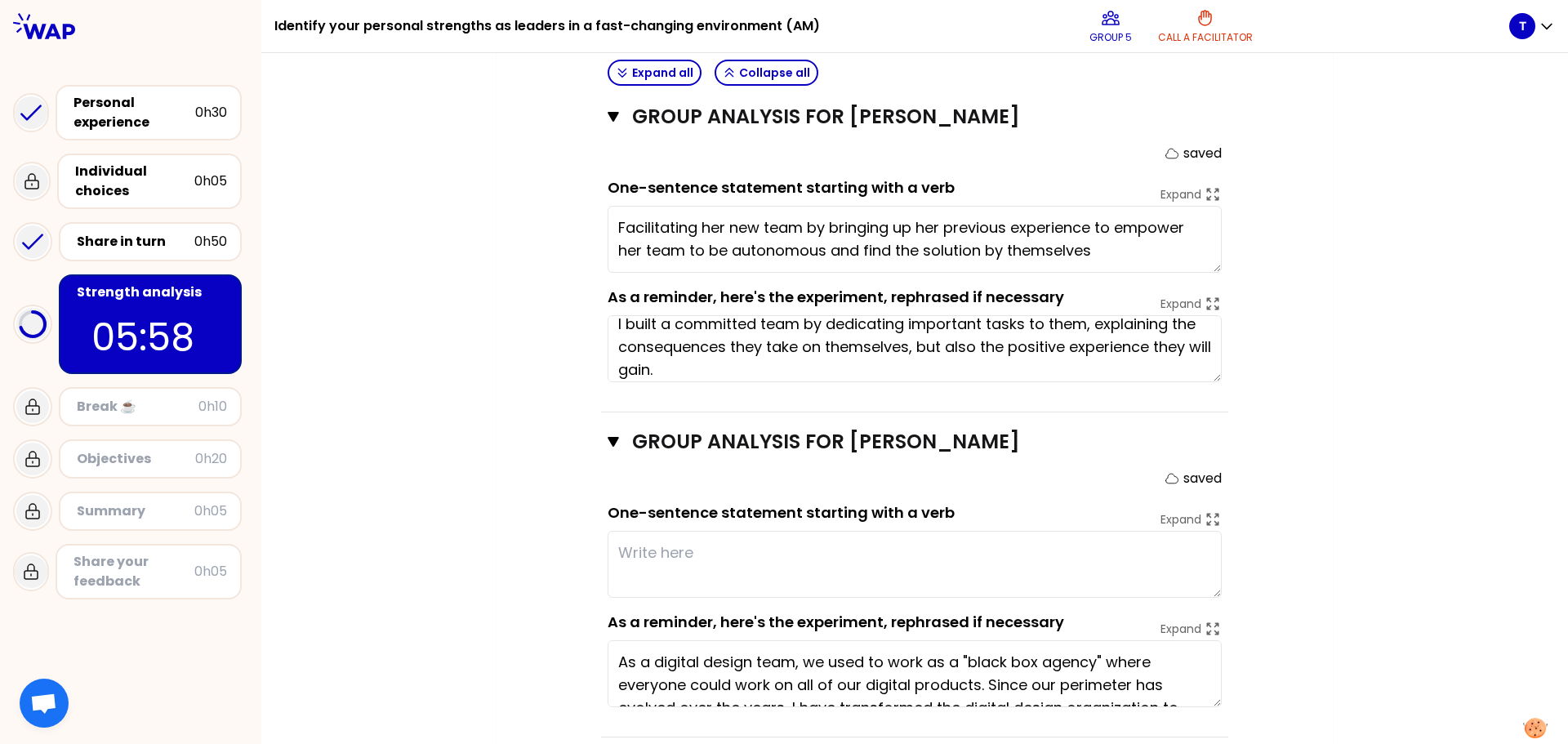
click at [618, 539] on textarea at bounding box center [914, 564] width 614 height 67
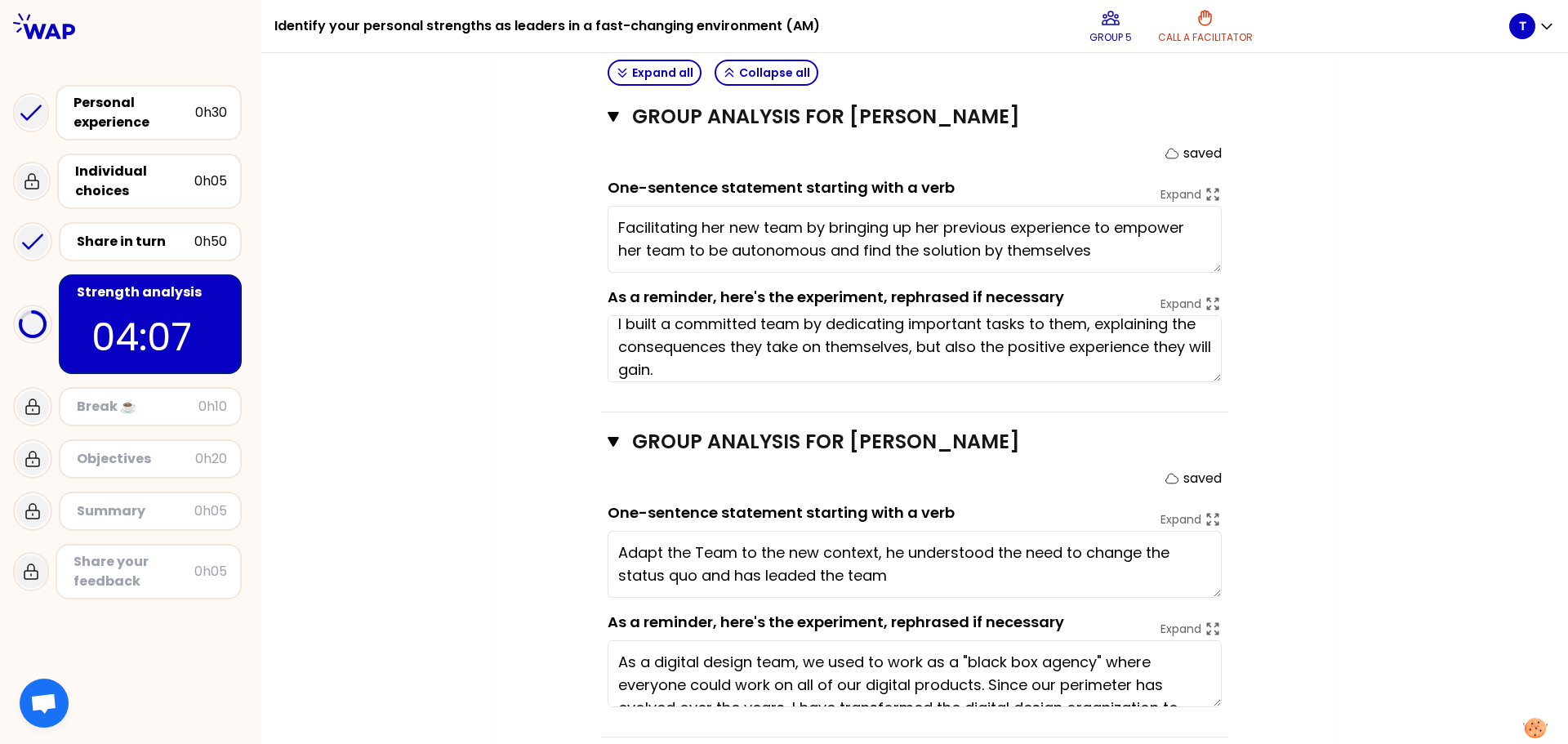
type textarea "Adapt the Team to the new context, he understood the need to change the status …"
type textarea "Facilitate her new team by bringing up her previous experience to empower her t…"
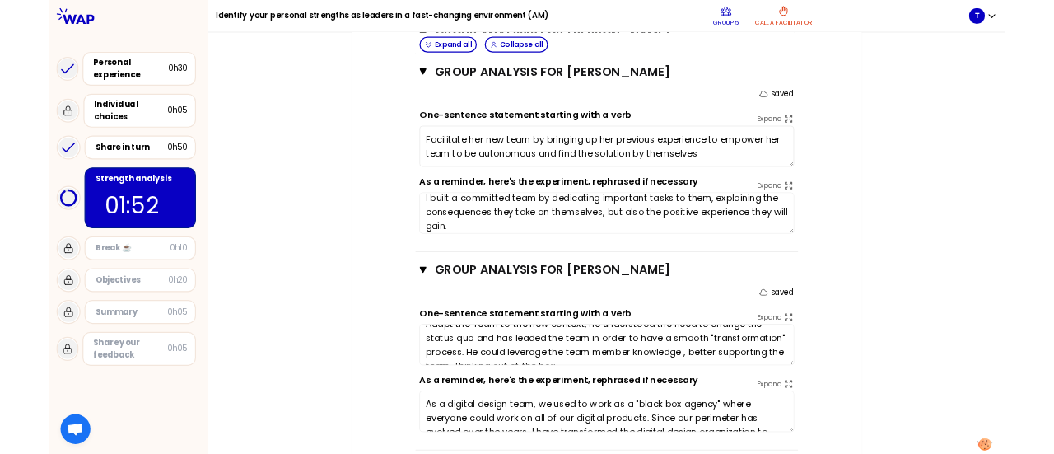
scroll to position [46, 0]
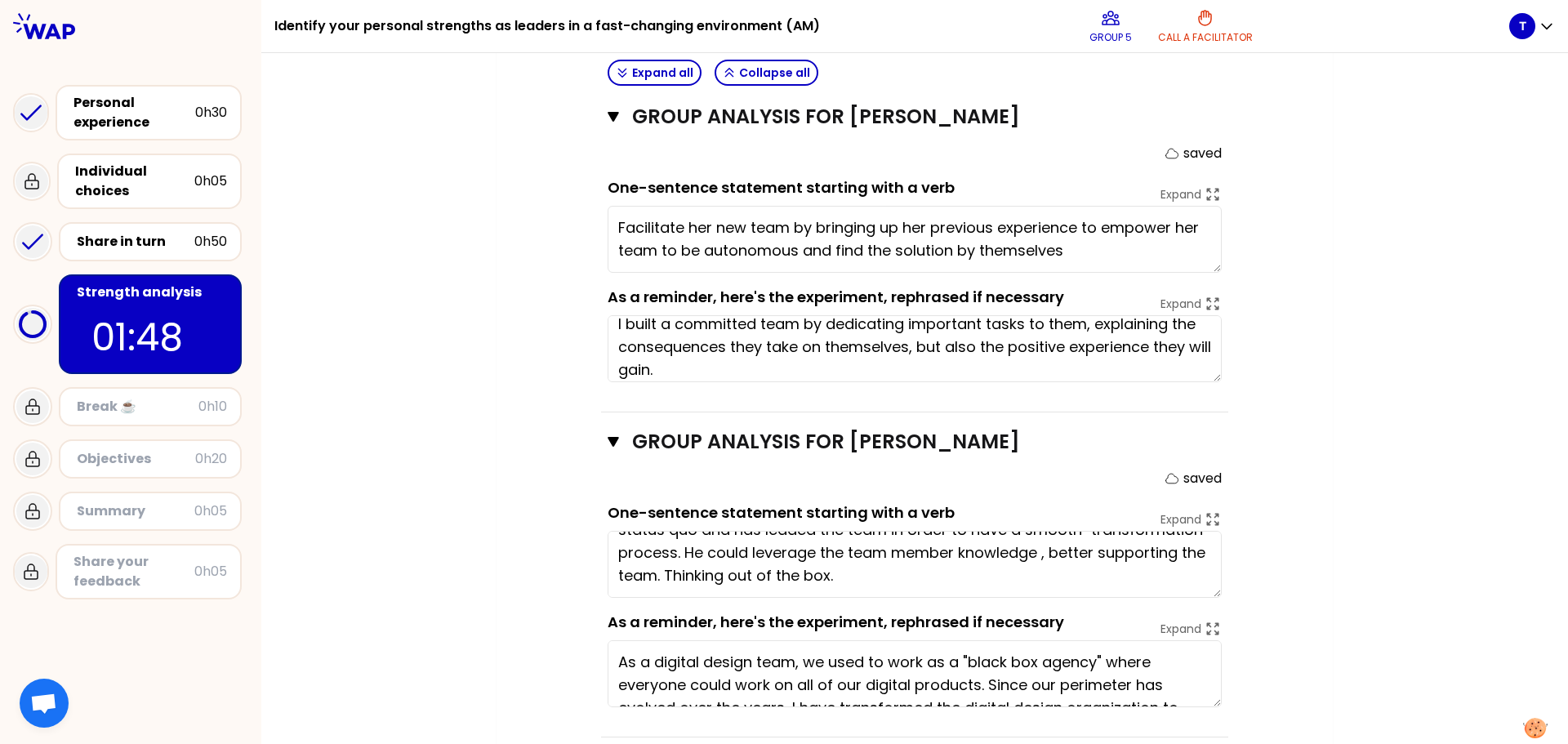
type textarea "Adapt the Team to the new context, he understood the need to change the status …"
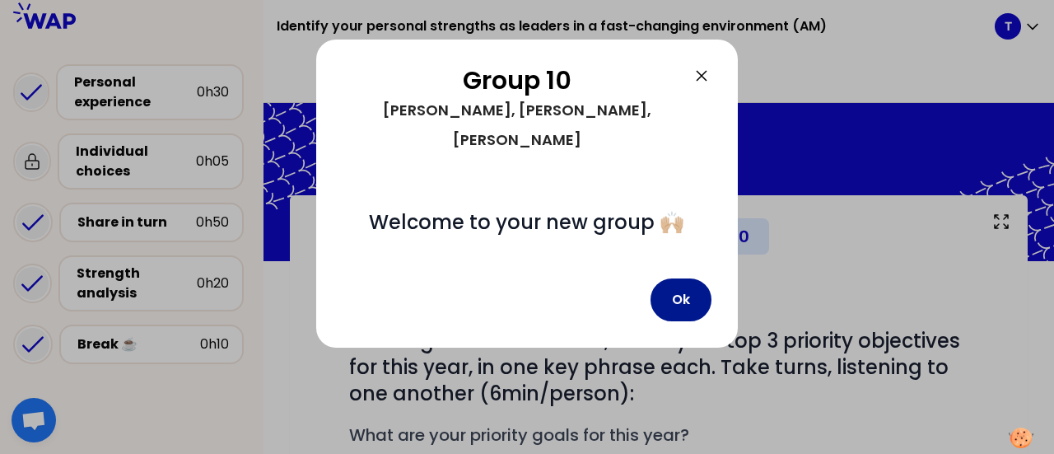
click at [682, 278] on button "Ok" at bounding box center [681, 299] width 61 height 43
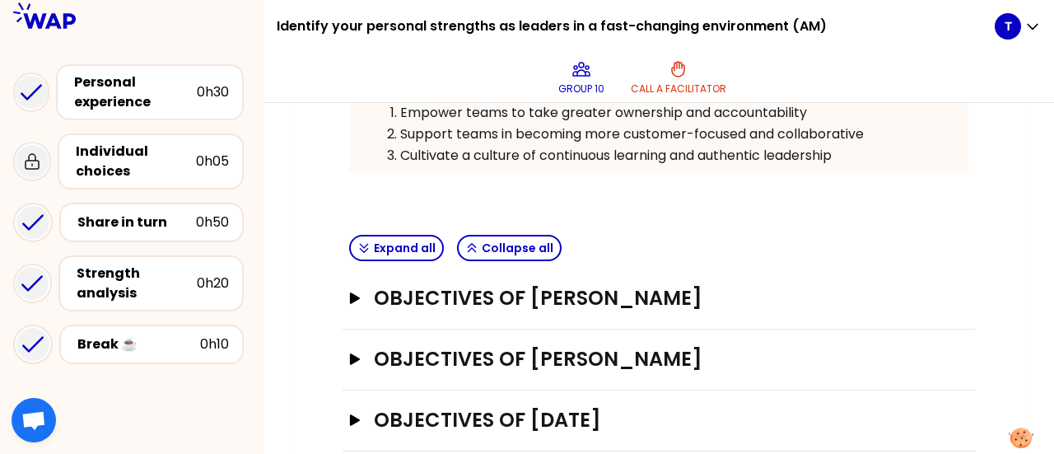
scroll to position [471, 0]
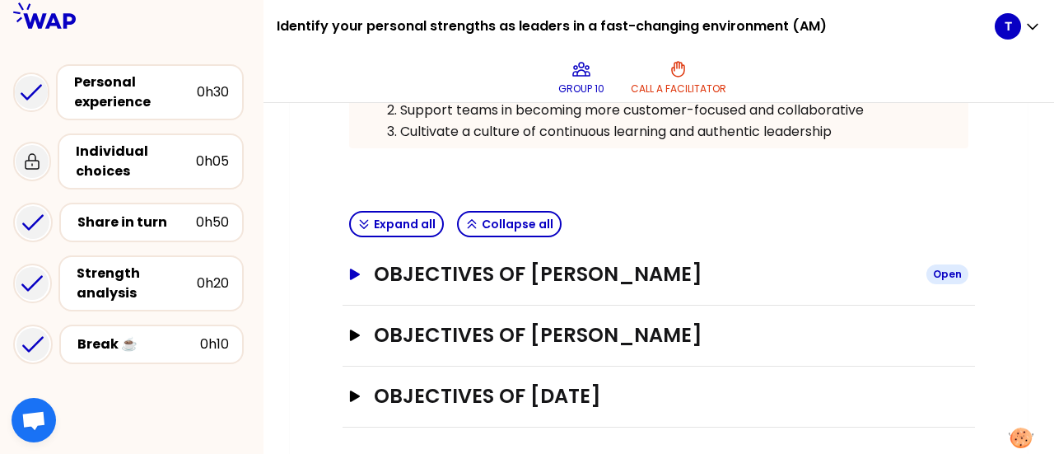
click at [353, 272] on icon "button" at bounding box center [355, 274] width 10 height 12
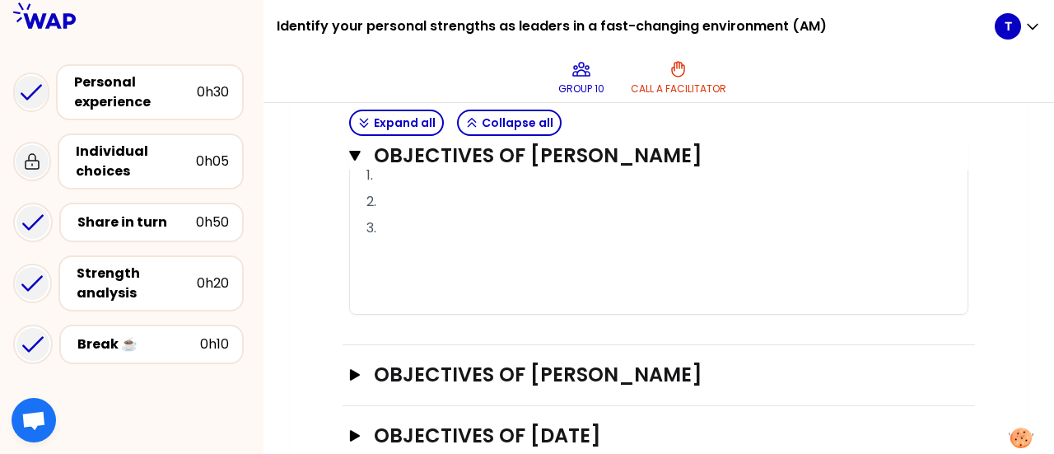
scroll to position [1124, 0]
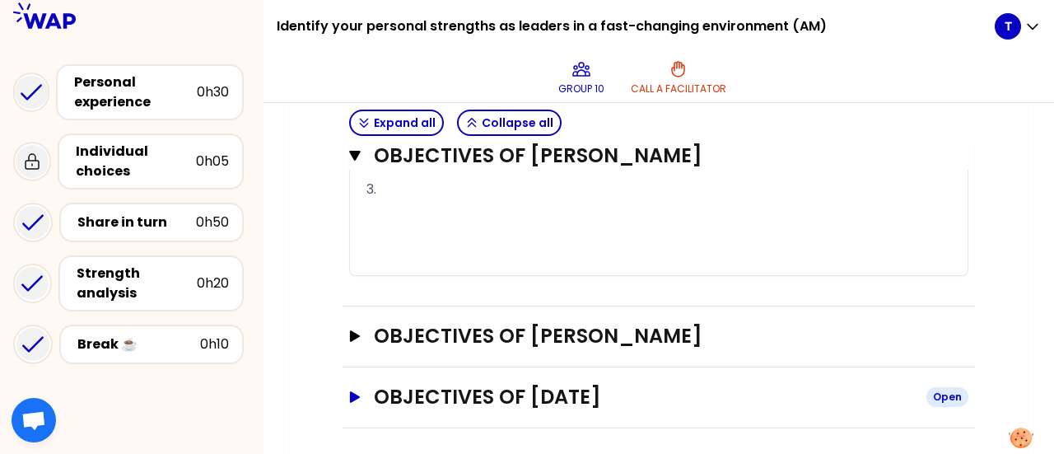
click at [352, 394] on icon "button" at bounding box center [355, 397] width 10 height 12
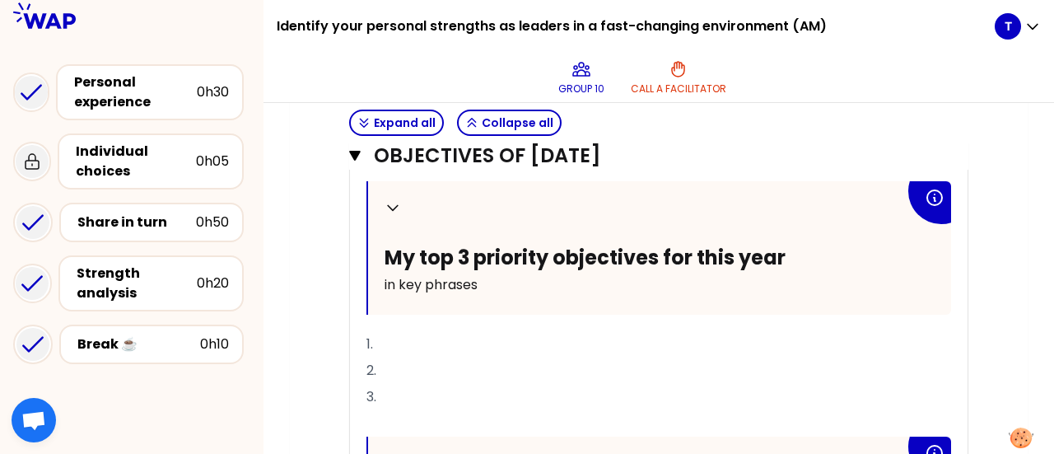
scroll to position [1412, 0]
click at [501, 332] on p "1." at bounding box center [658, 343] width 585 height 26
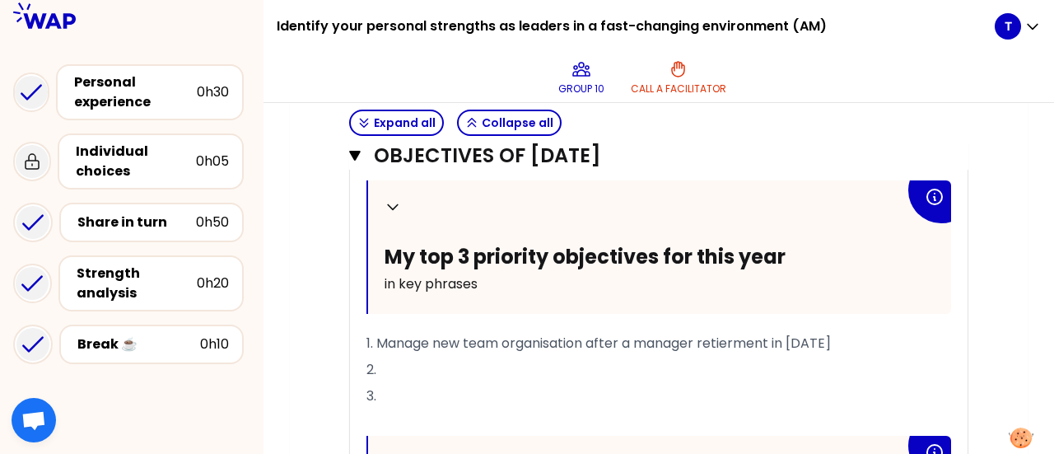
click at [430, 357] on p "2." at bounding box center [658, 370] width 585 height 26
drag, startPoint x: 441, startPoint y: 363, endPoint x: 364, endPoint y: 365, distance: 77.4
click at [405, 366] on span "2. Empower my team" at bounding box center [435, 369] width 138 height 19
click at [441, 362] on span "2. Empower my team" at bounding box center [435, 369] width 138 height 19
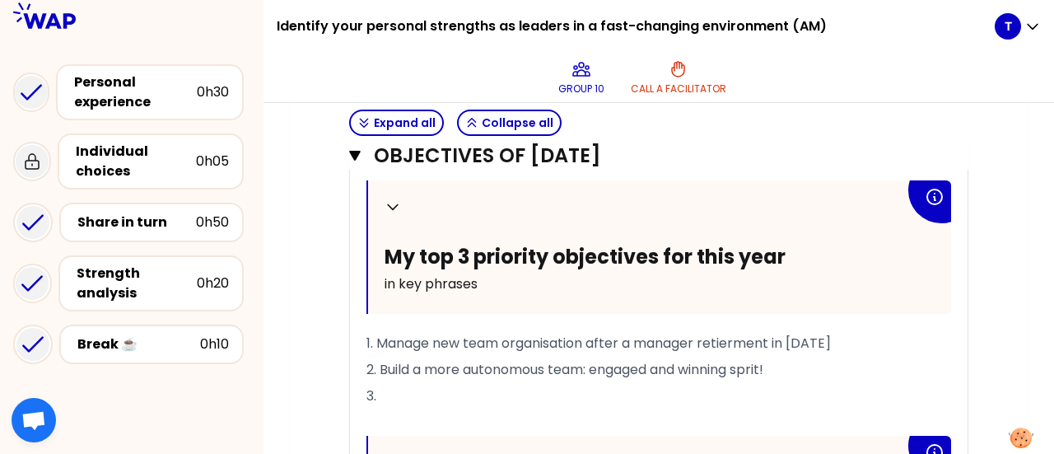
click at [680, 365] on span "2. Build a more autonomous team: engaged and winning sprit!" at bounding box center [564, 369] width 397 height 19
click at [624, 383] on p "3." at bounding box center [658, 396] width 585 height 26
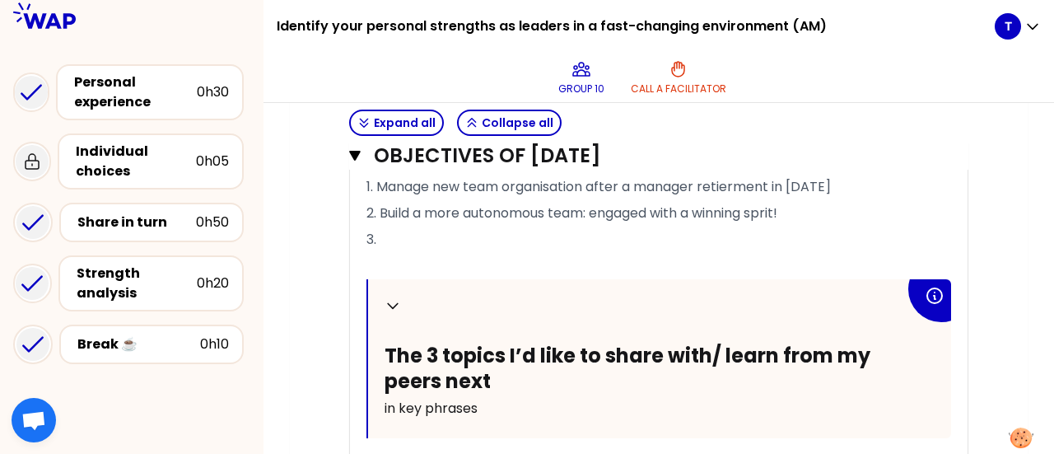
scroll to position [1546, 0]
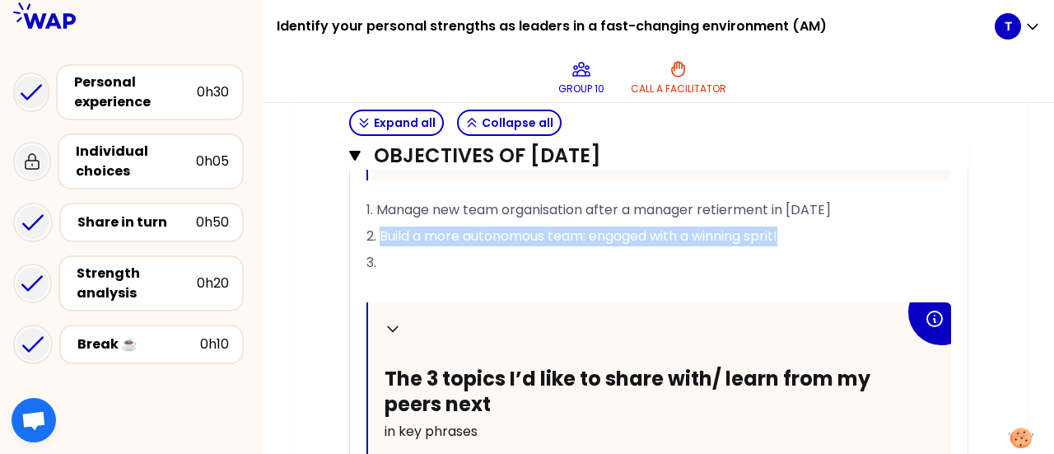
drag, startPoint x: 793, startPoint y: 225, endPoint x: 380, endPoint y: 228, distance: 413.4
click at [380, 228] on p "2. Build a more autonomous team: engaged with a winning sprit!" at bounding box center [658, 236] width 585 height 26
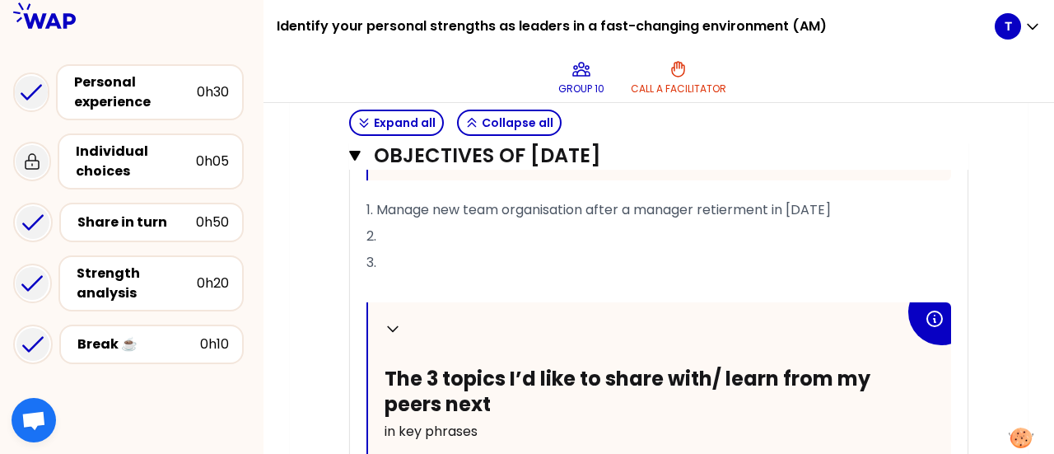
click at [386, 256] on p "3." at bounding box center [658, 263] width 585 height 26
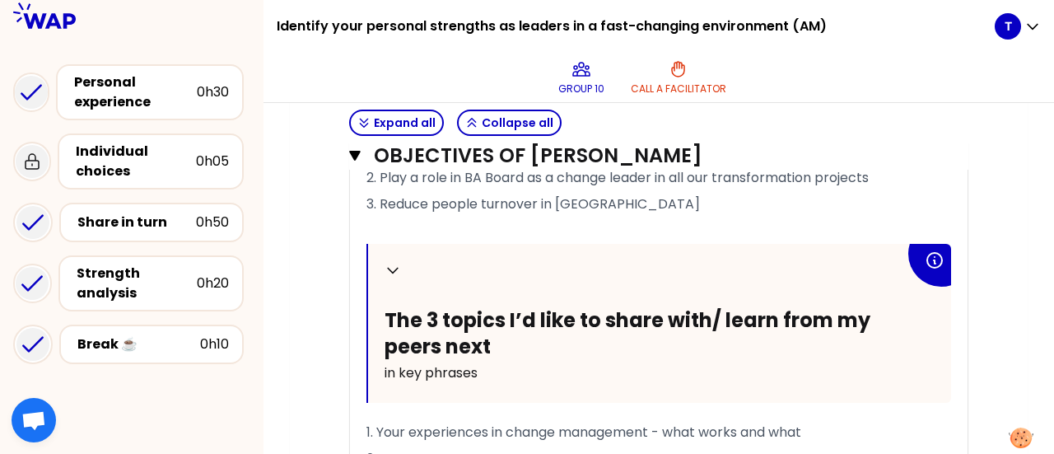
scroll to position [830, 0]
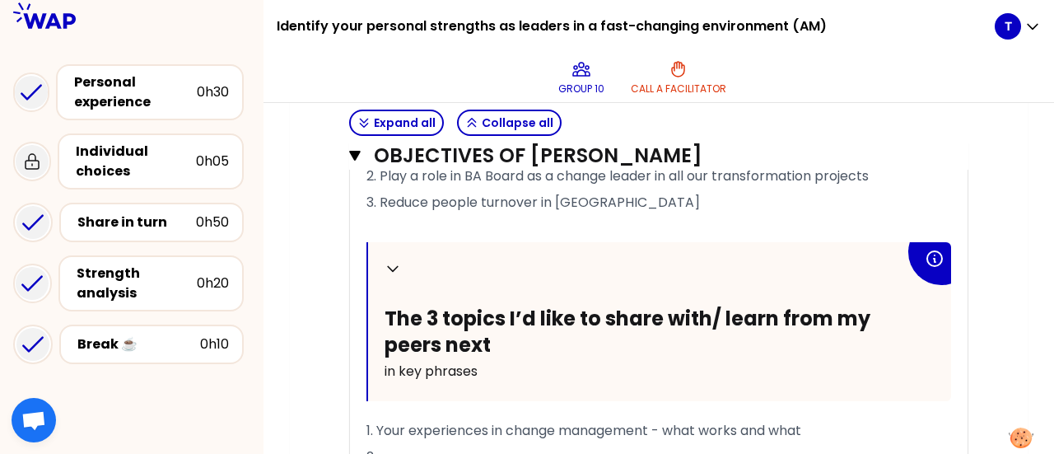
click at [310, 337] on div "My group number: 10 Objectives # To design future sessions, share your top 3 pr…" at bounding box center [659, 387] width 738 height 2044
click at [432, 409] on div "Collapse My top 3 priority objectives for this year in key phrases 1. Trasform …" at bounding box center [658, 278] width 585 height 582
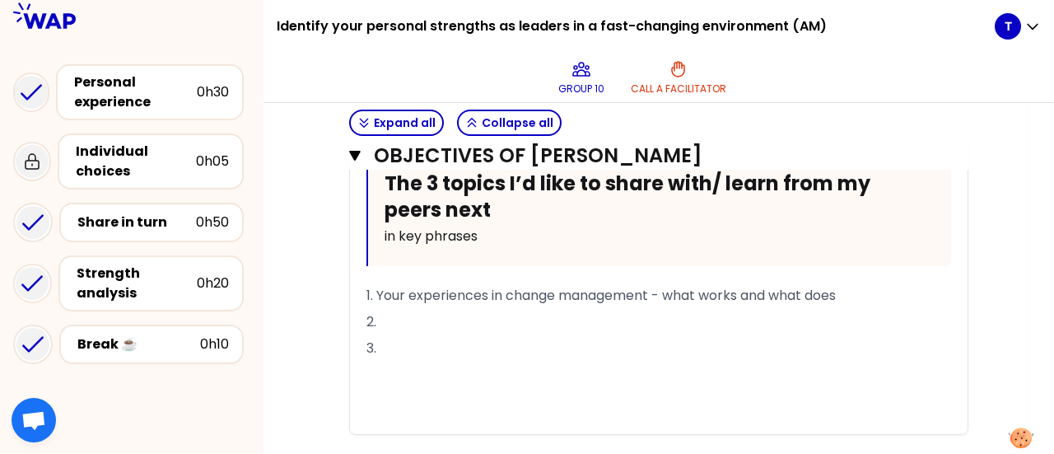
scroll to position [967, 0]
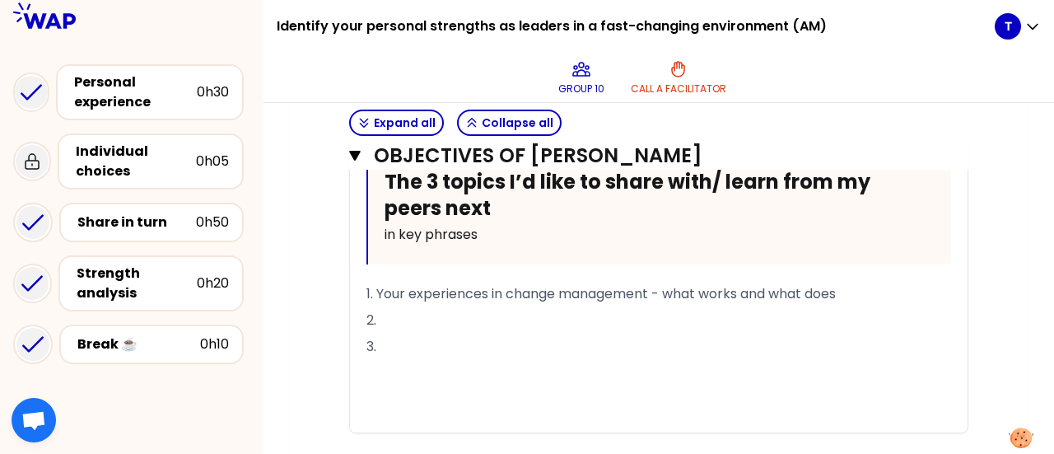
click at [327, 373] on div "Objectives # To design future sessions, share your top 3 priority objectives fo…" at bounding box center [659, 266] width 672 height 1945
click at [298, 324] on div "My group number: 10 Objectives # To design future sessions, share your top 3 pr…" at bounding box center [659, 250] width 738 height 2044
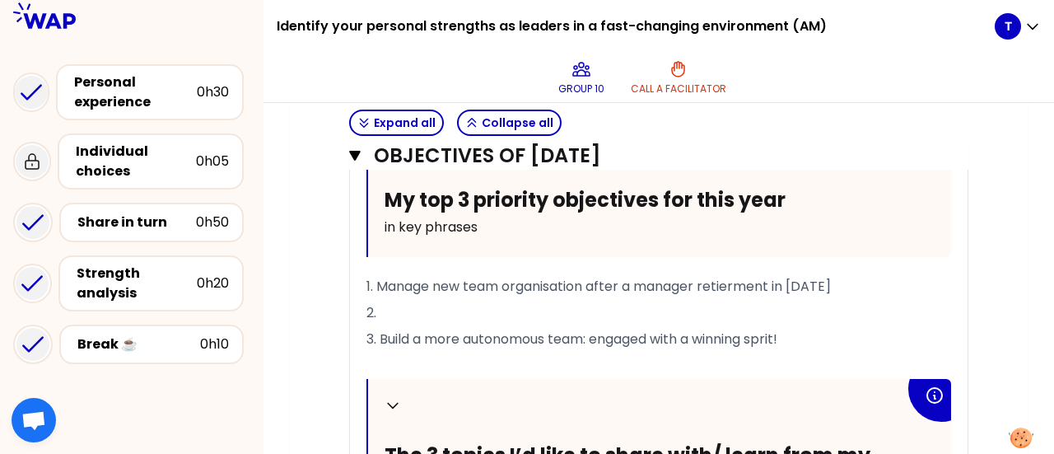
scroll to position [1468, 0]
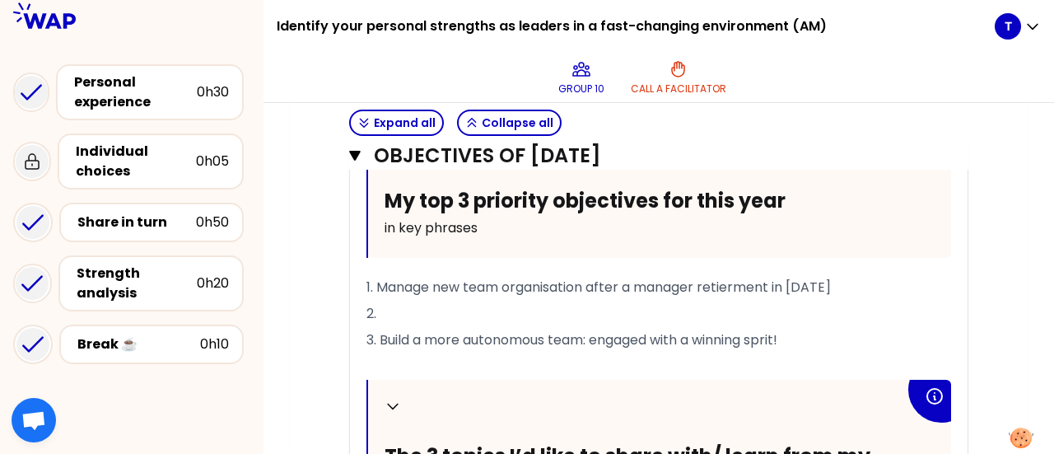
drag, startPoint x: 298, startPoint y: 324, endPoint x: 629, endPoint y: 303, distance: 331.7
click at [629, 303] on p "2." at bounding box center [658, 314] width 585 height 26
click at [478, 315] on p "2." at bounding box center [658, 314] width 585 height 26
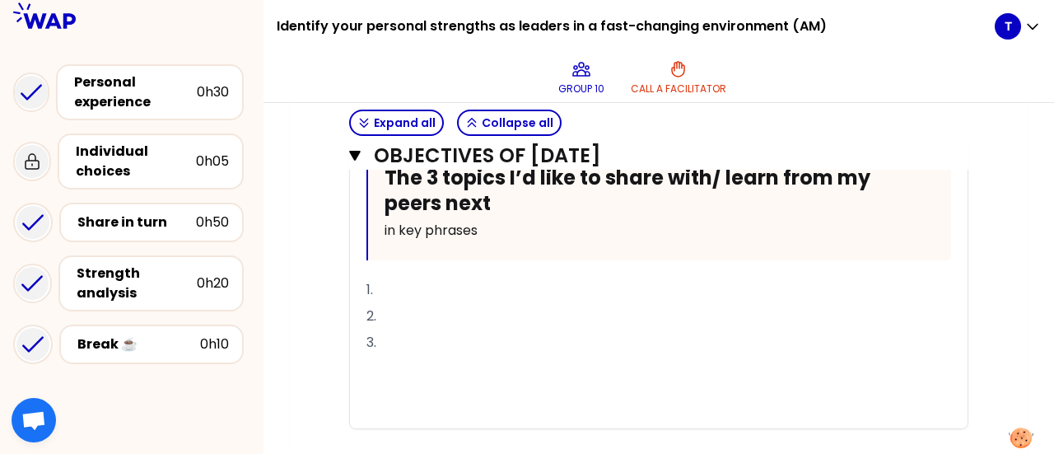
scroll to position [1747, 0]
click at [477, 302] on p "1." at bounding box center [658, 289] width 585 height 26
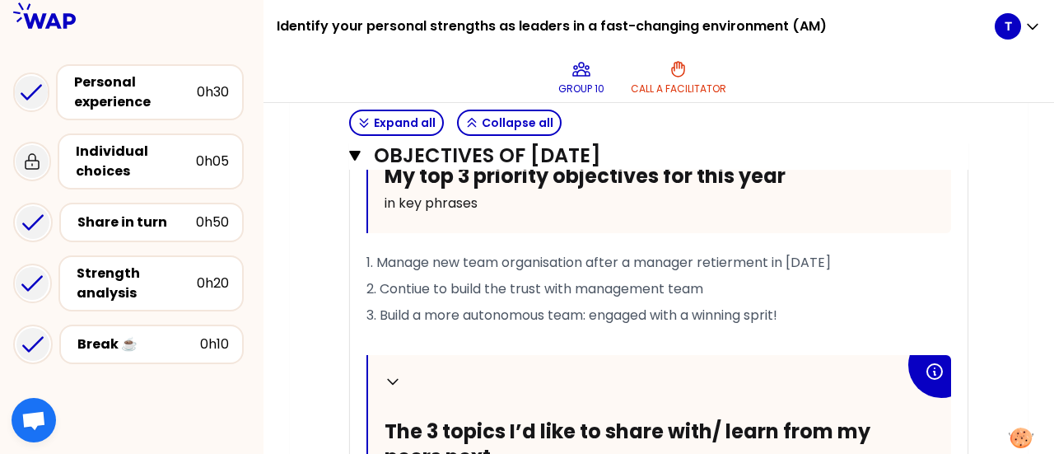
scroll to position [1492, 0]
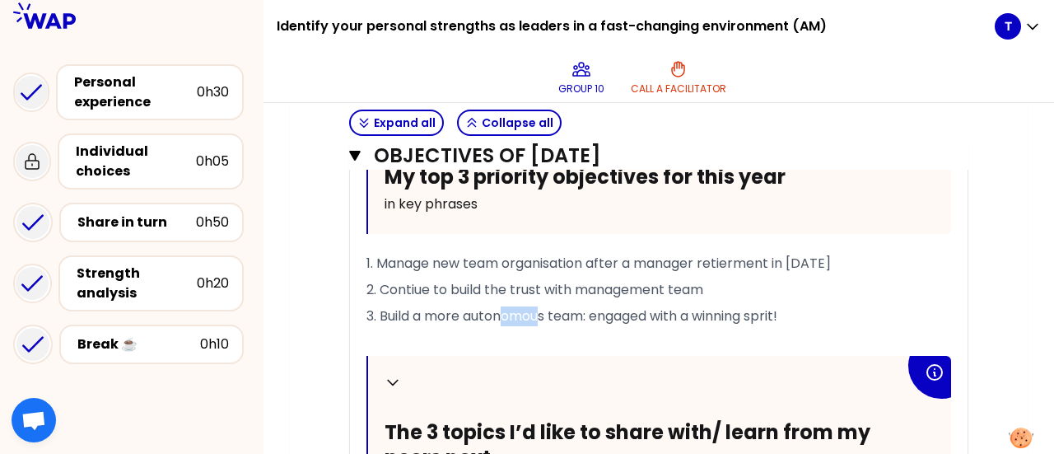
drag, startPoint x: 547, startPoint y: 308, endPoint x: 504, endPoint y: 312, distance: 43.0
click at [504, 312] on span "3. Build a more autonomous team: engaged with a winning sprit!" at bounding box center [571, 315] width 411 height 19
click at [563, 312] on span "3. Build a more autonomous team: engaged with a winning sprit!" at bounding box center [571, 315] width 411 height 19
click at [461, 310] on span "3. Build a more autonomous team: engaged with a winning sprit!" at bounding box center [571, 315] width 411 height 19
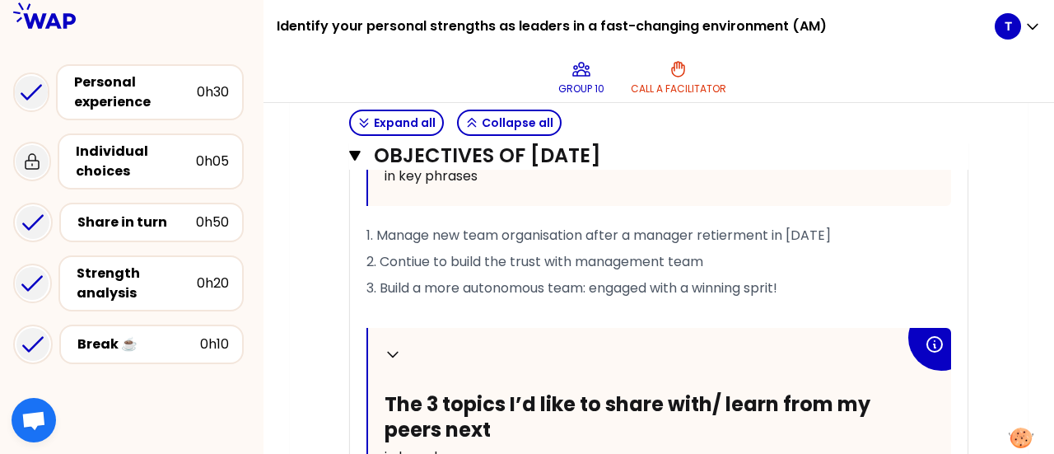
scroll to position [1521, 0]
click at [701, 282] on span "3. Build a more autonomous team: engaged with a winning sprit!" at bounding box center [571, 287] width 411 height 19
click at [903, 248] on p "2. Contiue to build the trust with management team" at bounding box center [658, 261] width 585 height 26
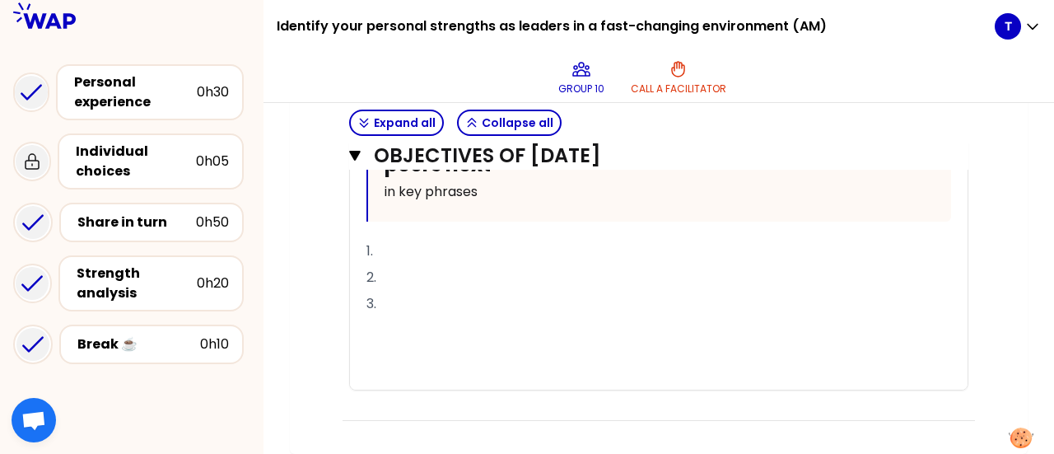
scroll to position [1817, 0]
click at [430, 254] on p "1." at bounding box center [658, 251] width 585 height 26
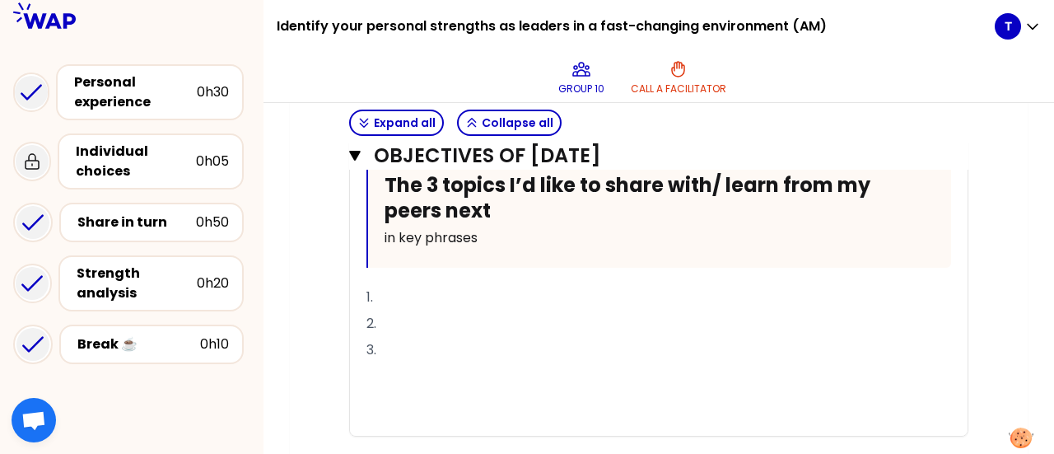
scroll to position [1738, 0]
click at [389, 311] on p "1." at bounding box center [658, 298] width 585 height 26
click at [408, 307] on span "1. You rtips to cas" at bounding box center [421, 297] width 110 height 19
click at [595, 311] on p "1. Your tips to cascadate Play 2023" at bounding box center [658, 298] width 585 height 26
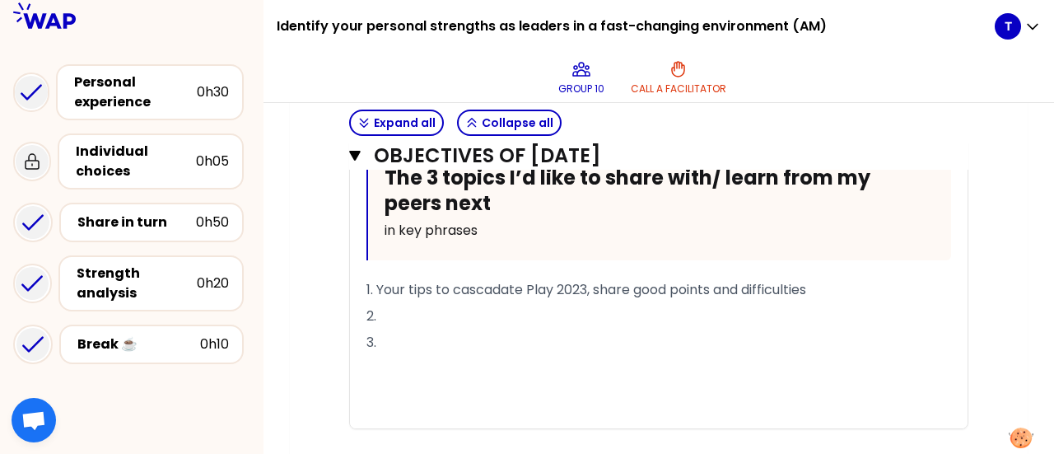
scroll to position [1803, 0]
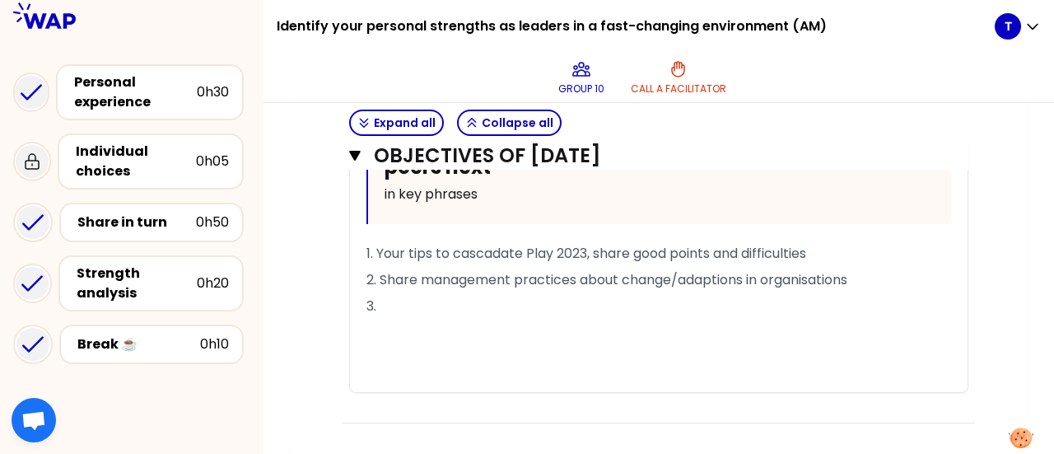
click at [863, 293] on p "2. Share management practices about change/adaptions in organisations" at bounding box center [658, 280] width 585 height 26
click at [631, 320] on p "3." at bounding box center [658, 306] width 585 height 26
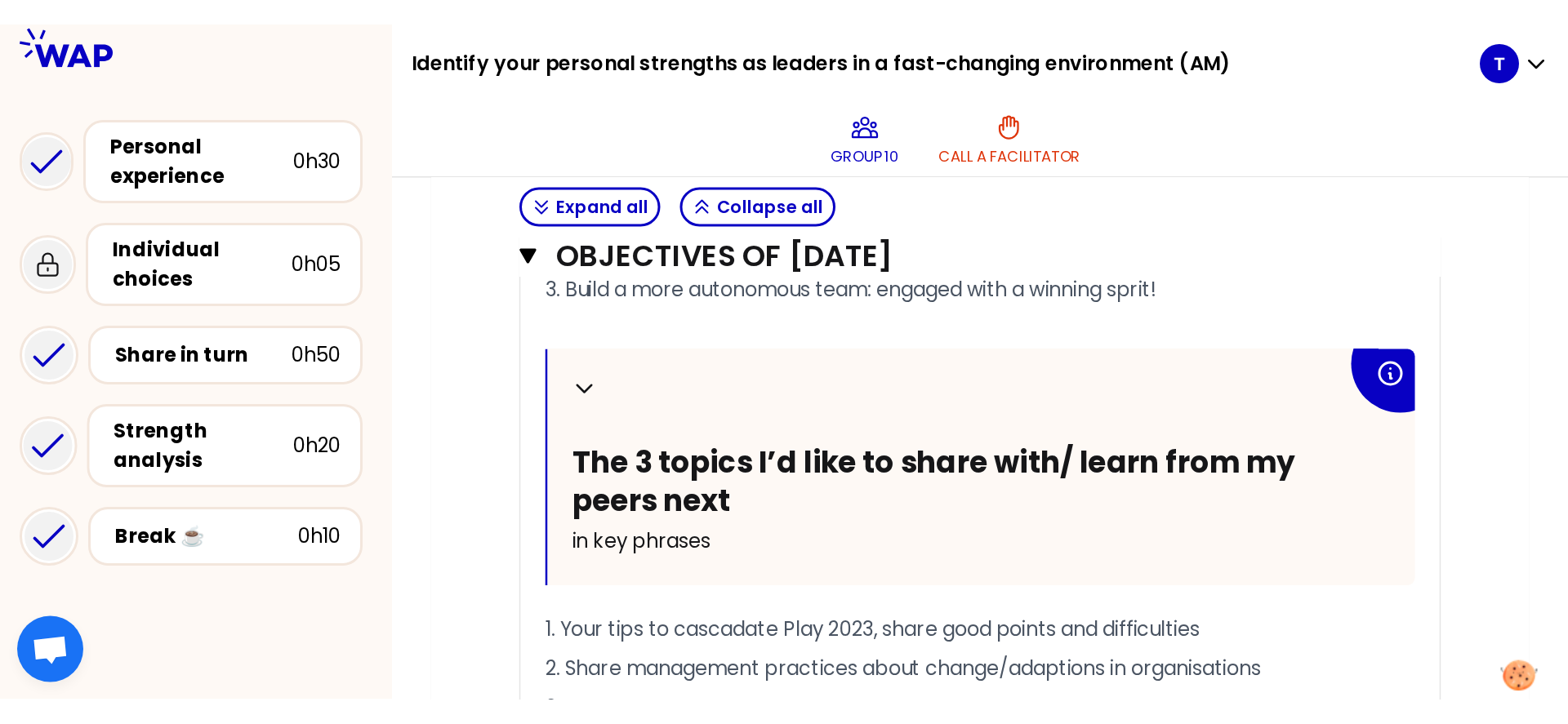
scroll to position [1821, 0]
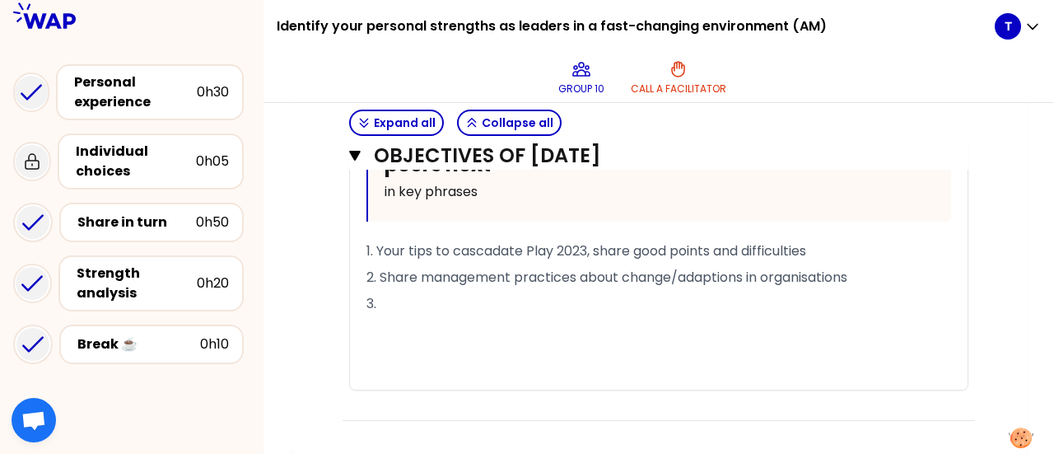
click at [440, 305] on p "3." at bounding box center [658, 304] width 585 height 26
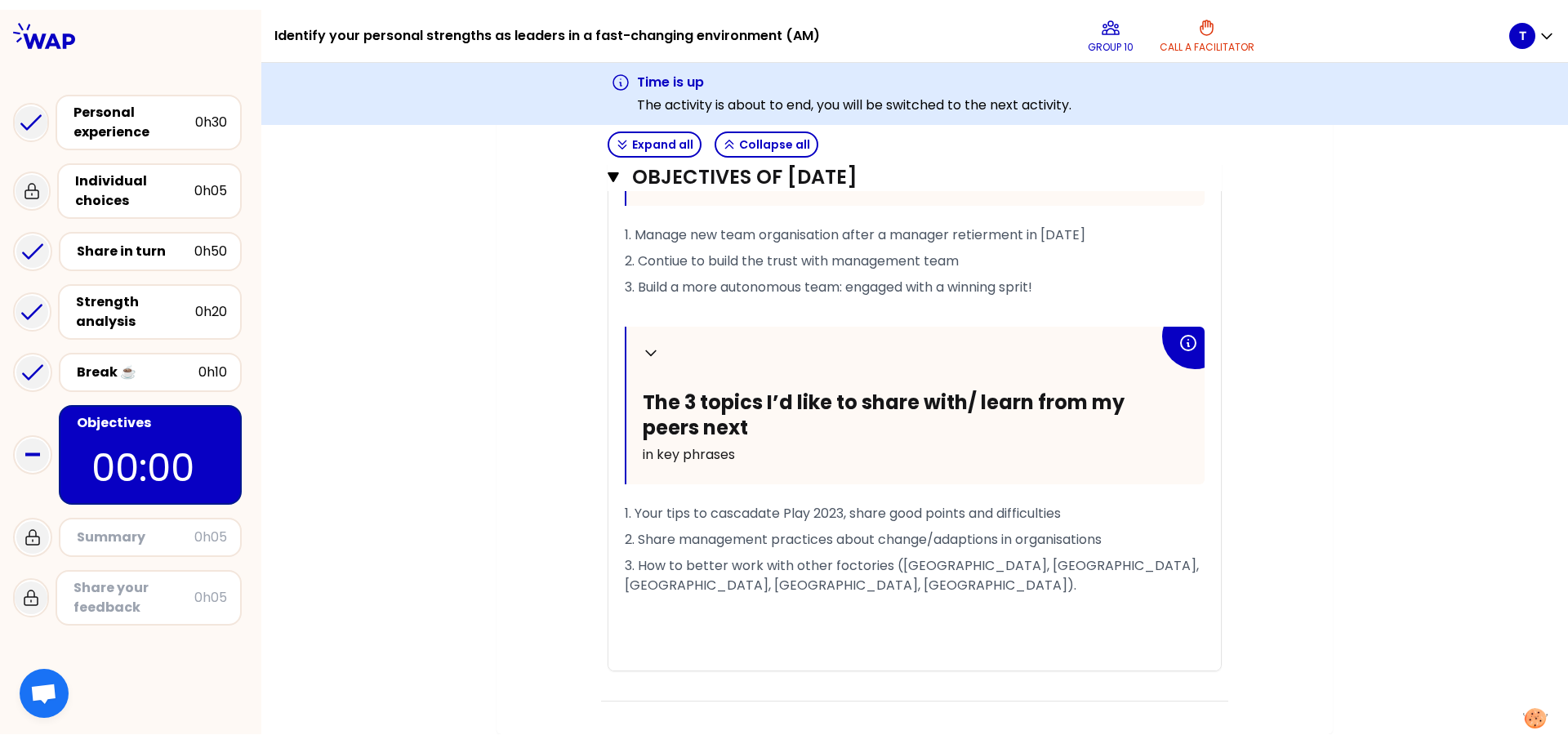
scroll to position [1549, 0]
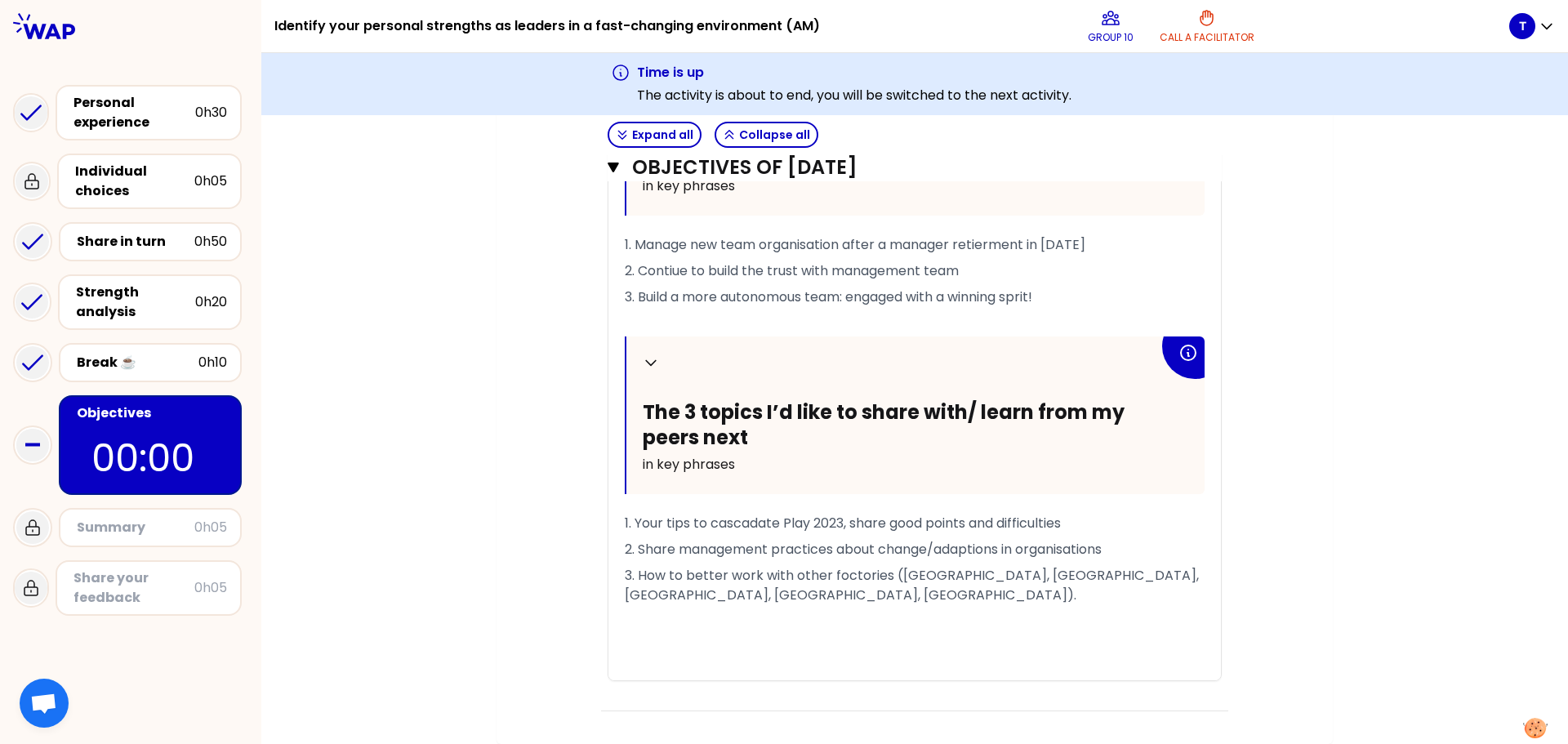
click at [163, 539] on div "Summary 0h05" at bounding box center [150, 527] width 154 height 23
click at [835, 533] on span "1. Your tips to cascadate Play 2023, share good points and difficulties" at bounding box center [843, 523] width 436 height 19
click at [1007, 595] on span "3. How to better work with other foctories ([GEOGRAPHIC_DATA], [GEOGRAPHIC_DATA…" at bounding box center [913, 585] width 577 height 39
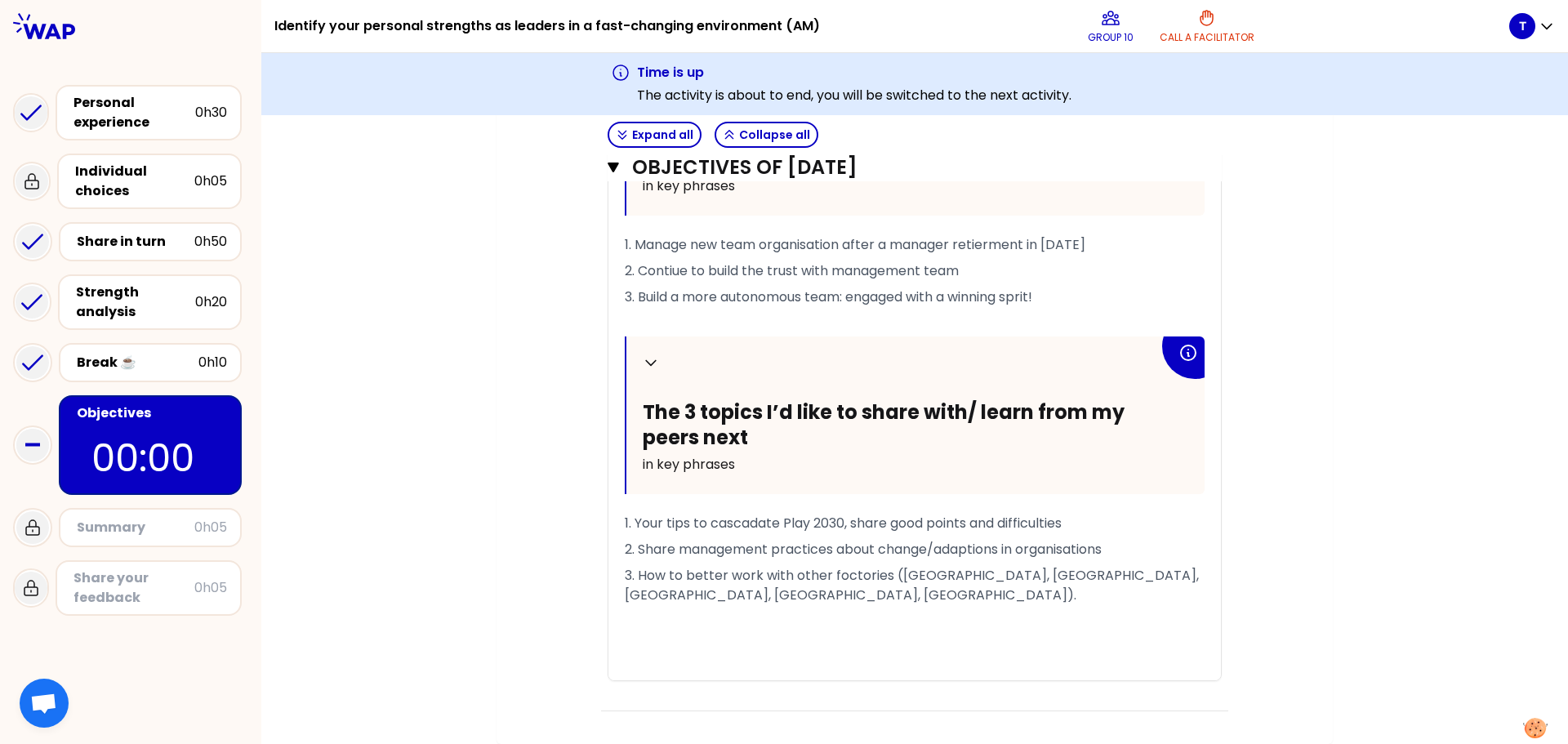
click at [1149, 598] on span "3. How to better work with other foctories ([GEOGRAPHIC_DATA], [GEOGRAPHIC_DATA…" at bounding box center [913, 585] width 577 height 39
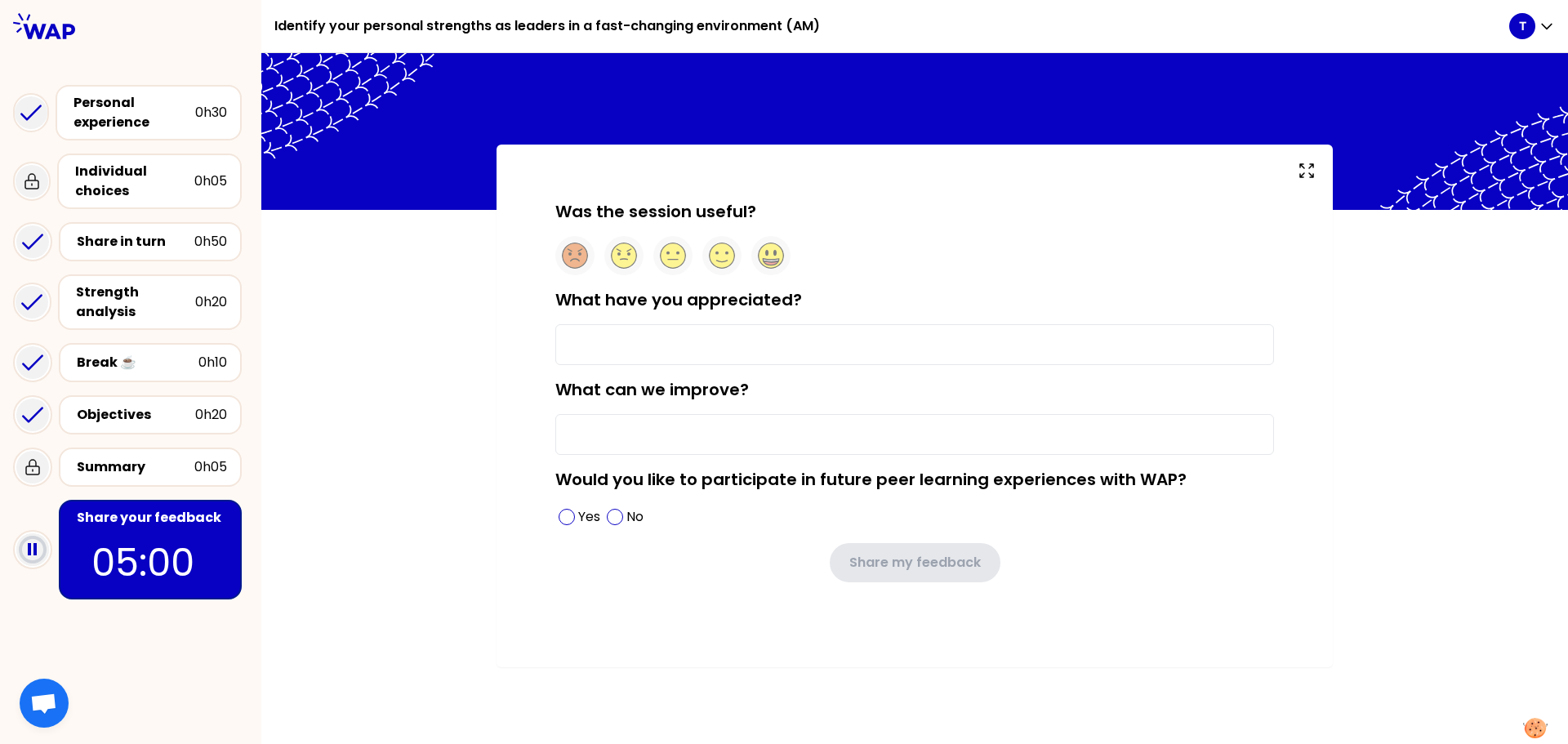
click at [699, 363] on input "What have you appreciated?" at bounding box center [914, 344] width 719 height 41
click at [635, 424] on input "What can we improve?" at bounding box center [914, 434] width 719 height 41
type input "Less time to introduce please"
click at [593, 337] on input "What have you appreciated?" at bounding box center [914, 344] width 719 height 41
type input "WAP application"
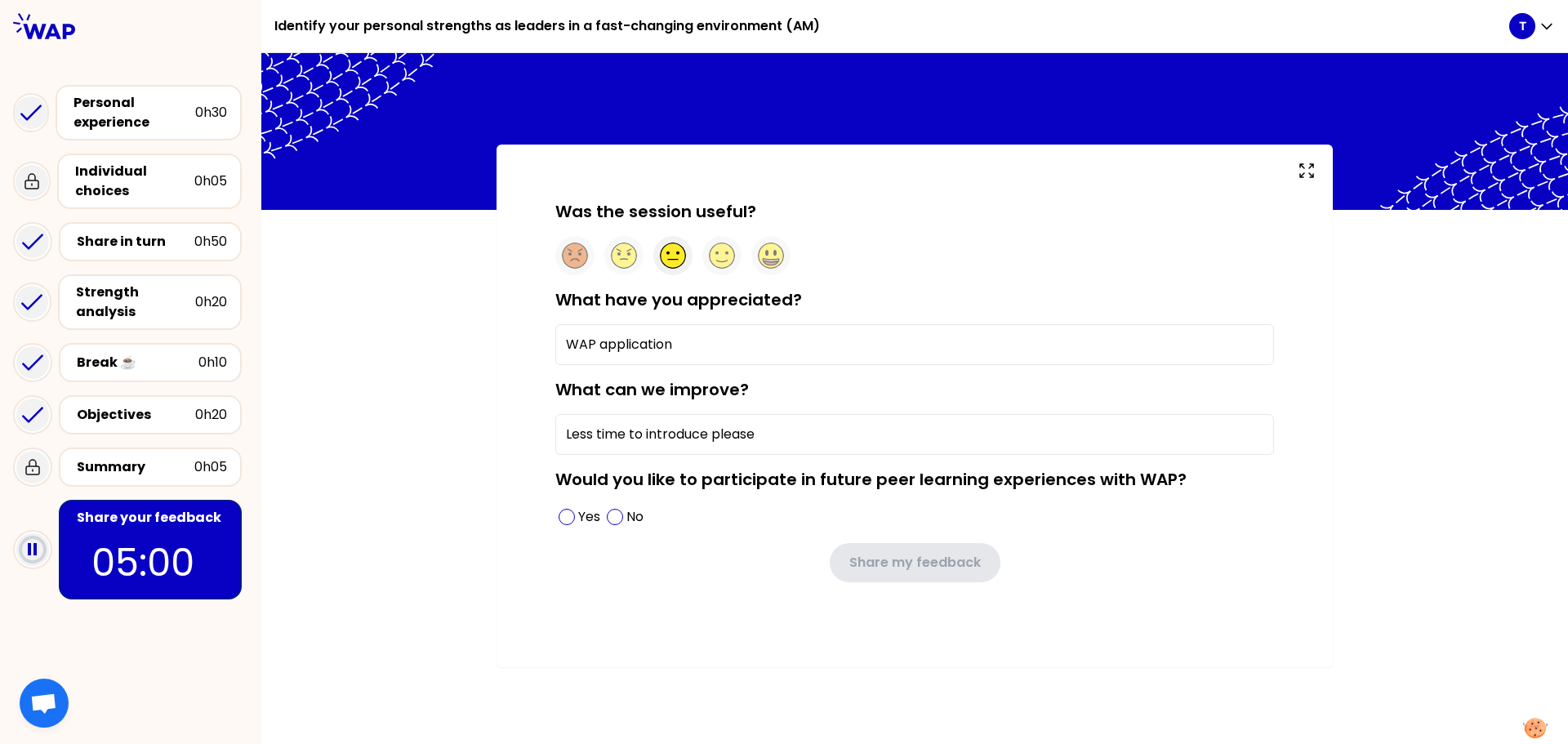
click at [672, 260] on icon at bounding box center [673, 260] width 10 height 0
click at [771, 429] on input "Less time to introduce please" at bounding box center [914, 434] width 719 height 41
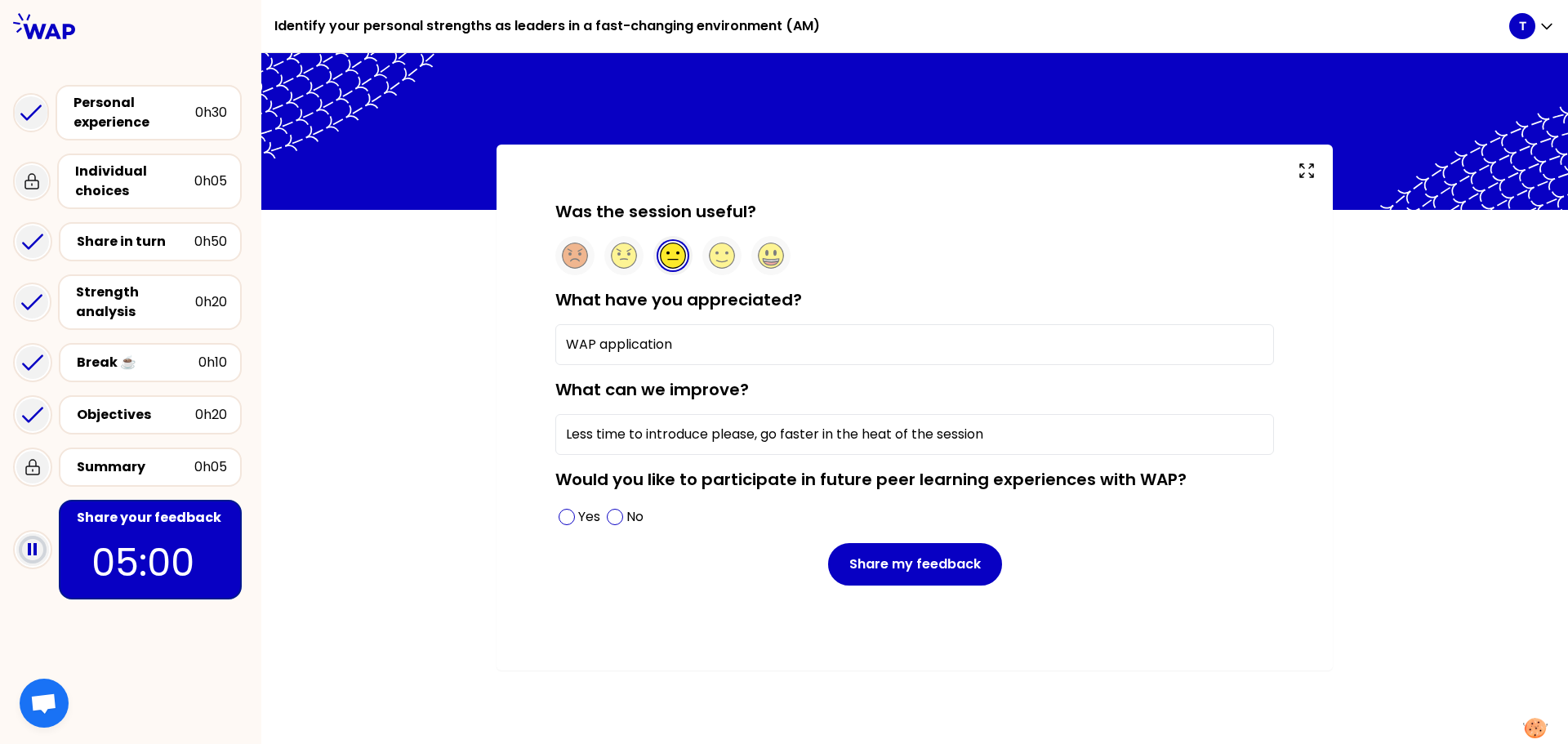
click at [891, 437] on input "Less time to introduce please, go faster in the heat of the session" at bounding box center [914, 434] width 719 height 41
type input "Less time to introduce please, go faster in the heart of the session"
click at [568, 516] on span at bounding box center [566, 517] width 16 height 16
click at [861, 392] on div "What can we improve? Less time to introduce please, go faster in the heart of t…" at bounding box center [914, 416] width 719 height 76
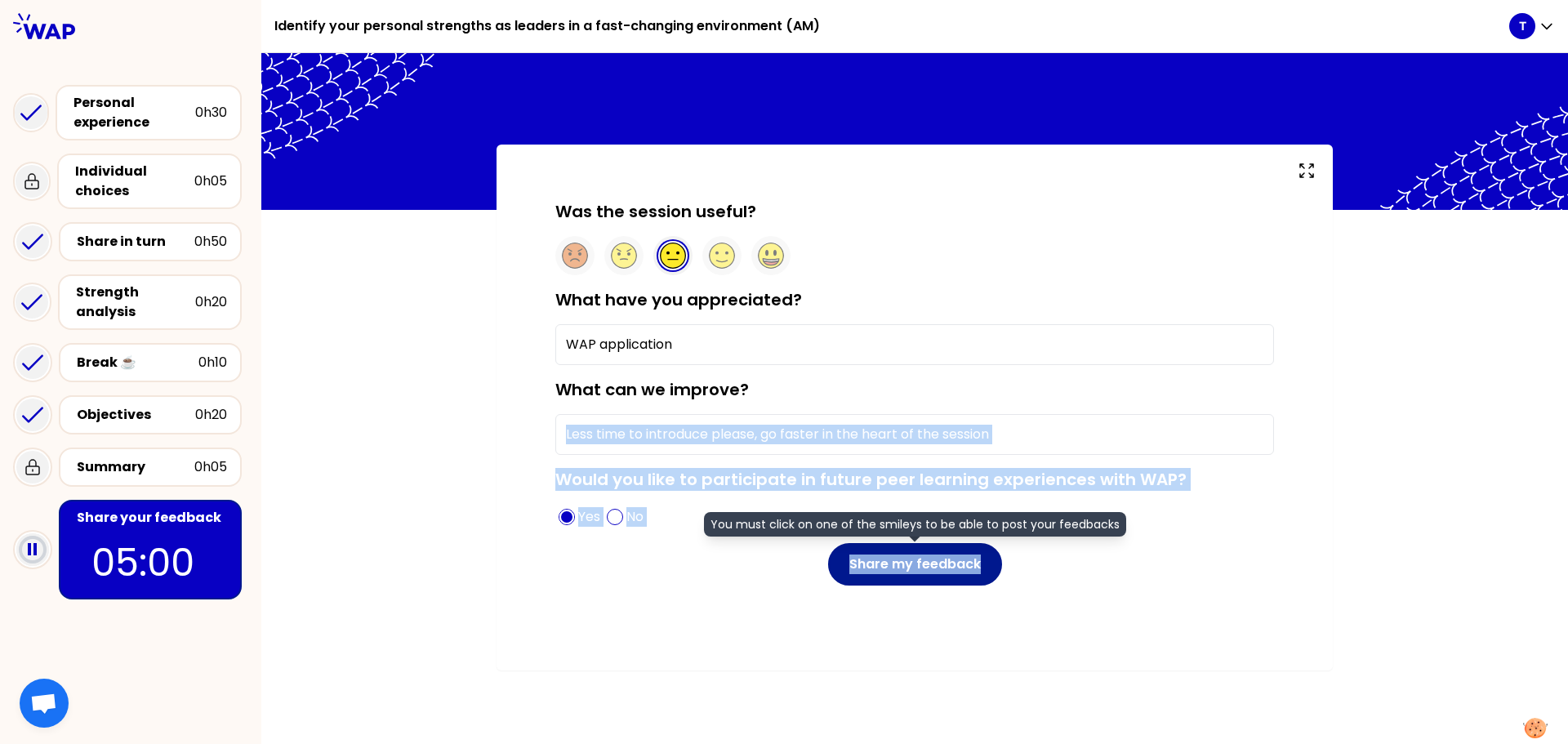
drag, startPoint x: 861, startPoint y: 392, endPoint x: 946, endPoint y: 583, distance: 209.1
click at [946, 583] on form "Was the session useful? What have you appreciated? WAP application What can we …" at bounding box center [914, 393] width 719 height 386
click at [946, 583] on button "Share my feedback" at bounding box center [914, 564] width 174 height 43
click at [958, 576] on body "Identify your personal strengths as leaders in a fast-changing environment (AM)…" at bounding box center [784, 372] width 1568 height 744
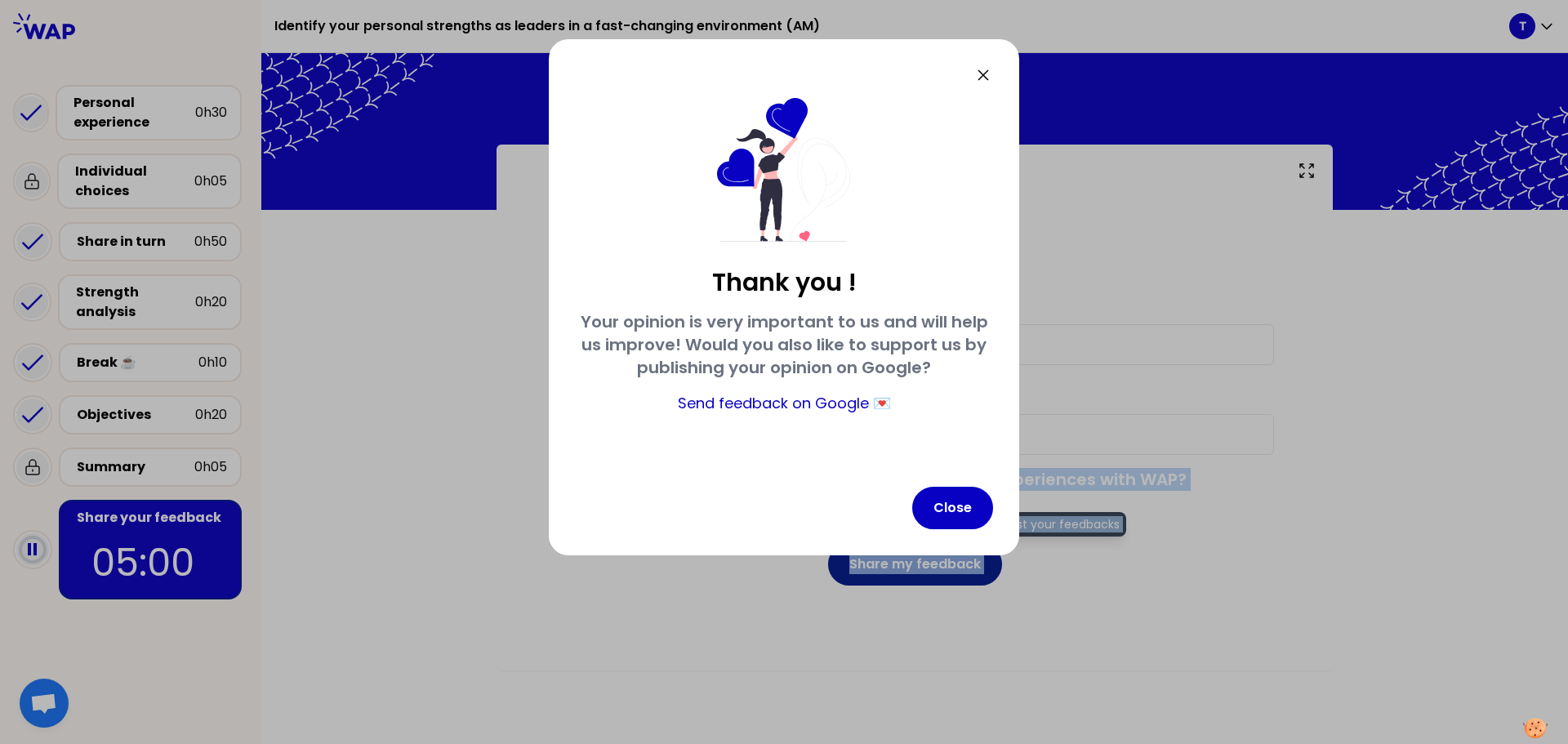
click at [958, 576] on div "Thank you ! Your opinion is very important to us and will help us improve! Woul…" at bounding box center [784, 392] width 470 height 705
click at [954, 498] on button "Close" at bounding box center [953, 508] width 81 height 43
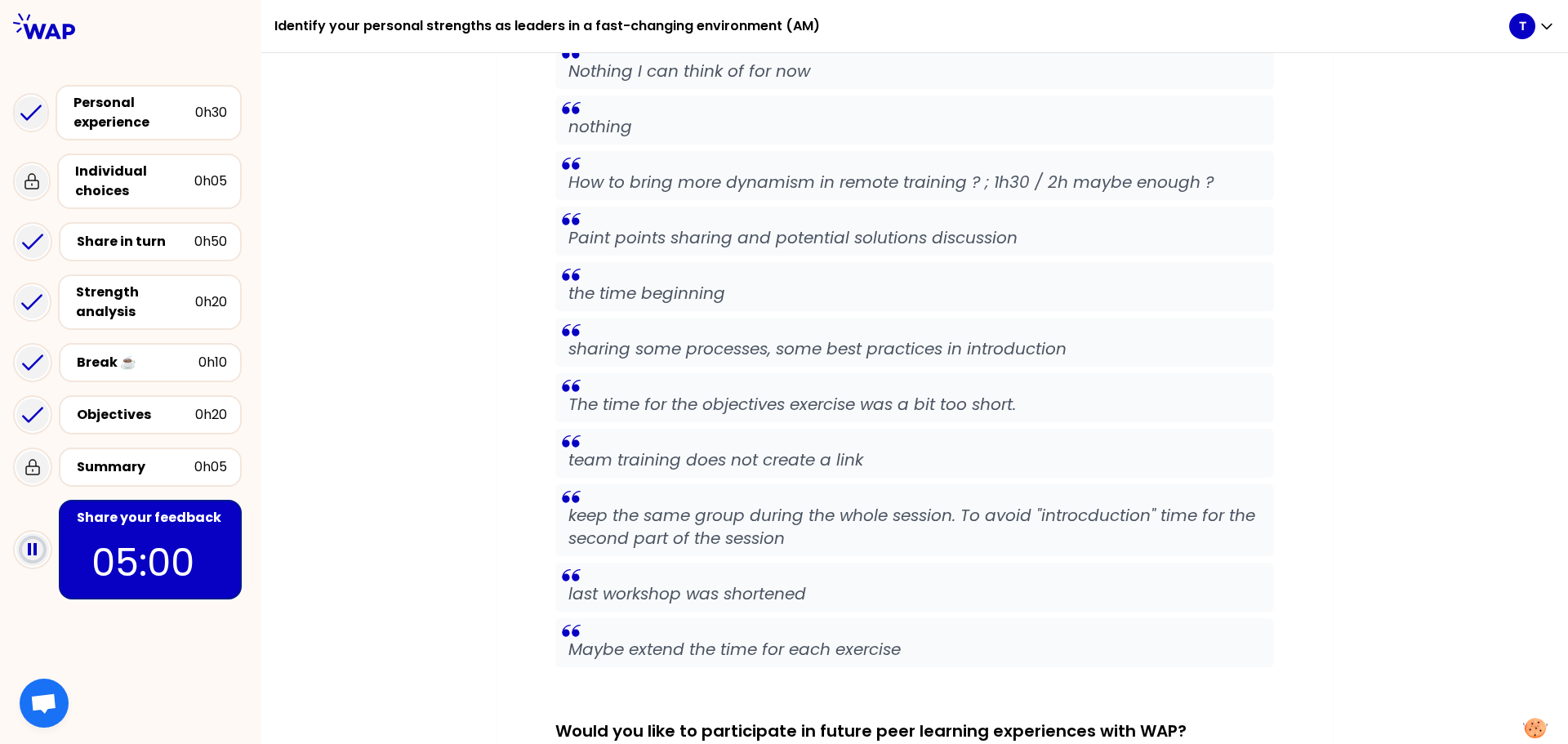
scroll to position [3758, 0]
